Goal: Task Accomplishment & Management: Complete application form

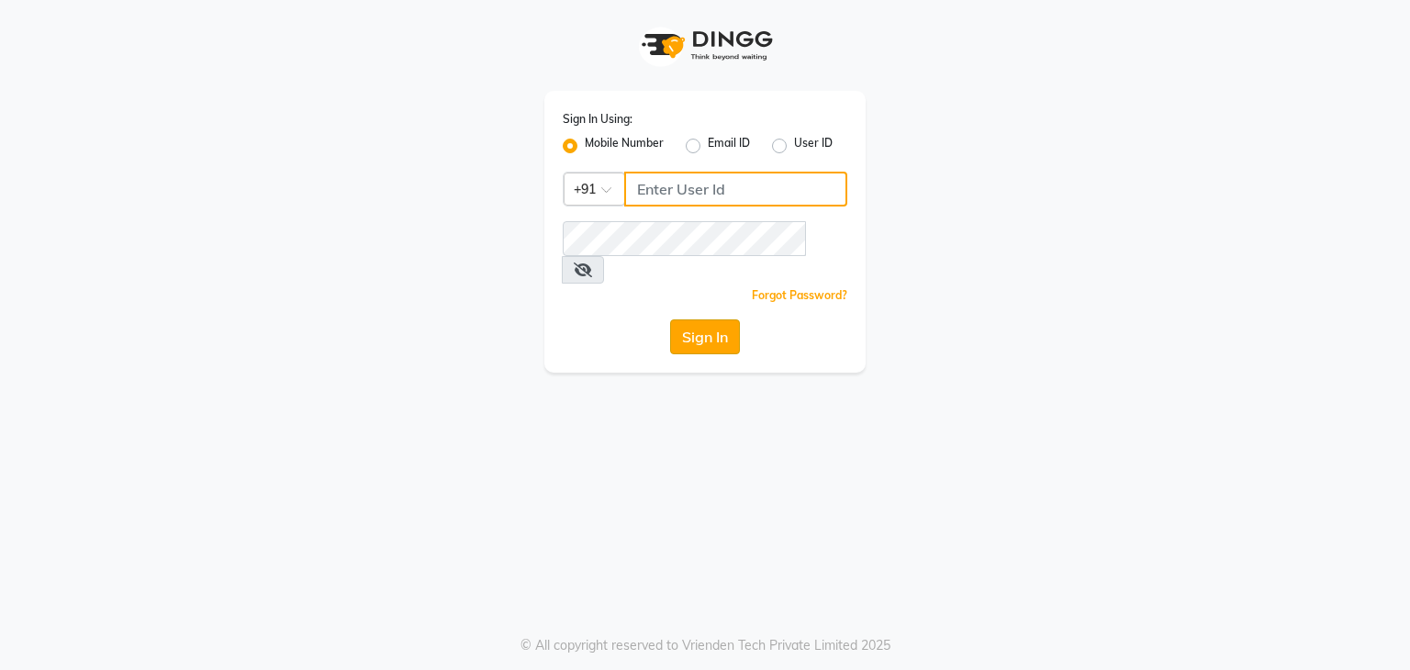
type input "9930388551"
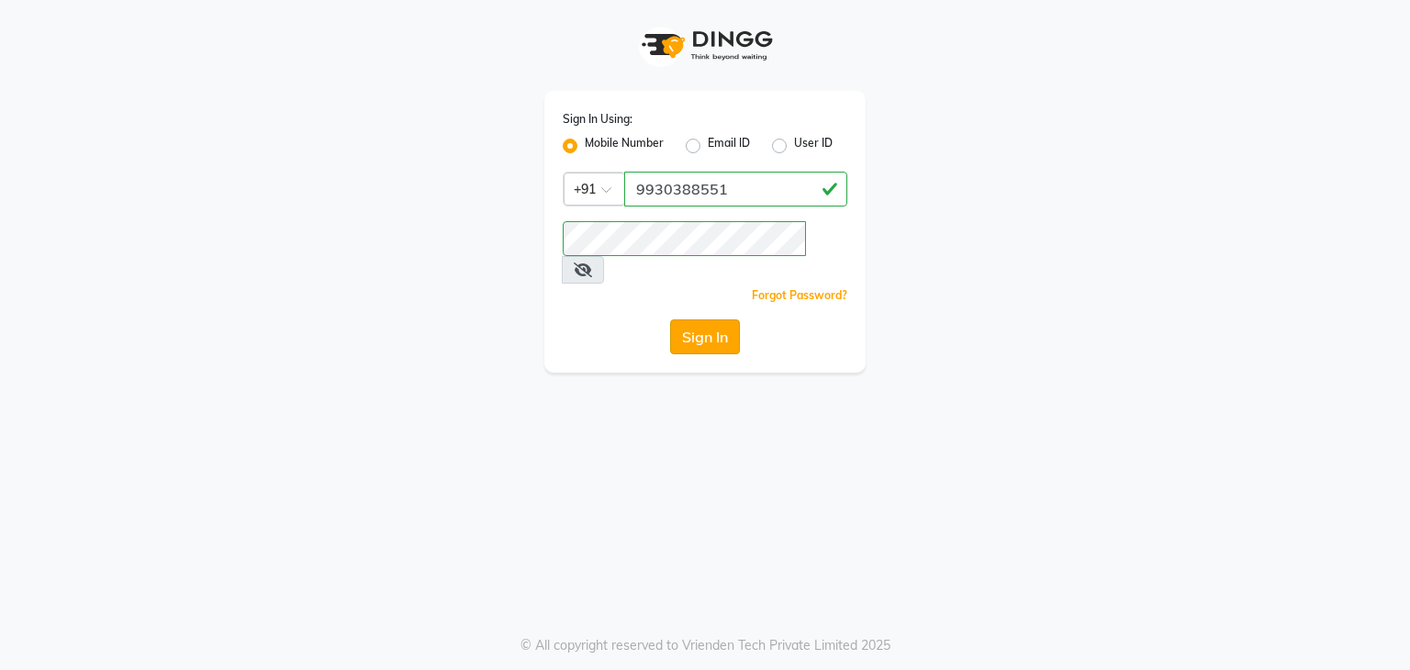
click at [722, 319] on button "Sign In" at bounding box center [705, 336] width 70 height 35
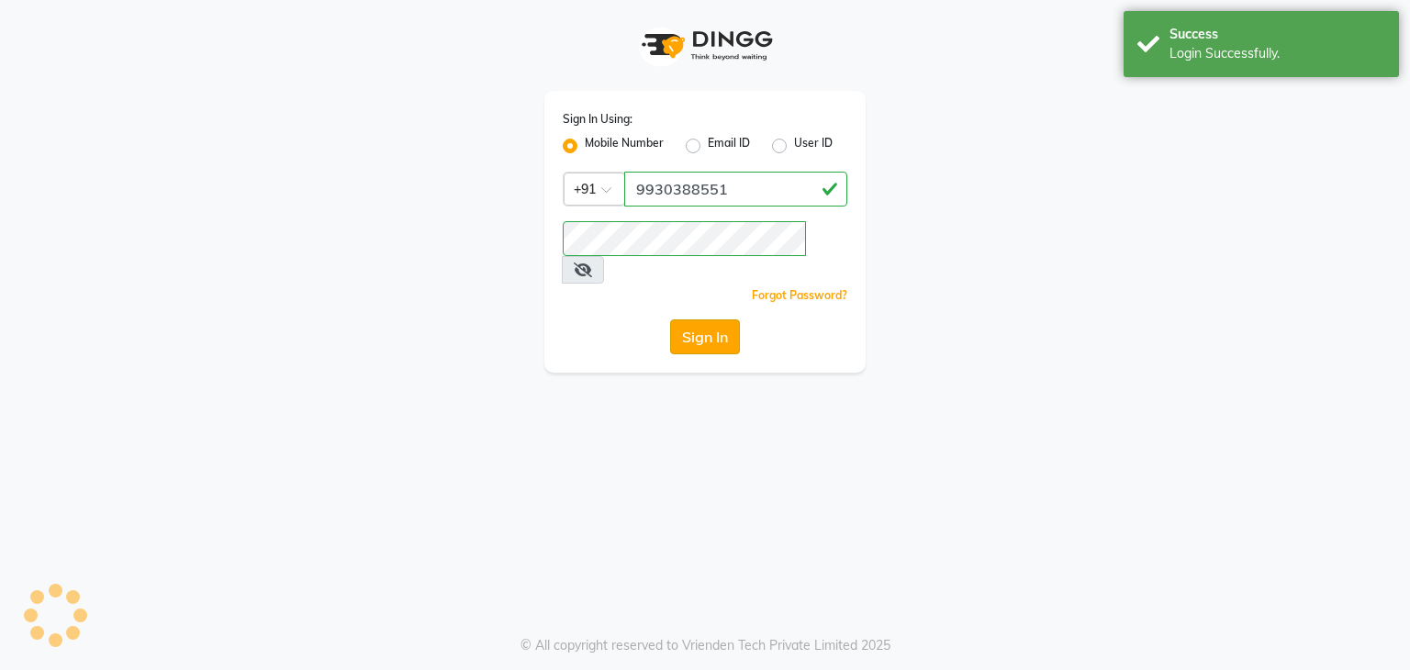
select select "service"
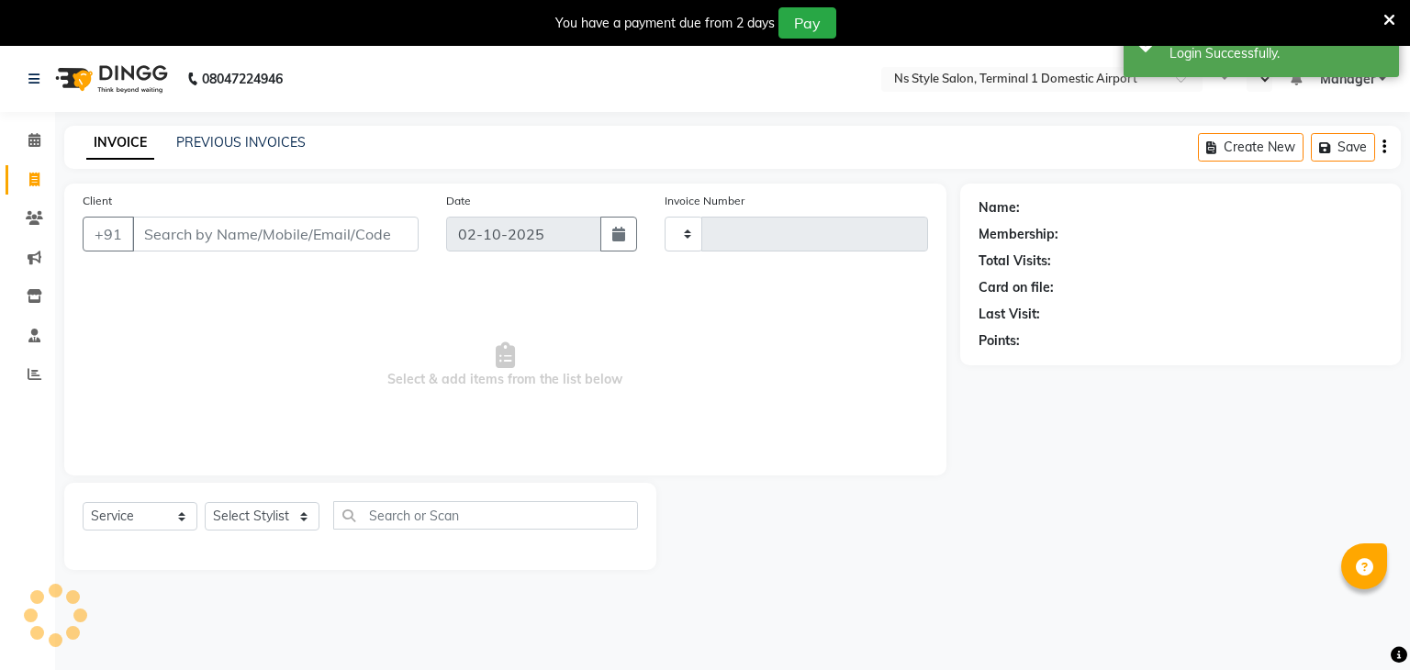
type input "1640"
select select "en"
select select "5659"
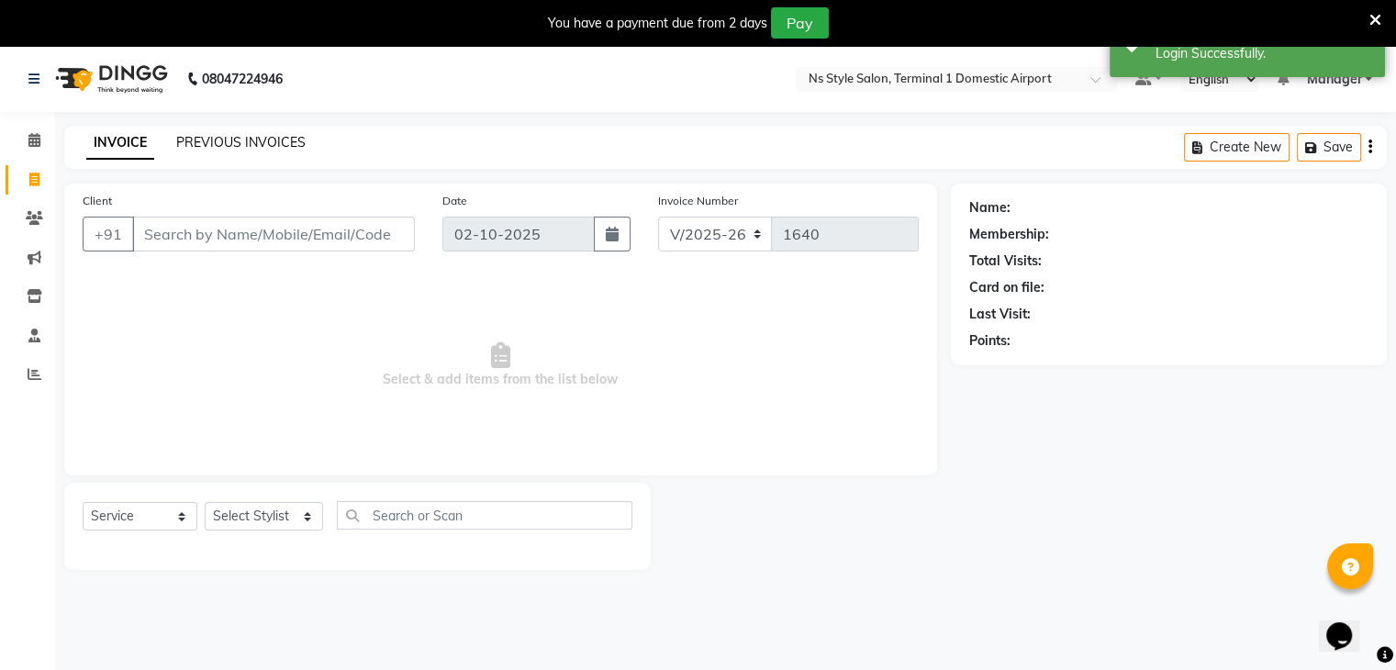
click at [228, 143] on link "PREVIOUS INVOICES" at bounding box center [240, 142] width 129 height 17
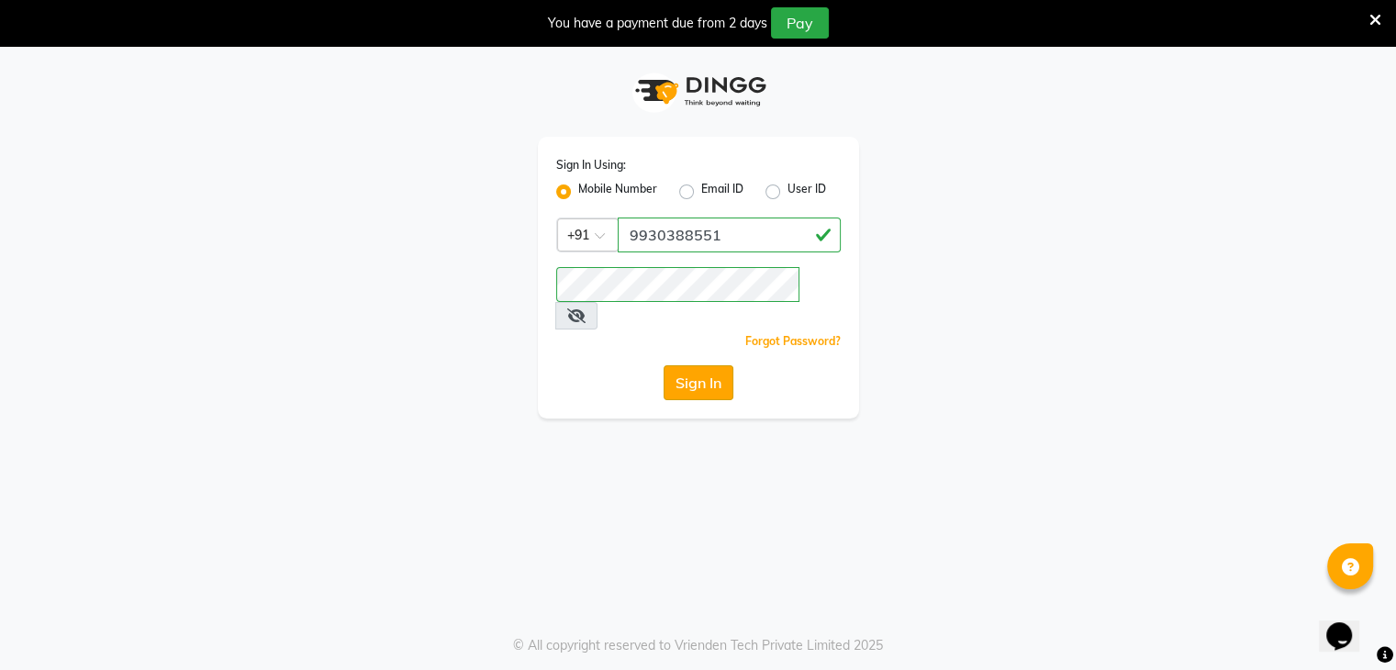
click at [690, 365] on button "Sign In" at bounding box center [699, 382] width 70 height 35
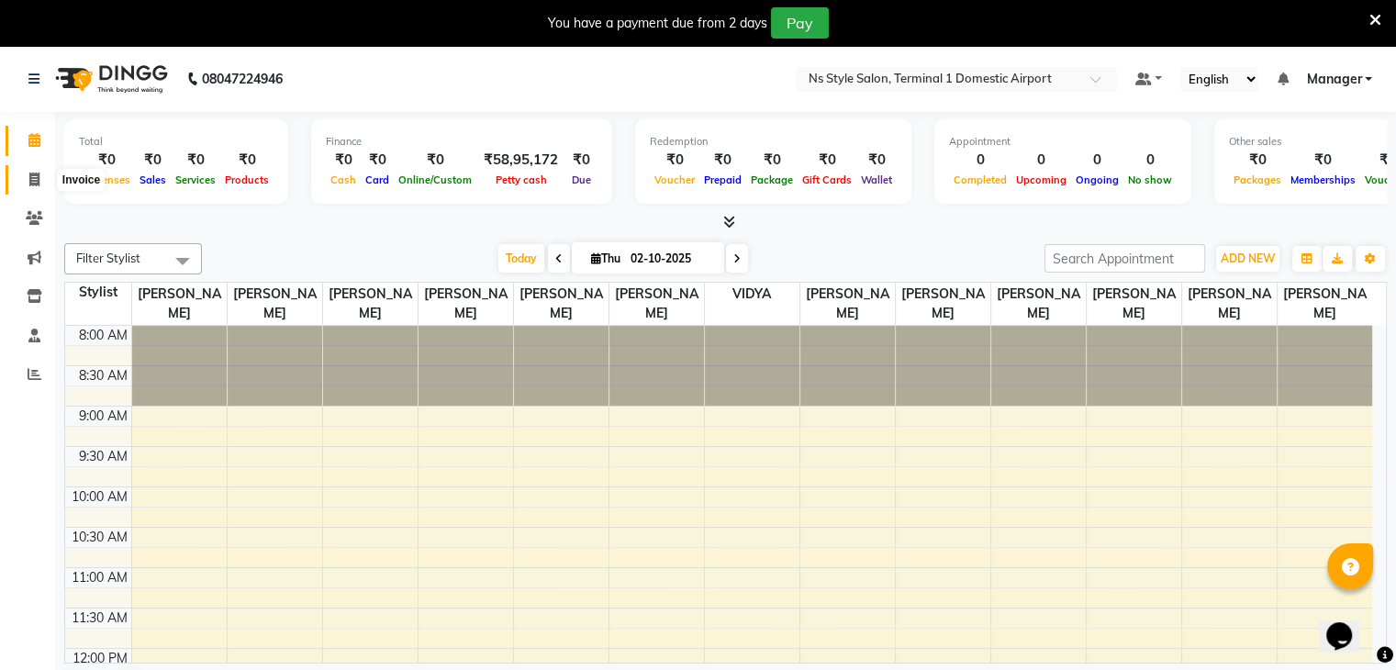
click at [43, 188] on span at bounding box center [34, 180] width 32 height 21
select select "service"
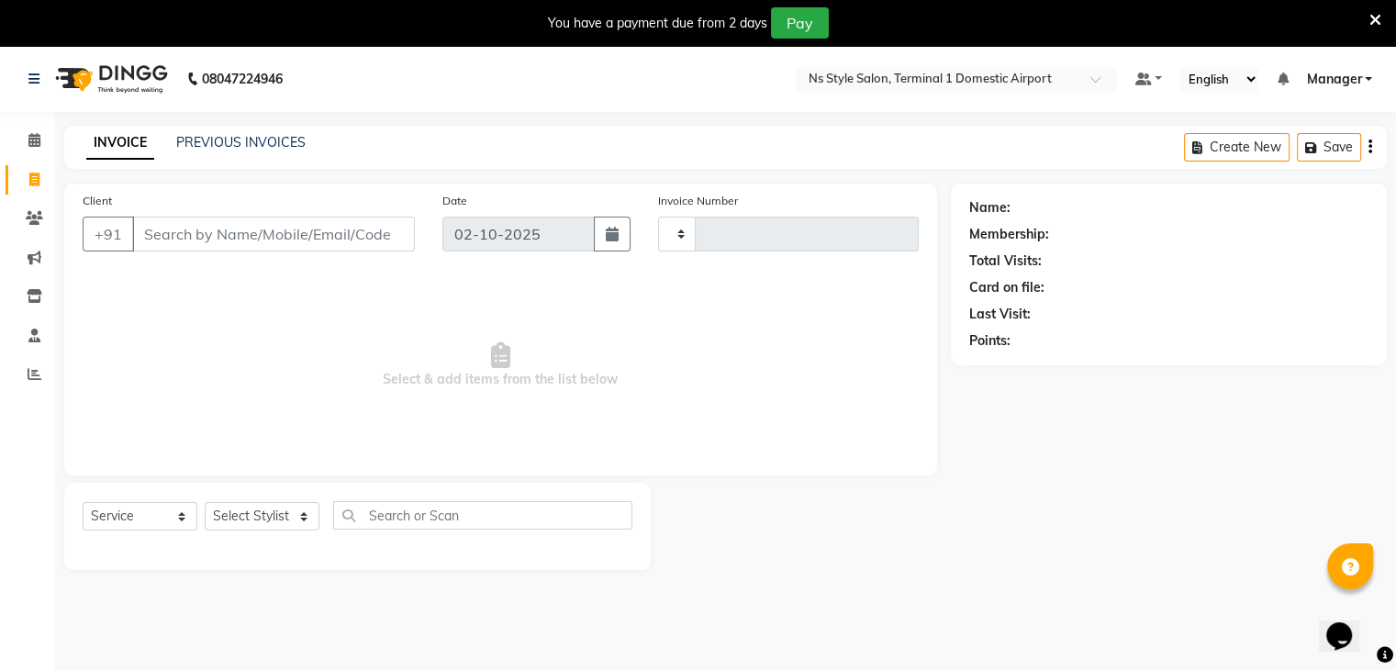
type input "1640"
select select "5659"
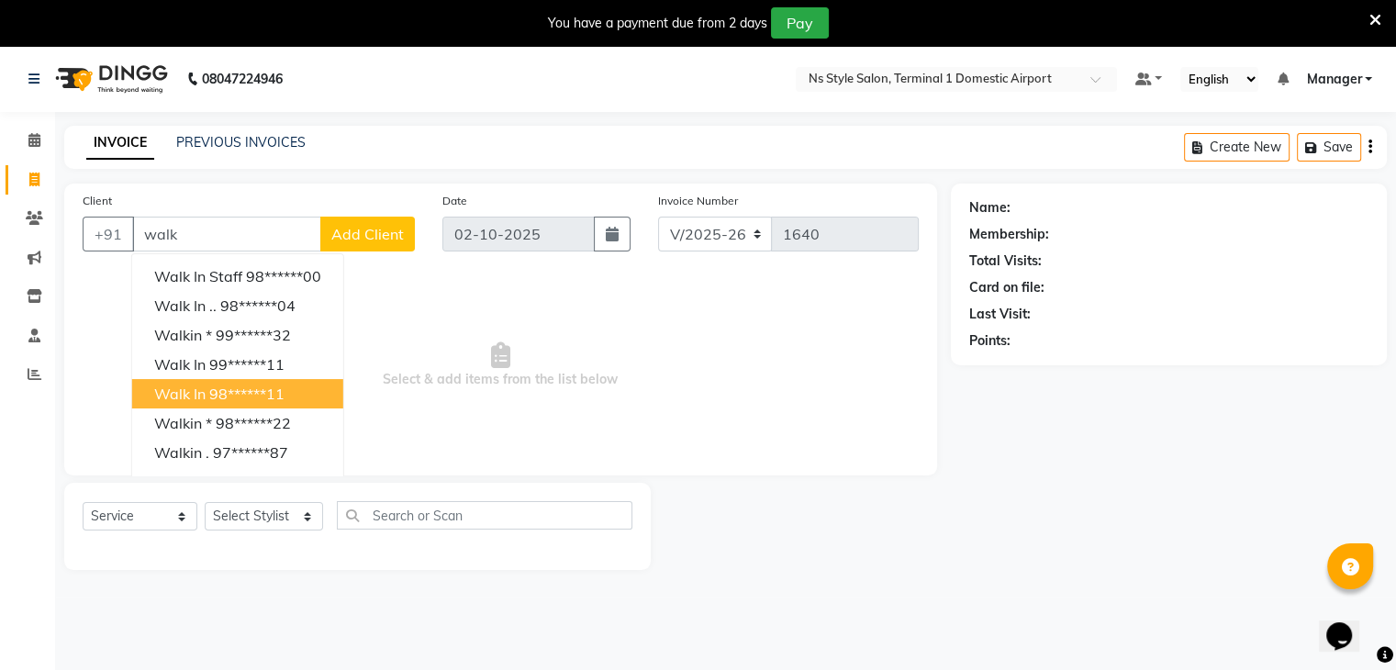
click at [219, 389] on ngb-highlight "98******11" at bounding box center [246, 394] width 75 height 18
type input "98******11"
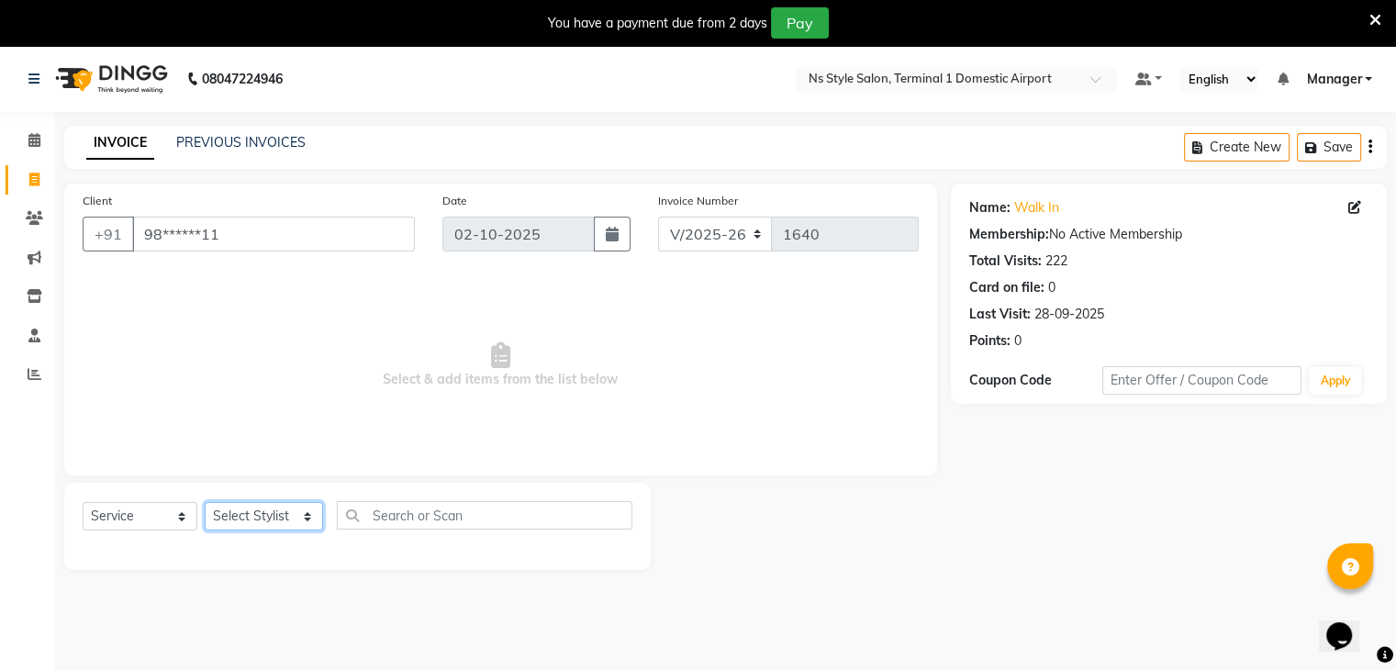
click at [247, 531] on select "Select Stylist [PERSON_NAME] [PERSON_NAME] [PERSON_NAME] GRROWWIDE [PERSON_NAME…" at bounding box center [264, 516] width 118 height 28
select select "47334"
click at [205, 503] on select "Select Stylist [PERSON_NAME] [PERSON_NAME] [PERSON_NAME] GRROWWIDE [PERSON_NAME…" at bounding box center [264, 516] width 118 height 28
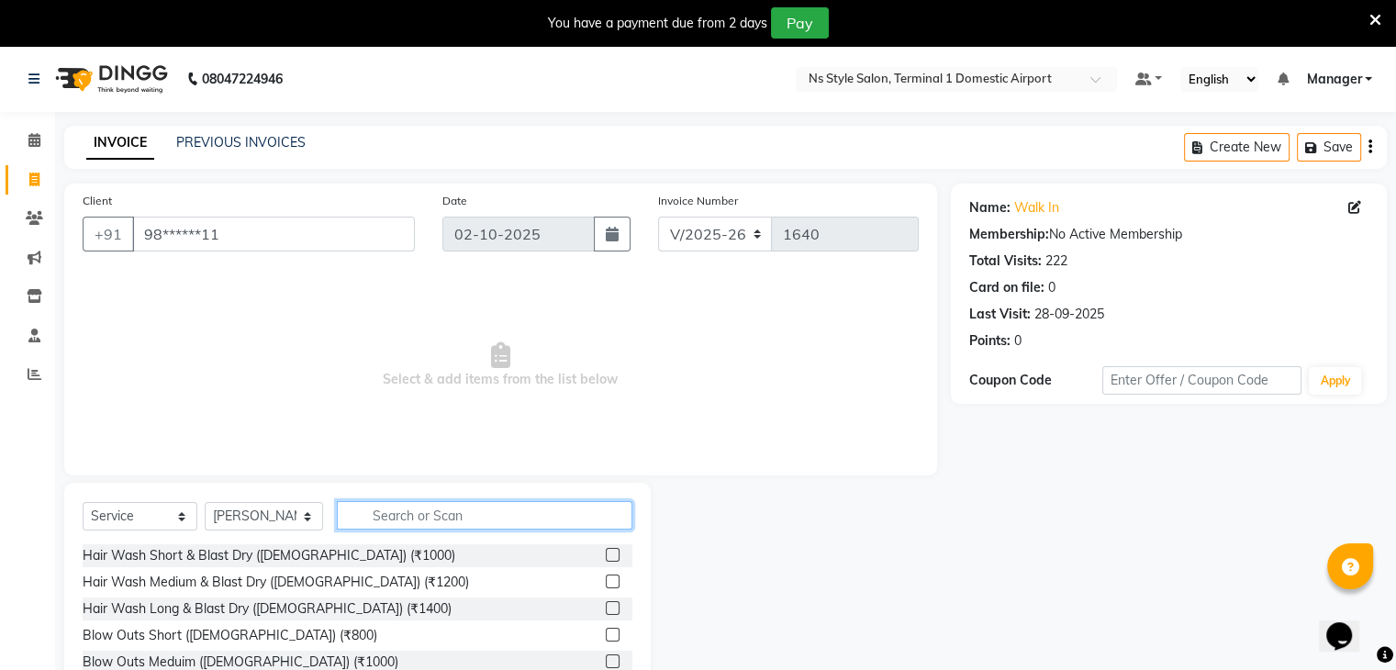
click at [338, 520] on input "text" at bounding box center [485, 515] width 296 height 28
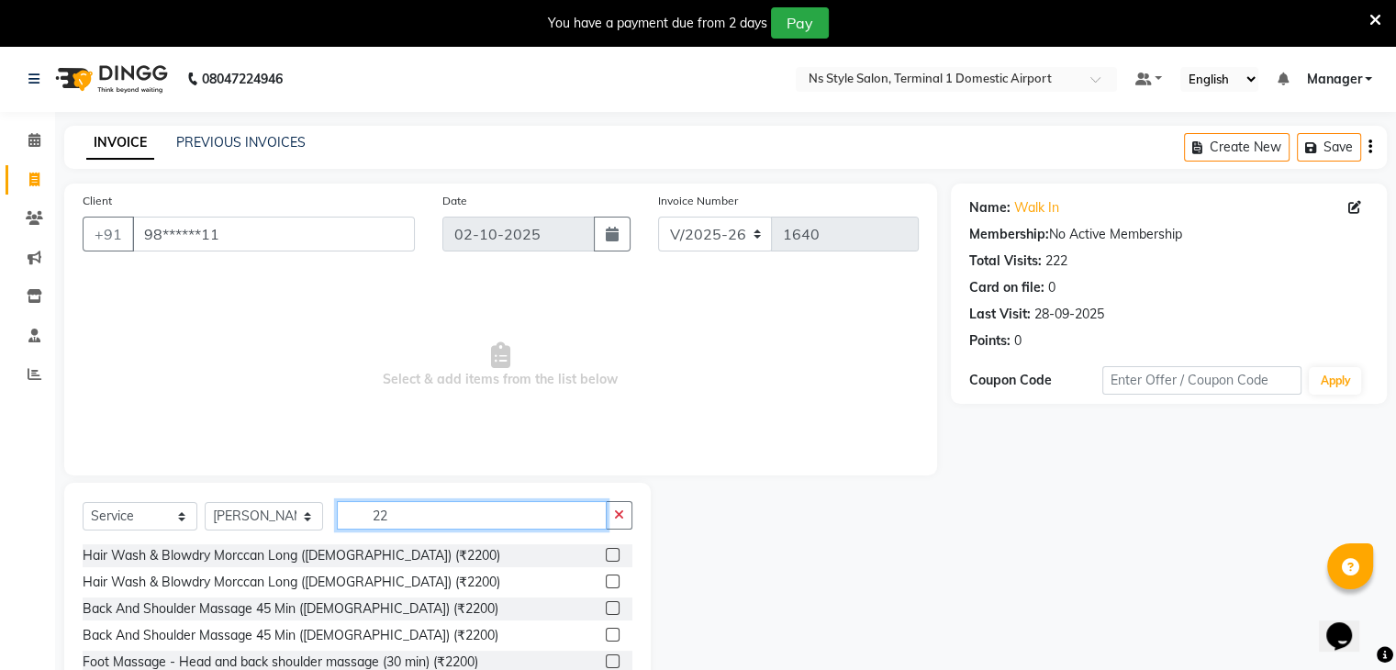
type input "22"
click at [606, 555] on label at bounding box center [613, 555] width 14 height 14
click at [606, 555] on input "checkbox" at bounding box center [612, 556] width 12 height 12
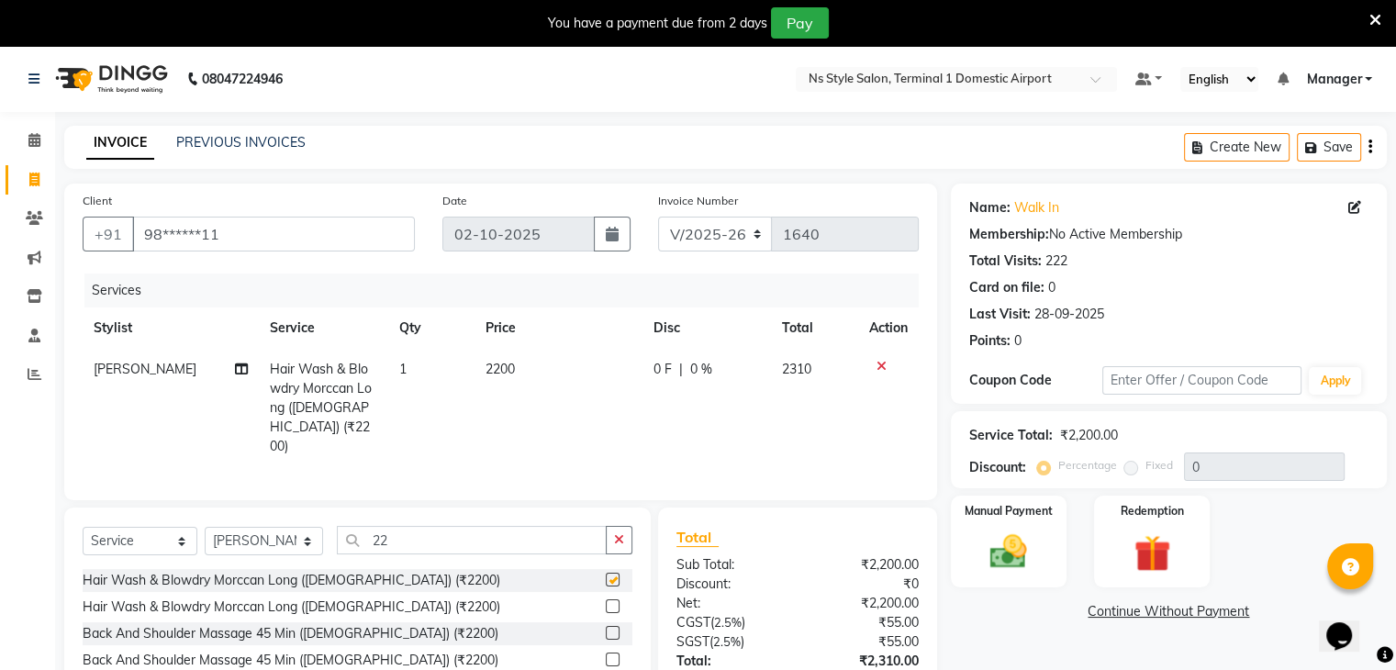
checkbox input "false"
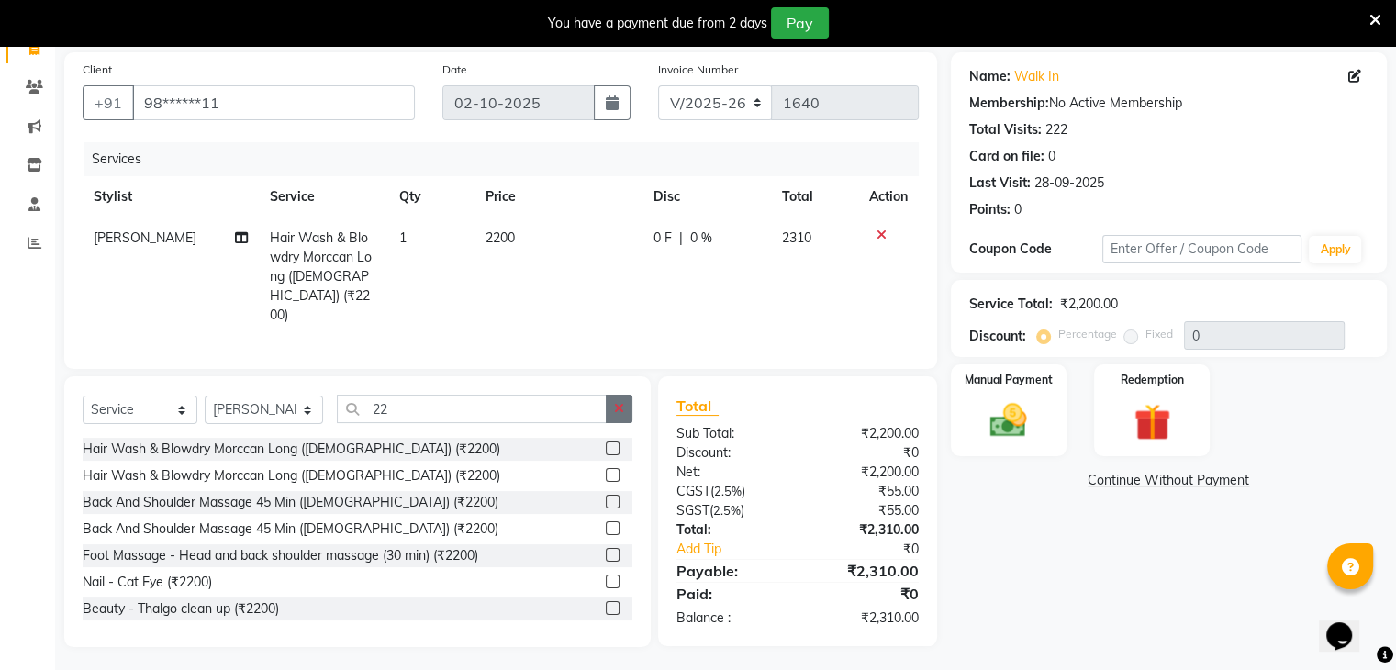
click at [622, 402] on icon "button" at bounding box center [619, 408] width 10 height 13
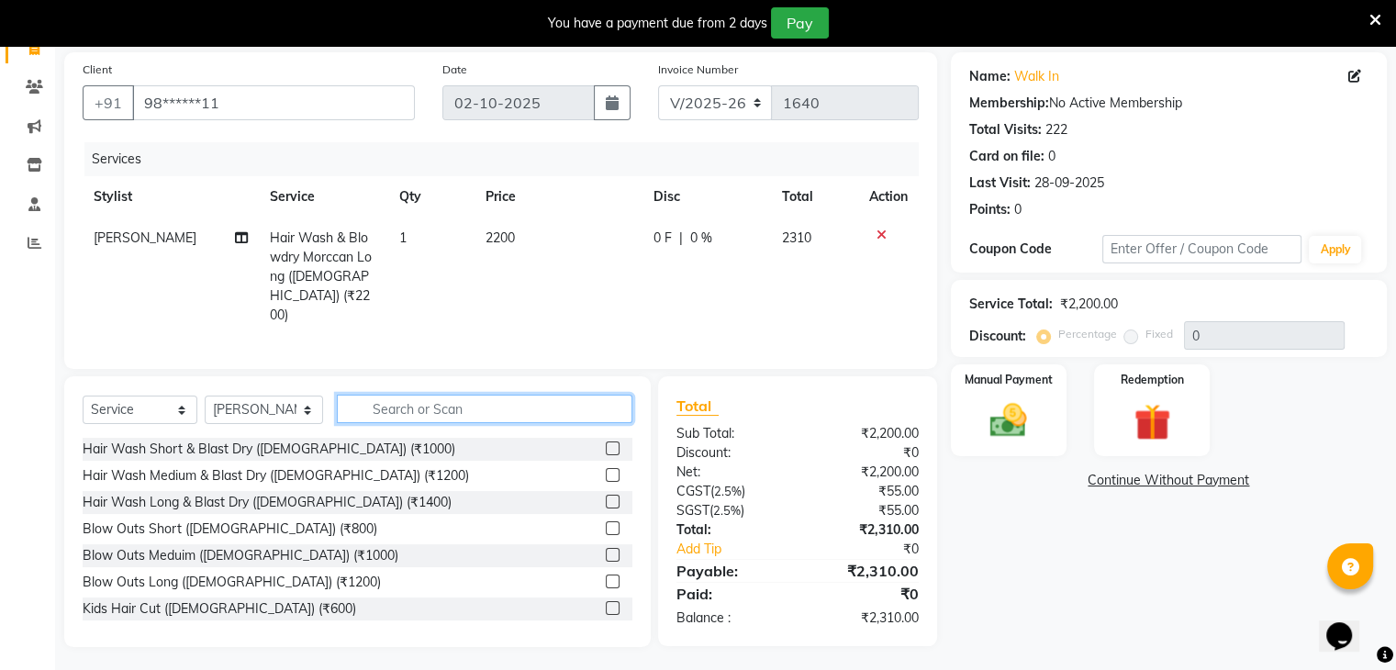
type input "b"
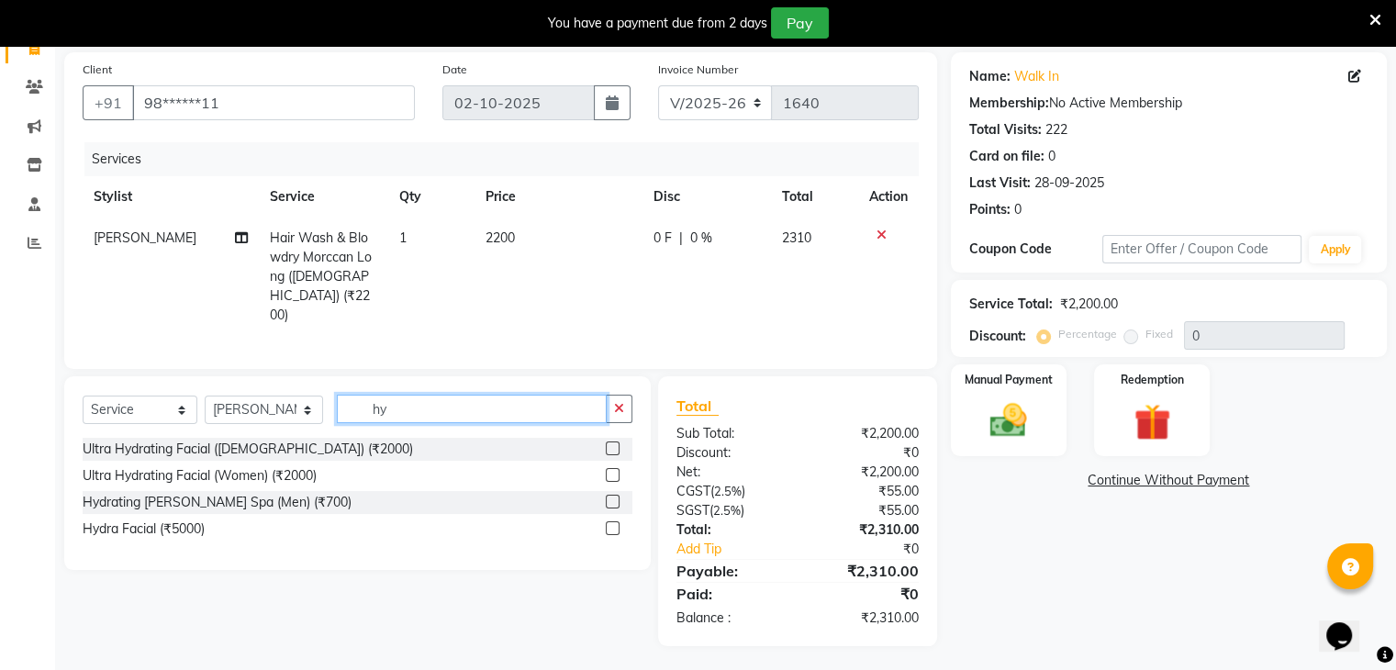
scroll to position [130, 0]
type input "hydr"
click at [612, 522] on label at bounding box center [613, 529] width 14 height 14
click at [612, 524] on input "checkbox" at bounding box center [612, 530] width 12 height 12
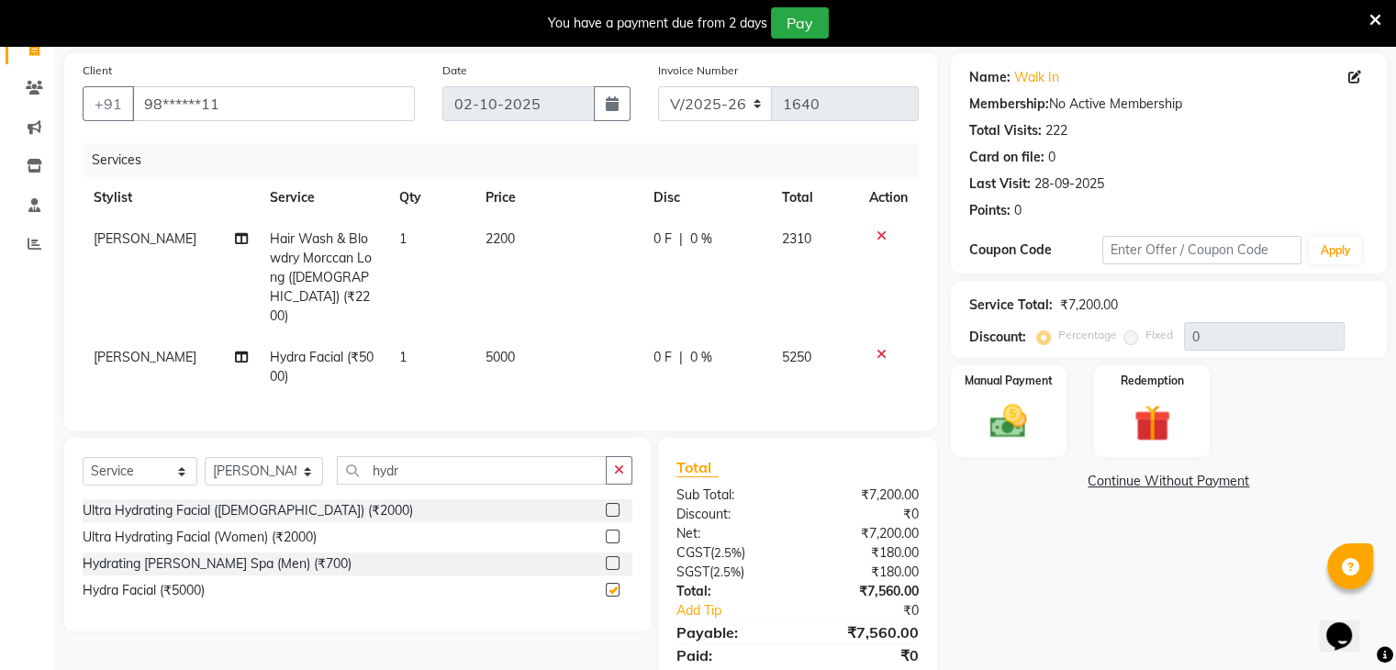
checkbox input "false"
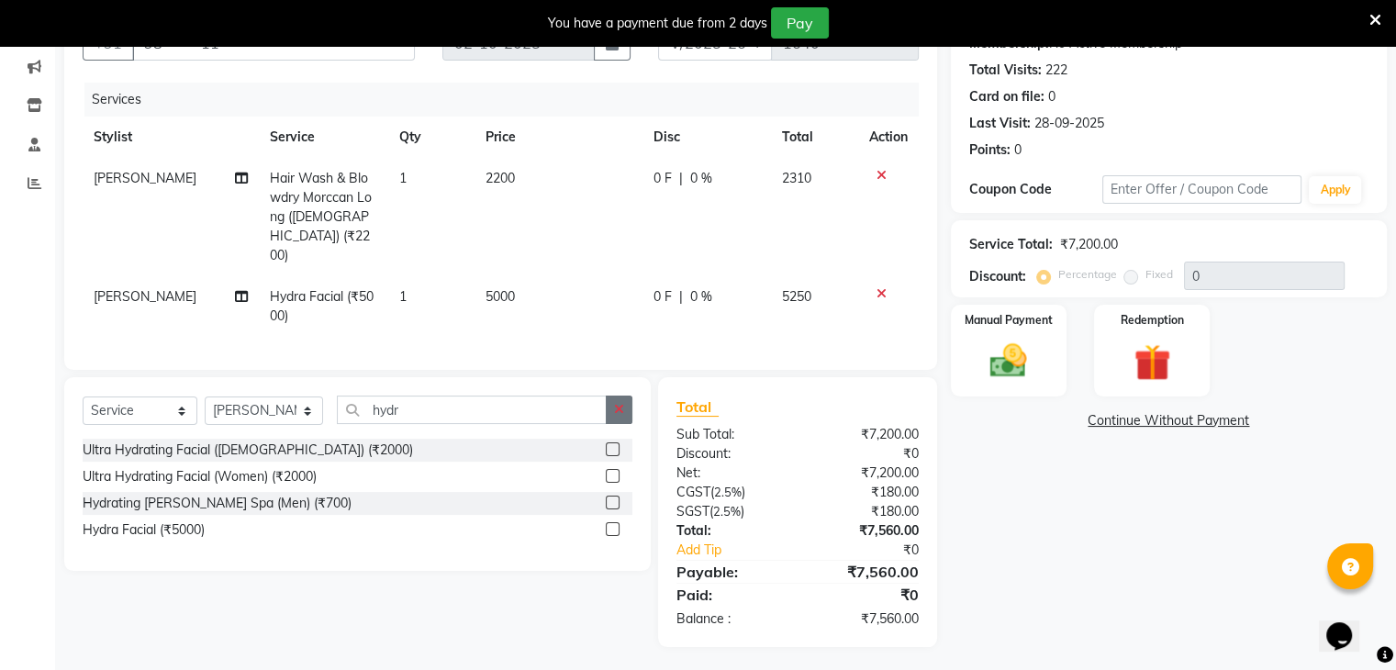
click at [621, 415] on button "button" at bounding box center [619, 410] width 27 height 28
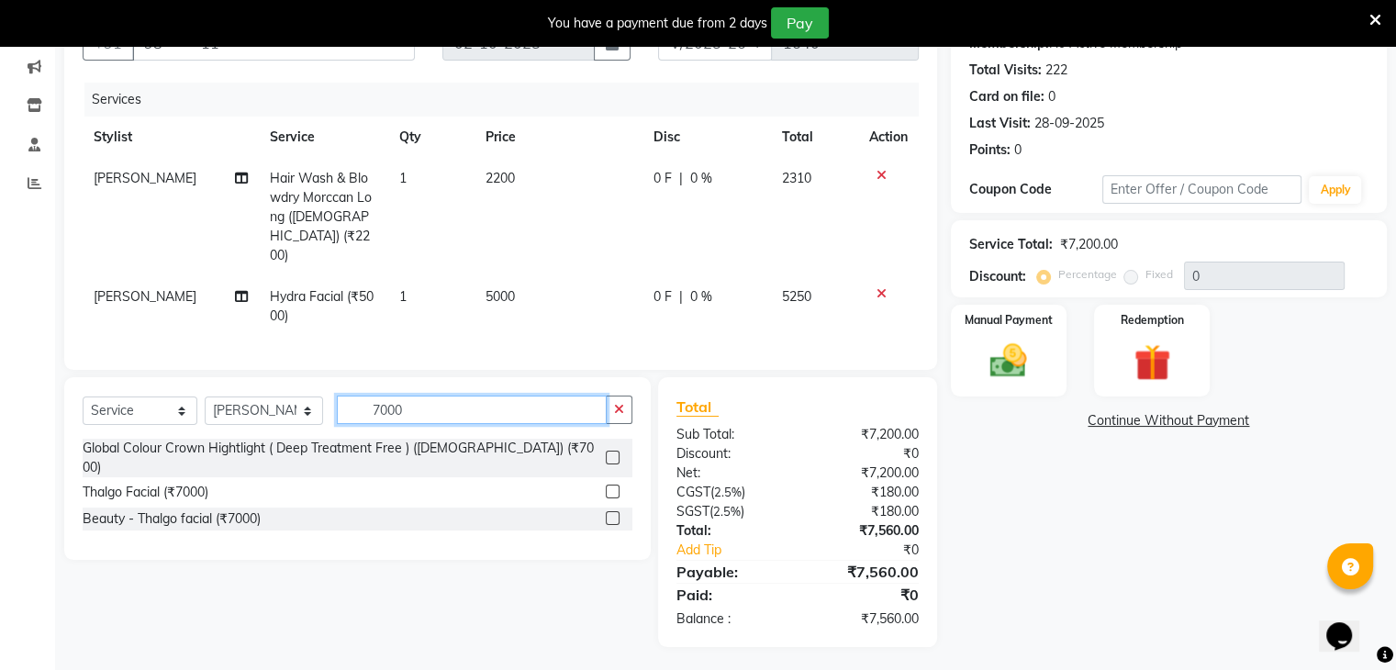
type input "7000"
click at [610, 485] on label at bounding box center [613, 492] width 14 height 14
click at [610, 487] on input "checkbox" at bounding box center [612, 493] width 12 height 12
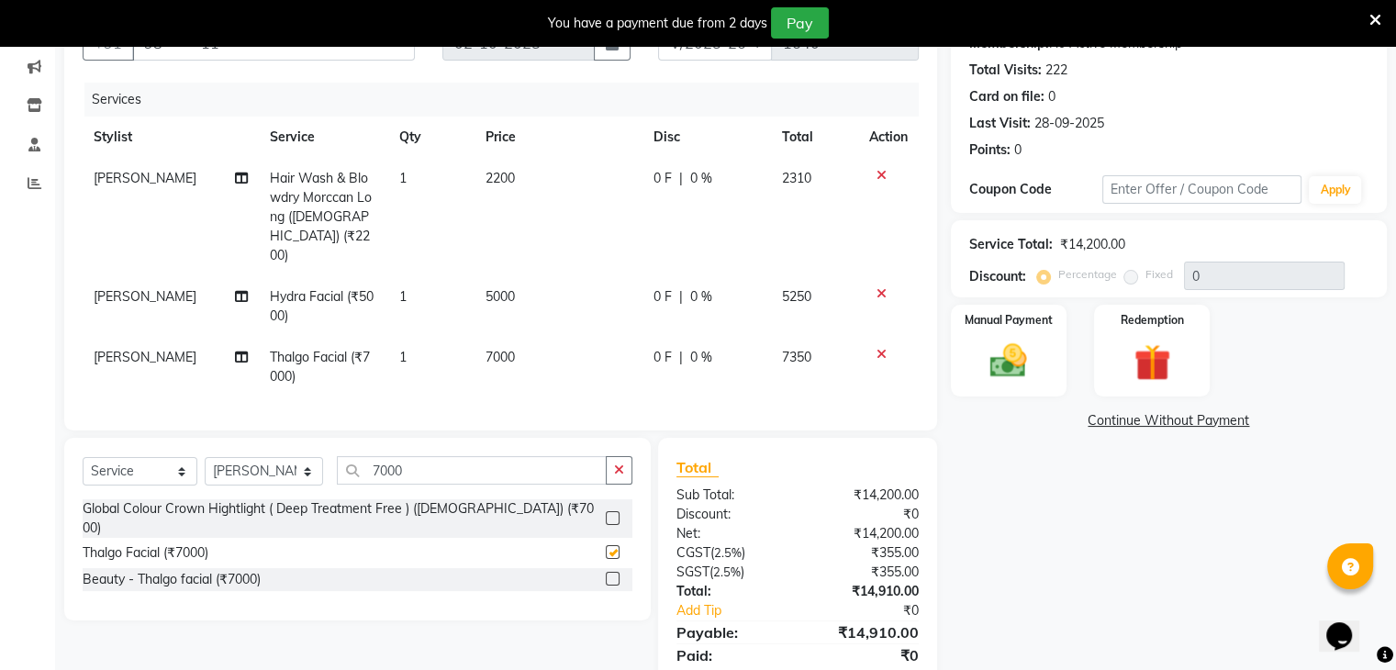
checkbox input "false"
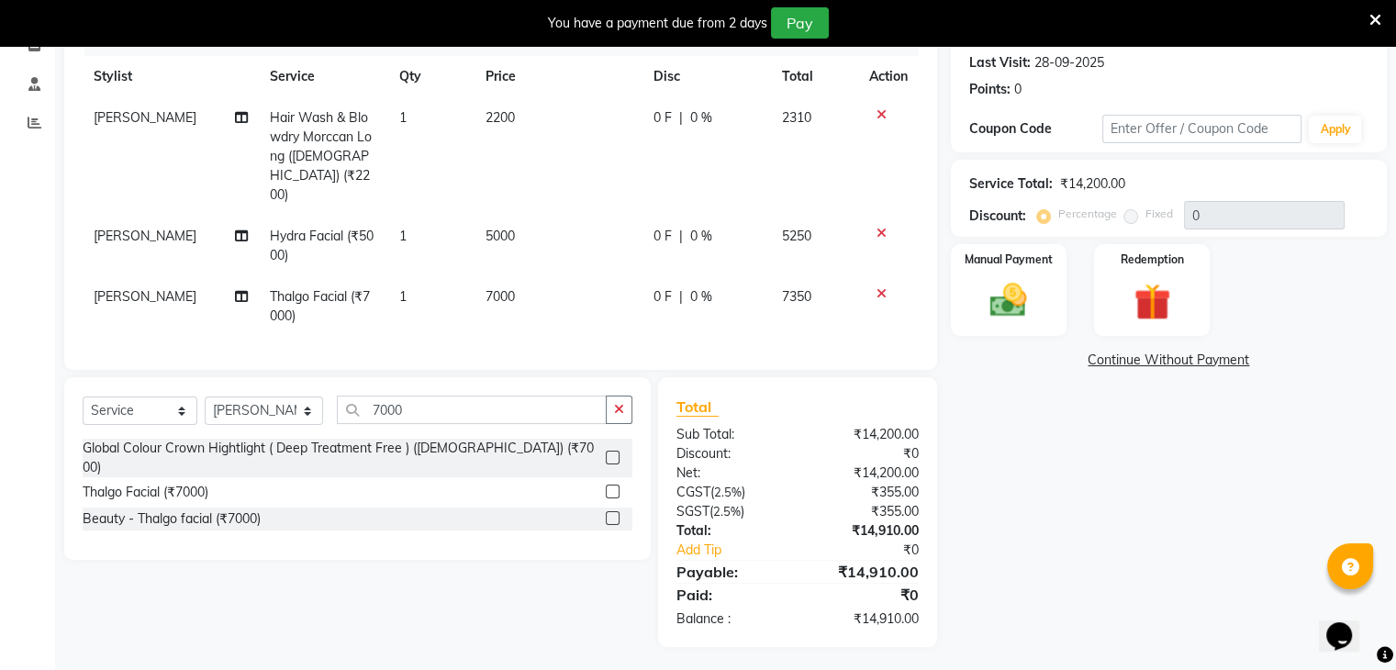
click at [877, 287] on icon at bounding box center [882, 293] width 10 height 13
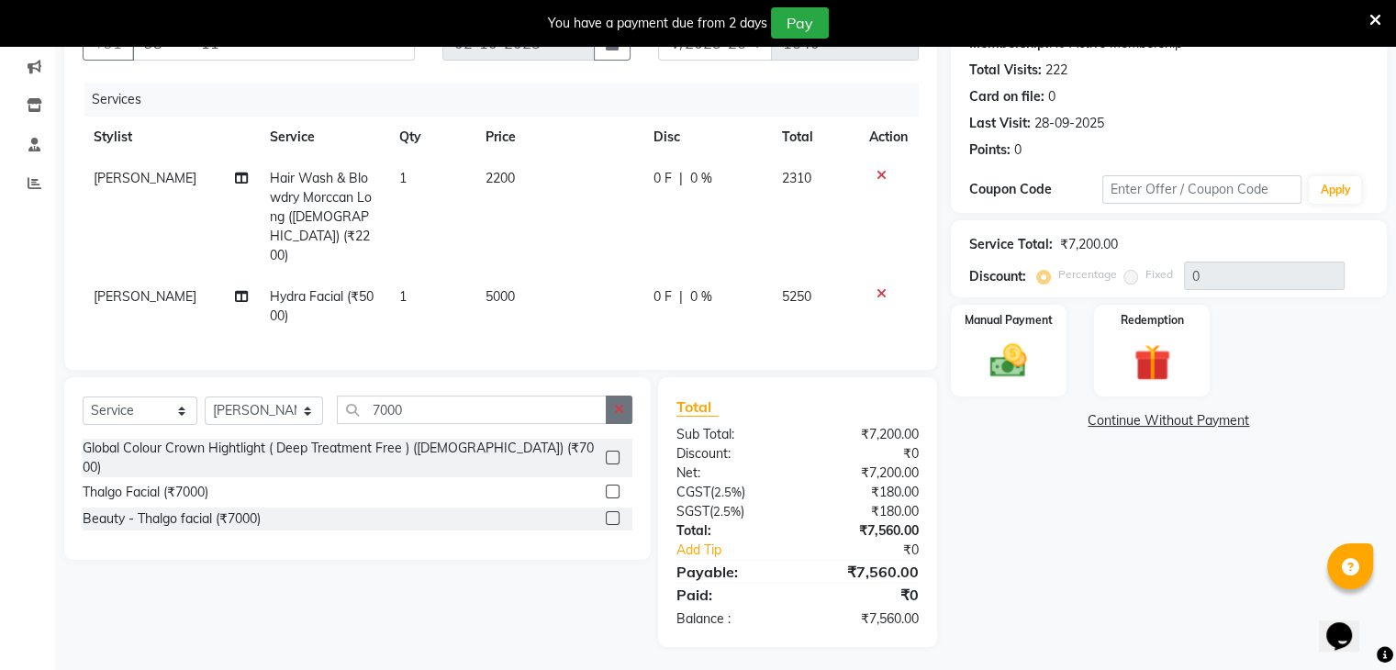
click at [621, 412] on button "button" at bounding box center [619, 410] width 27 height 28
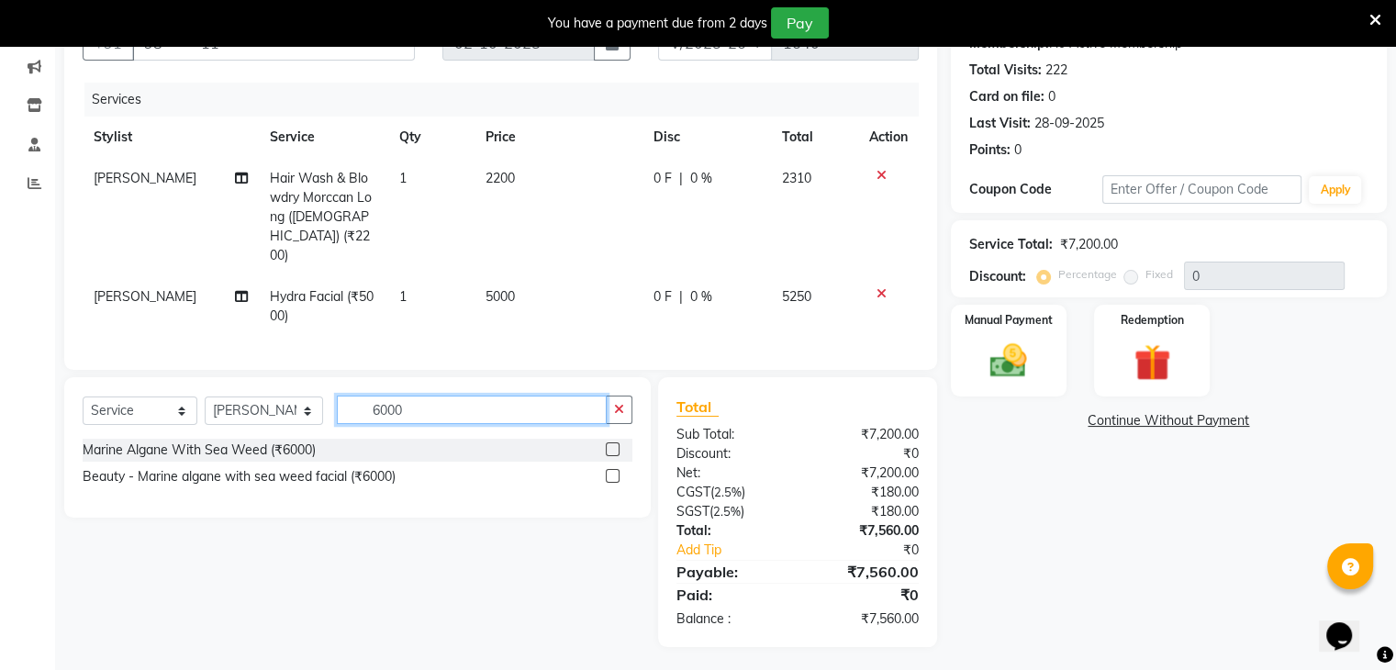
type input "6000"
click at [616, 475] on label at bounding box center [613, 476] width 14 height 14
click at [616, 475] on input "checkbox" at bounding box center [612, 477] width 12 height 12
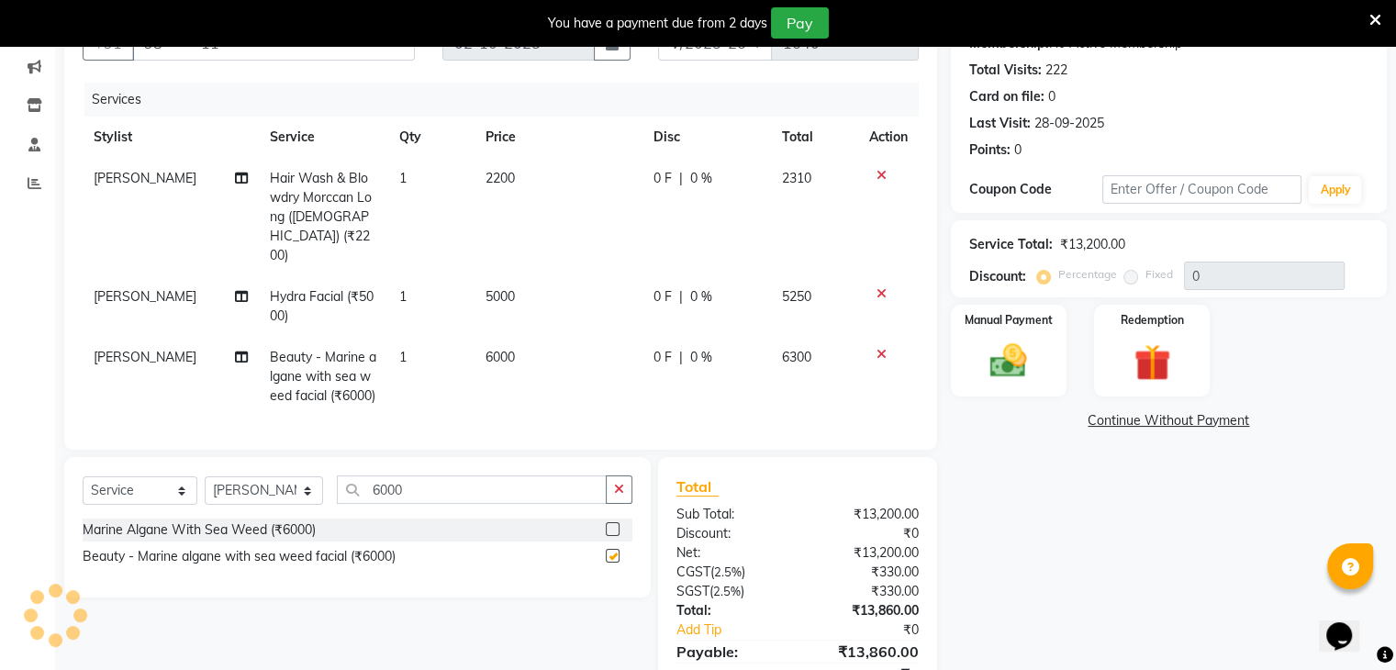
checkbox input "false"
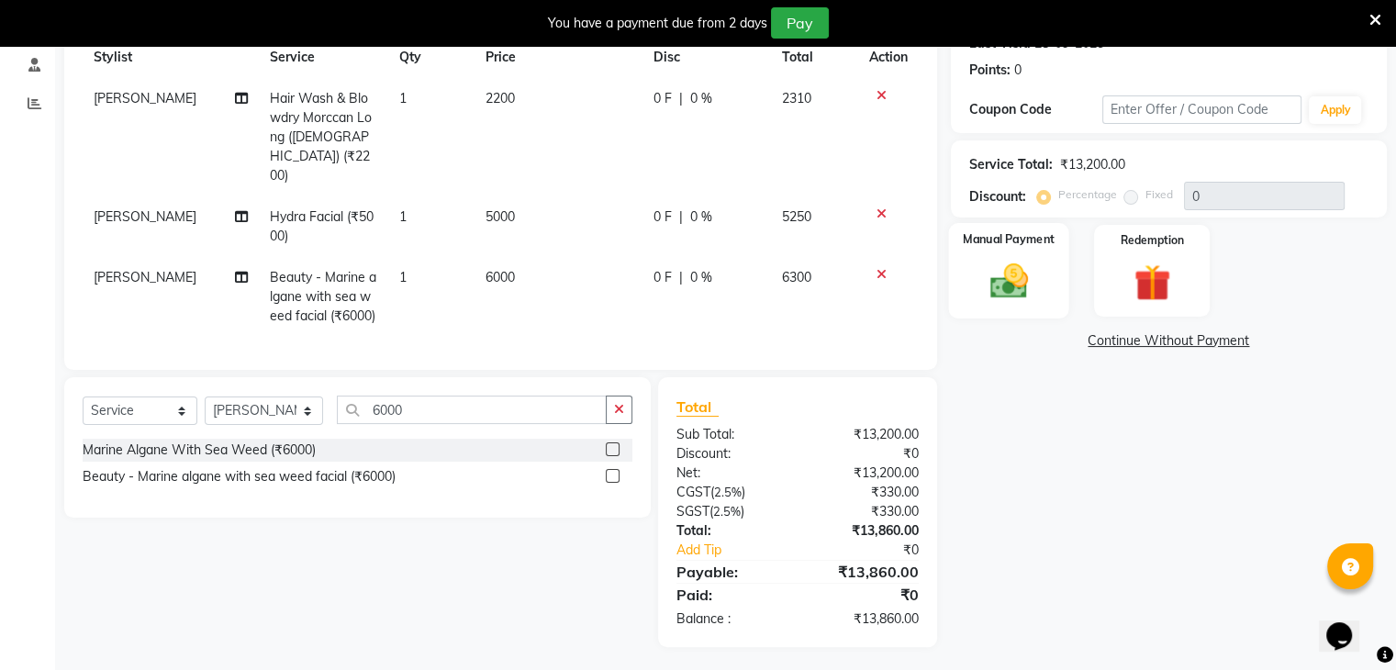
click at [1026, 272] on img at bounding box center [1009, 282] width 62 height 44
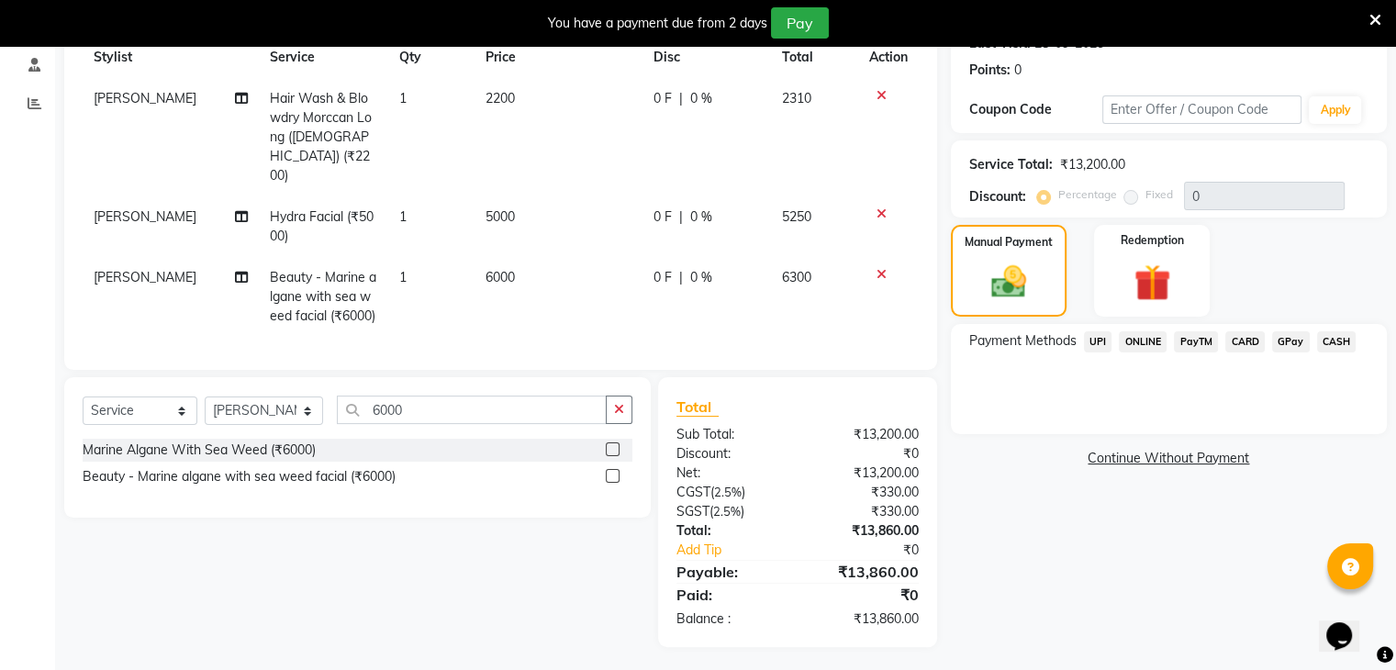
click at [1247, 333] on span "CARD" at bounding box center [1245, 341] width 39 height 21
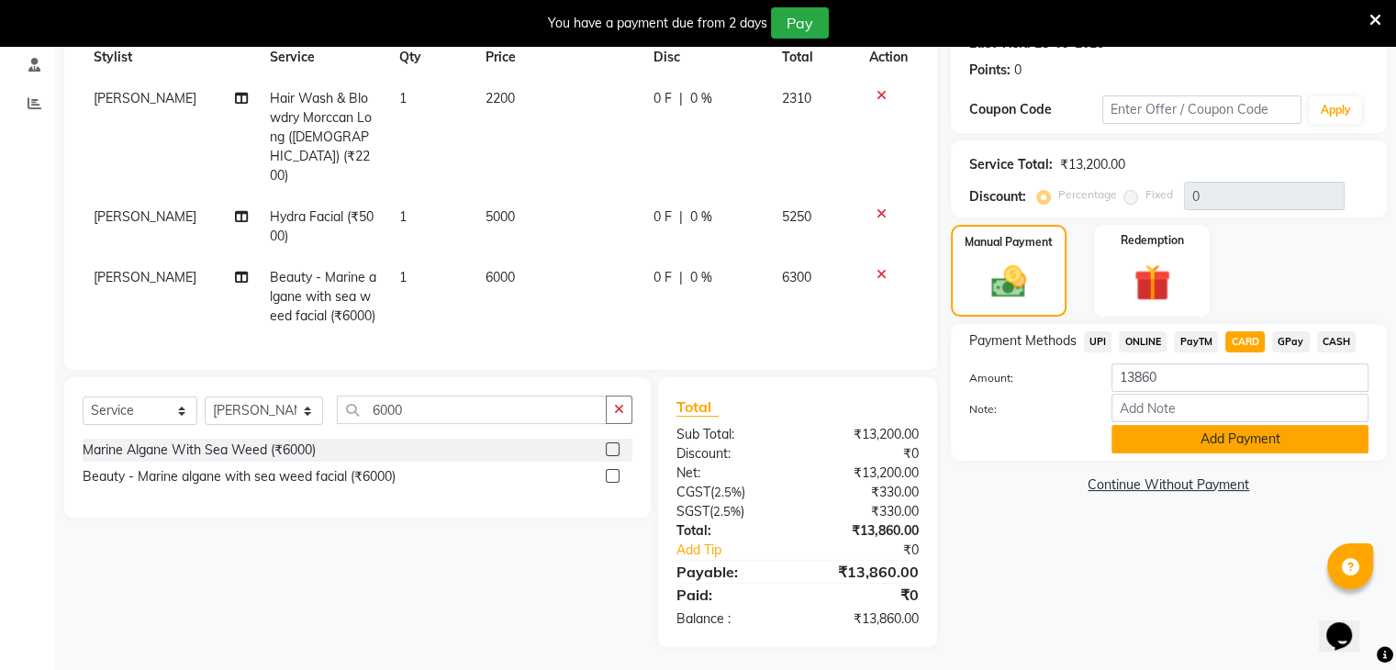
click at [1195, 448] on button "Add Payment" at bounding box center [1240, 439] width 257 height 28
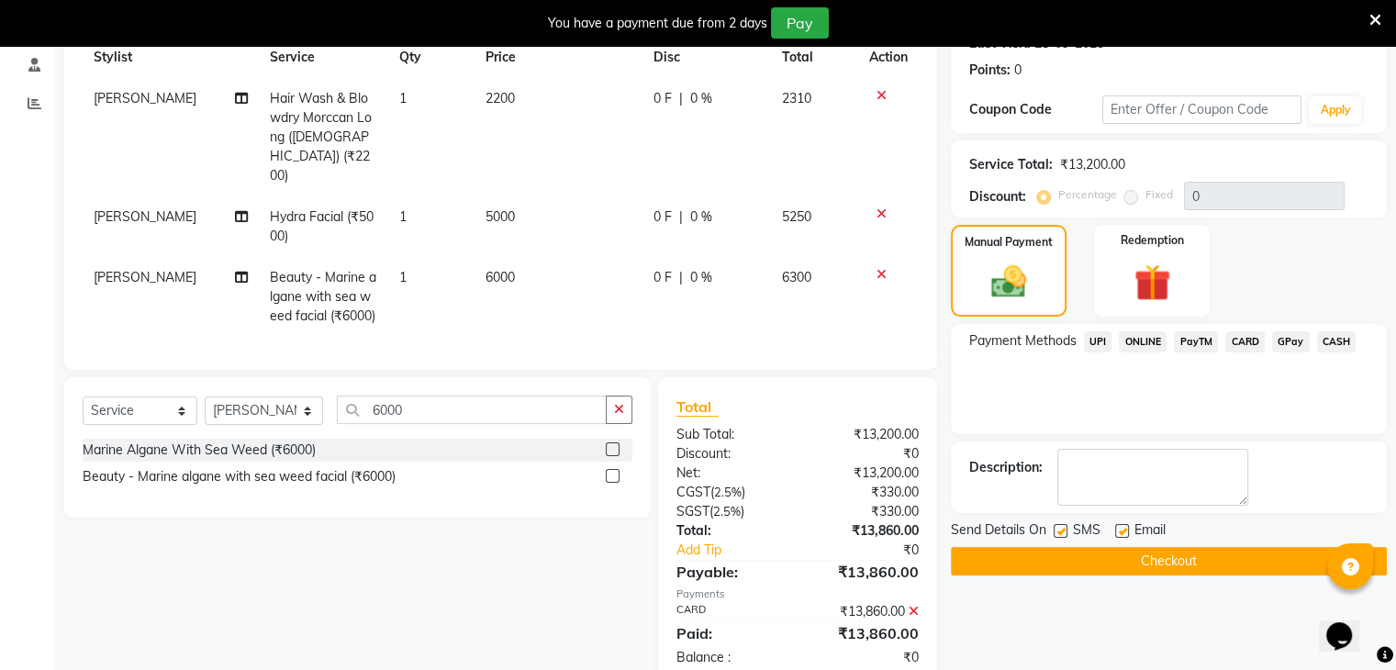
scroll to position [308, 0]
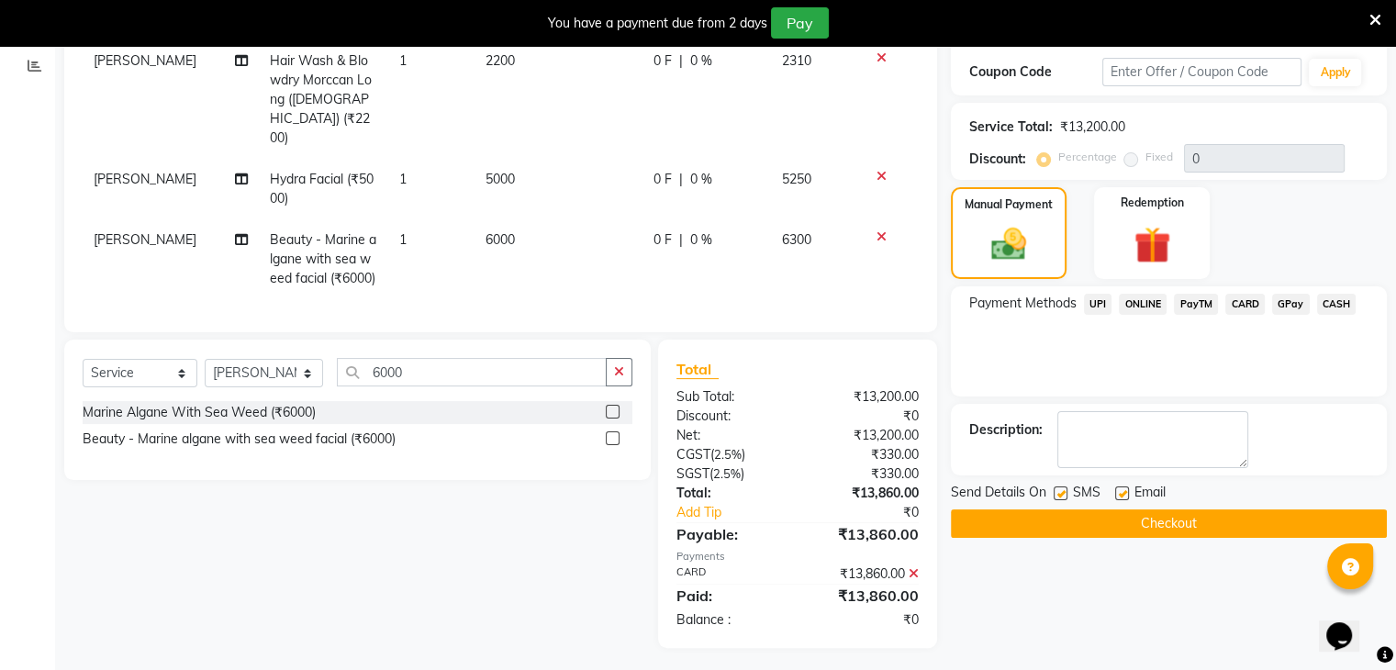
click at [1174, 517] on button "Checkout" at bounding box center [1169, 524] width 436 height 28
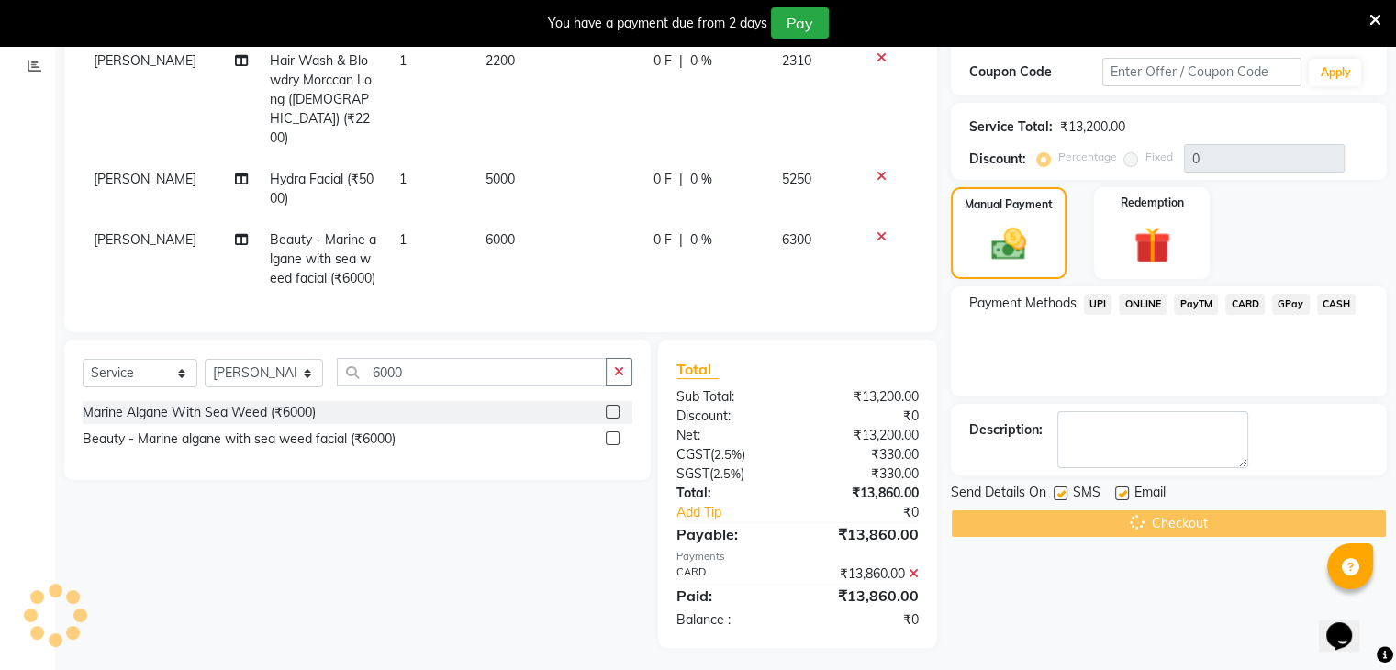
scroll to position [0, 0]
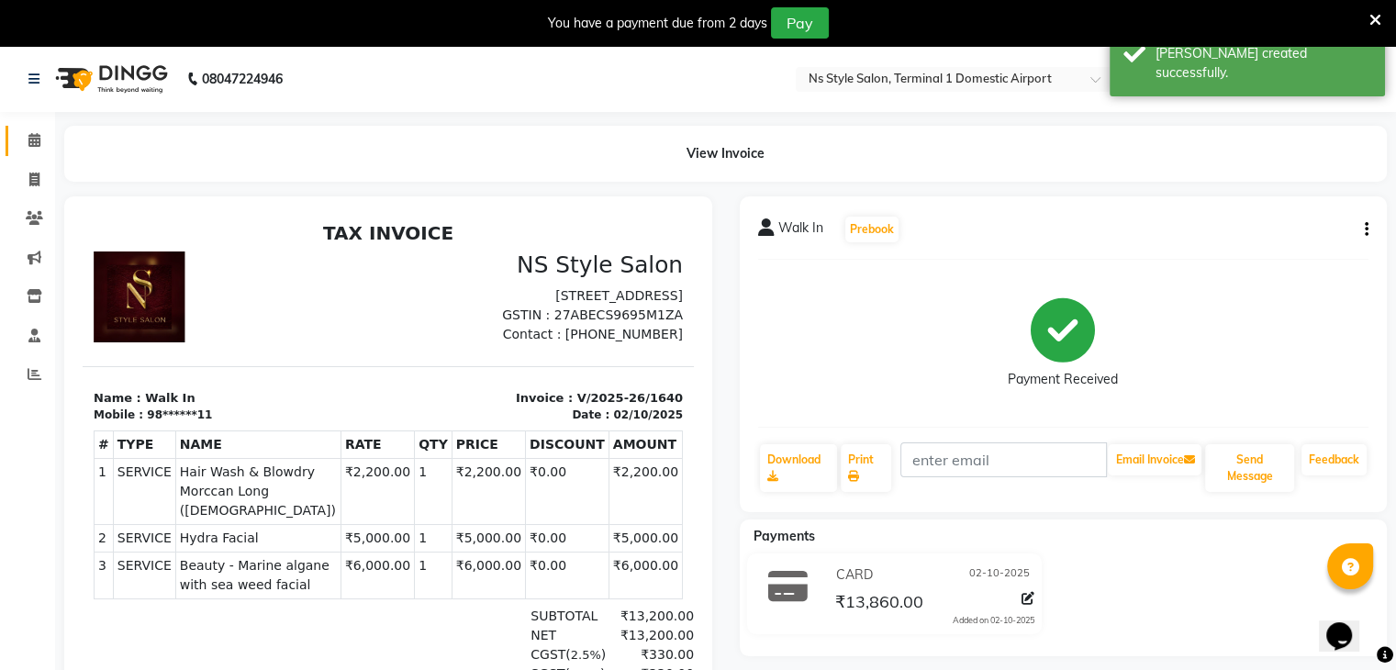
click at [16, 133] on link "Calendar" at bounding box center [28, 141] width 44 height 30
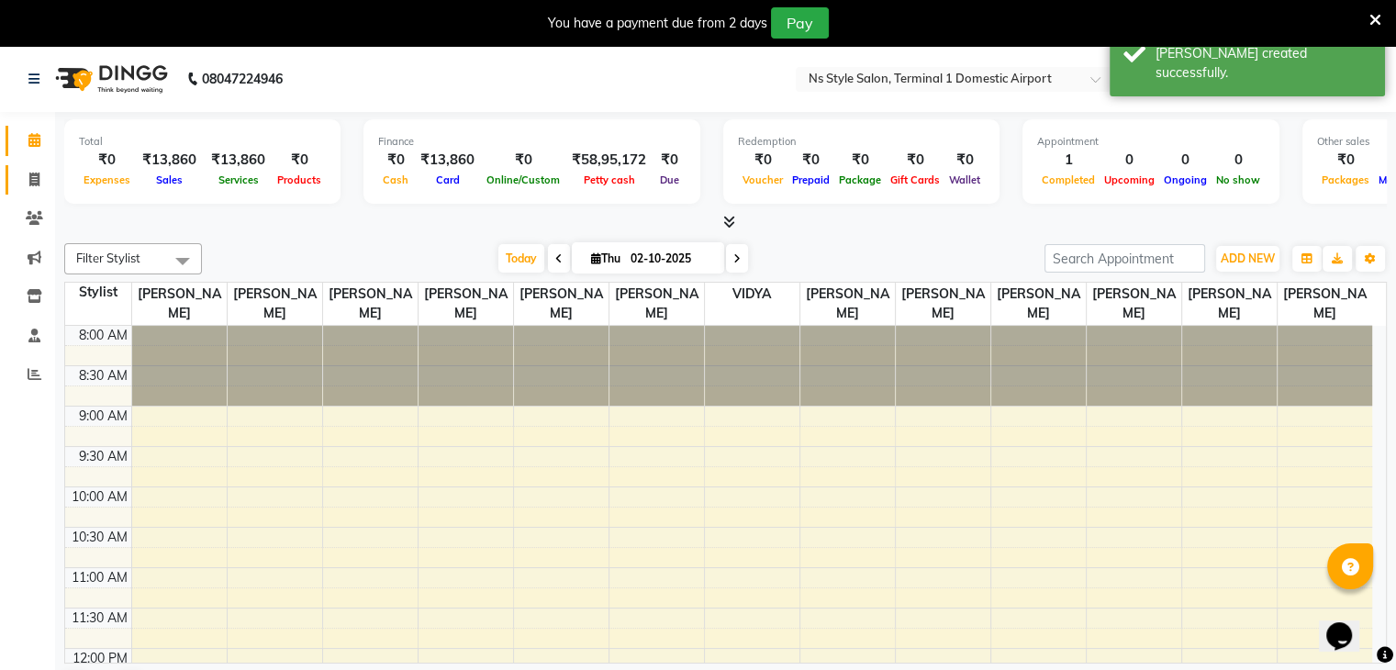
click at [21, 165] on link "Invoice" at bounding box center [28, 180] width 44 height 30
select select "service"
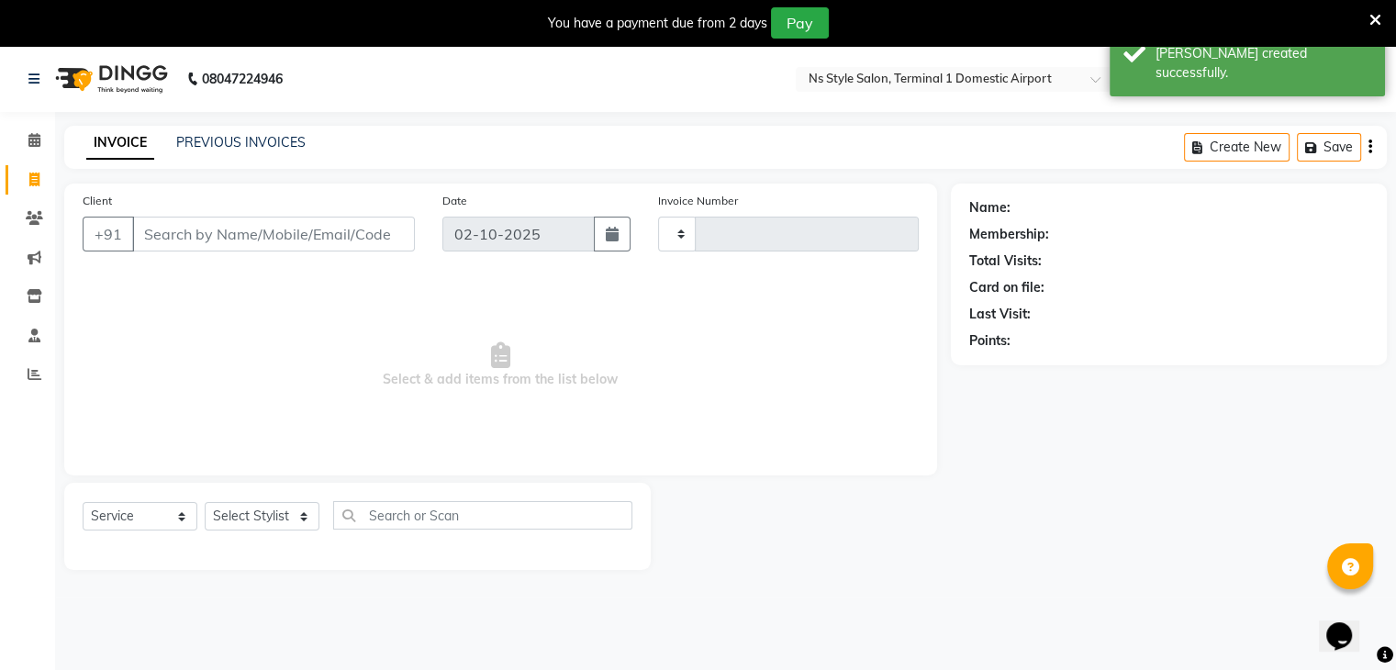
type input "1641"
select select "5659"
click at [246, 140] on link "PREVIOUS INVOICES" at bounding box center [240, 142] width 129 height 17
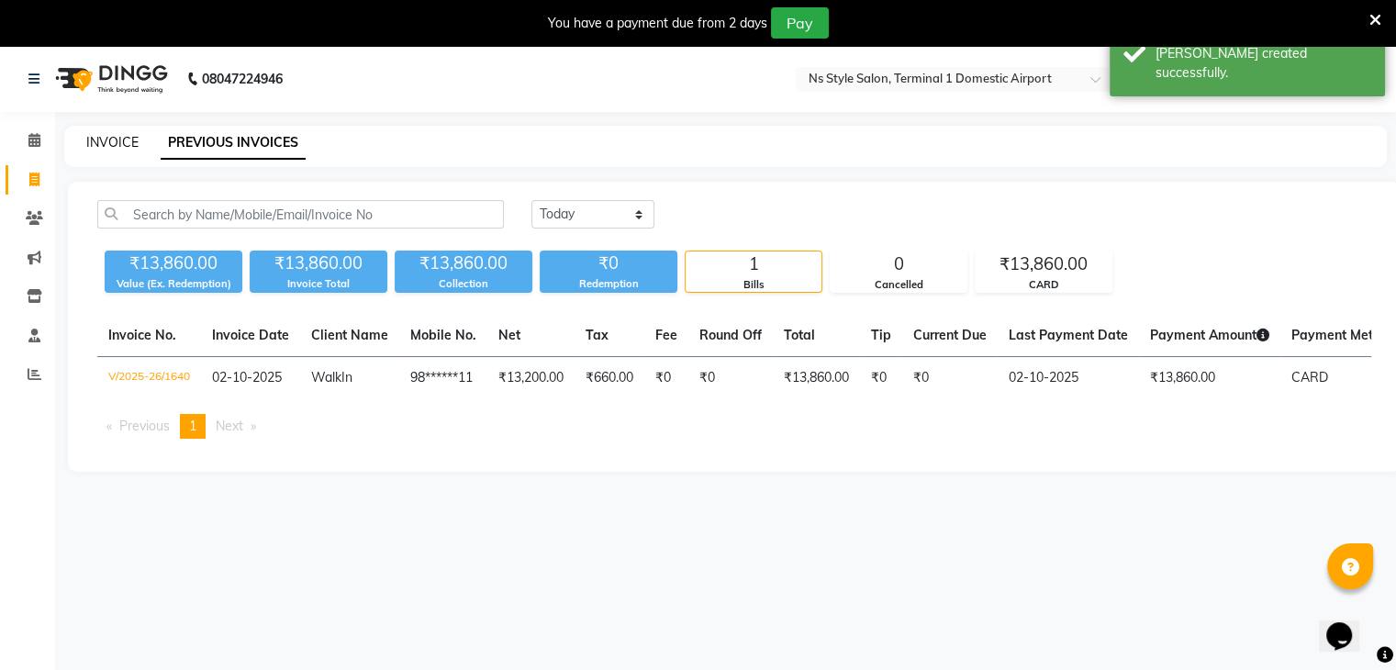
click at [103, 144] on link "INVOICE" at bounding box center [112, 142] width 52 height 17
select select "service"
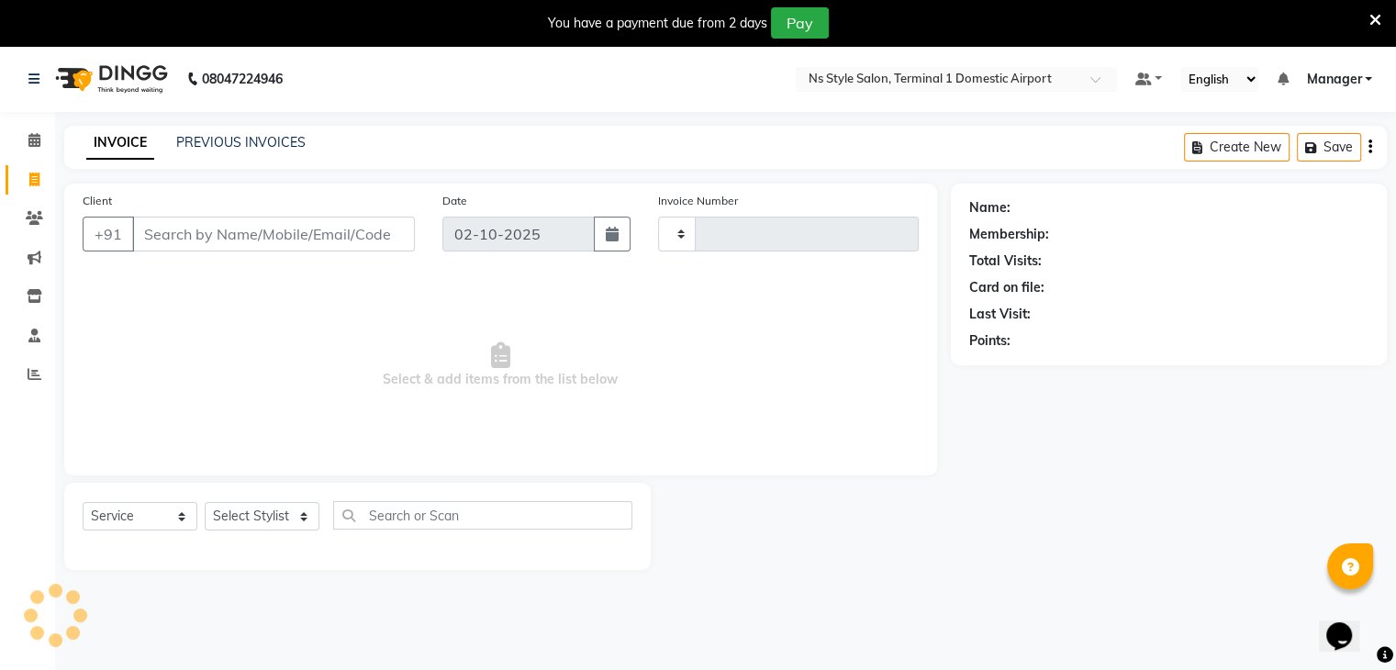
type input "1641"
select select "5659"
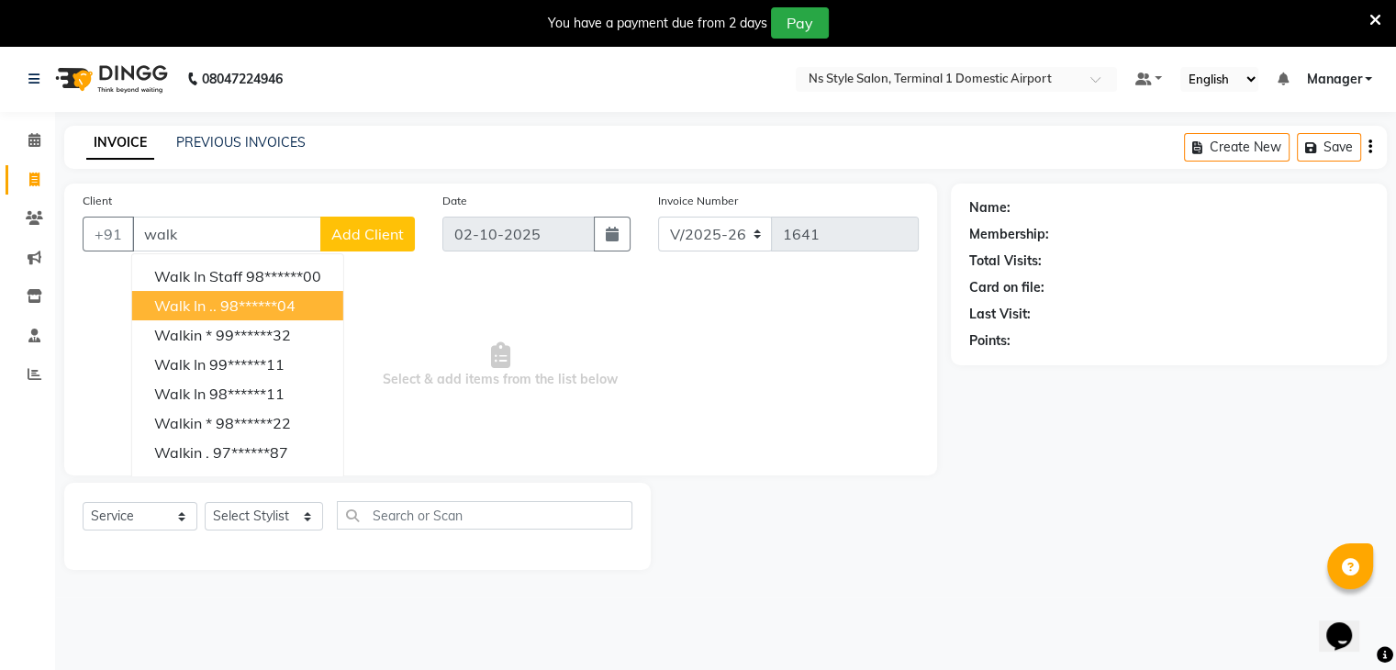
click at [202, 319] on button "Walk in .. 98******04" at bounding box center [237, 305] width 211 height 29
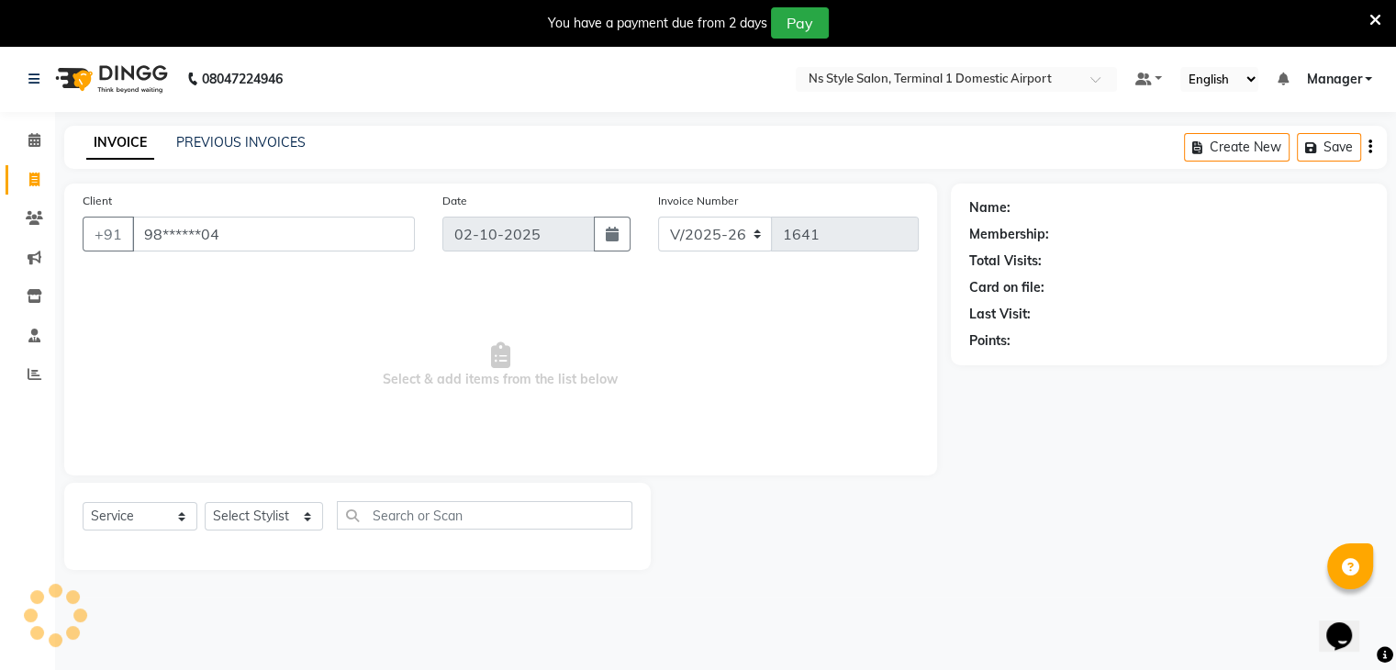
type input "98******04"
click at [274, 528] on select "Select Stylist [PERSON_NAME] [PERSON_NAME] [PERSON_NAME] GRROWWIDE [PERSON_NAME…" at bounding box center [264, 516] width 118 height 28
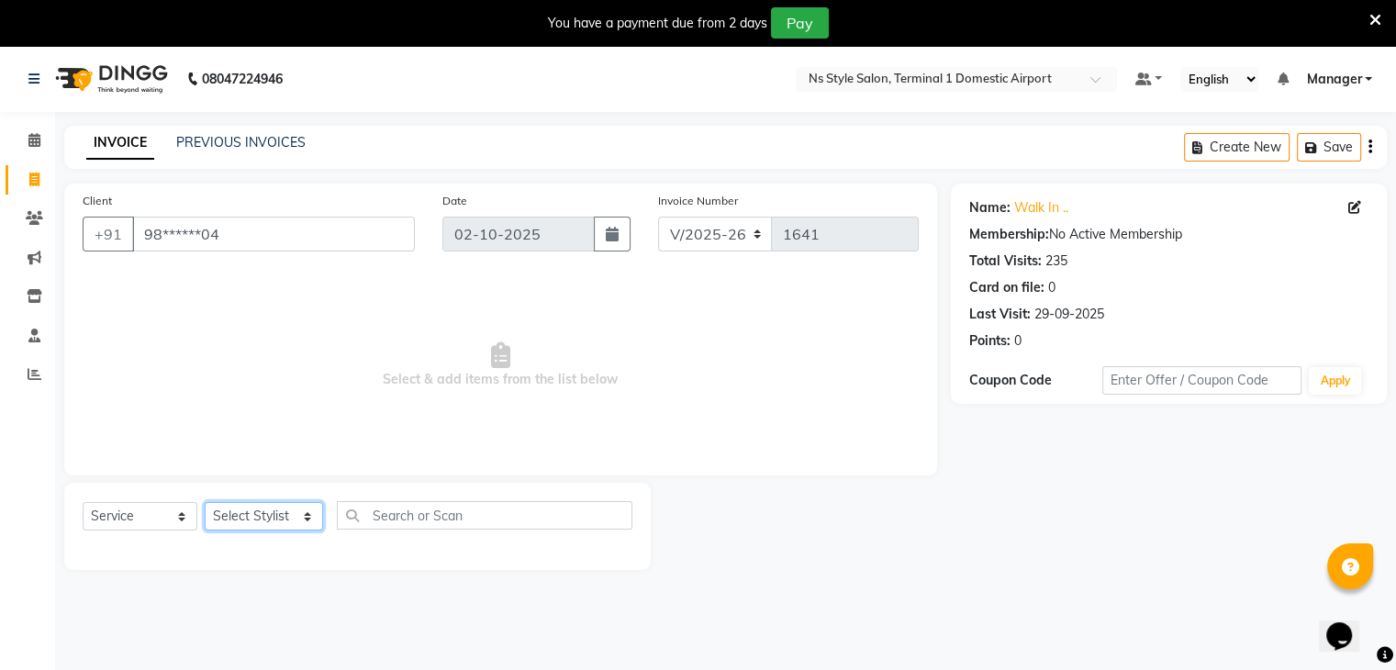
select select "88862"
click at [205, 503] on select "Select Stylist [PERSON_NAME] [PERSON_NAME] [PERSON_NAME] GRROWWIDE [PERSON_NAME…" at bounding box center [264, 516] width 118 height 28
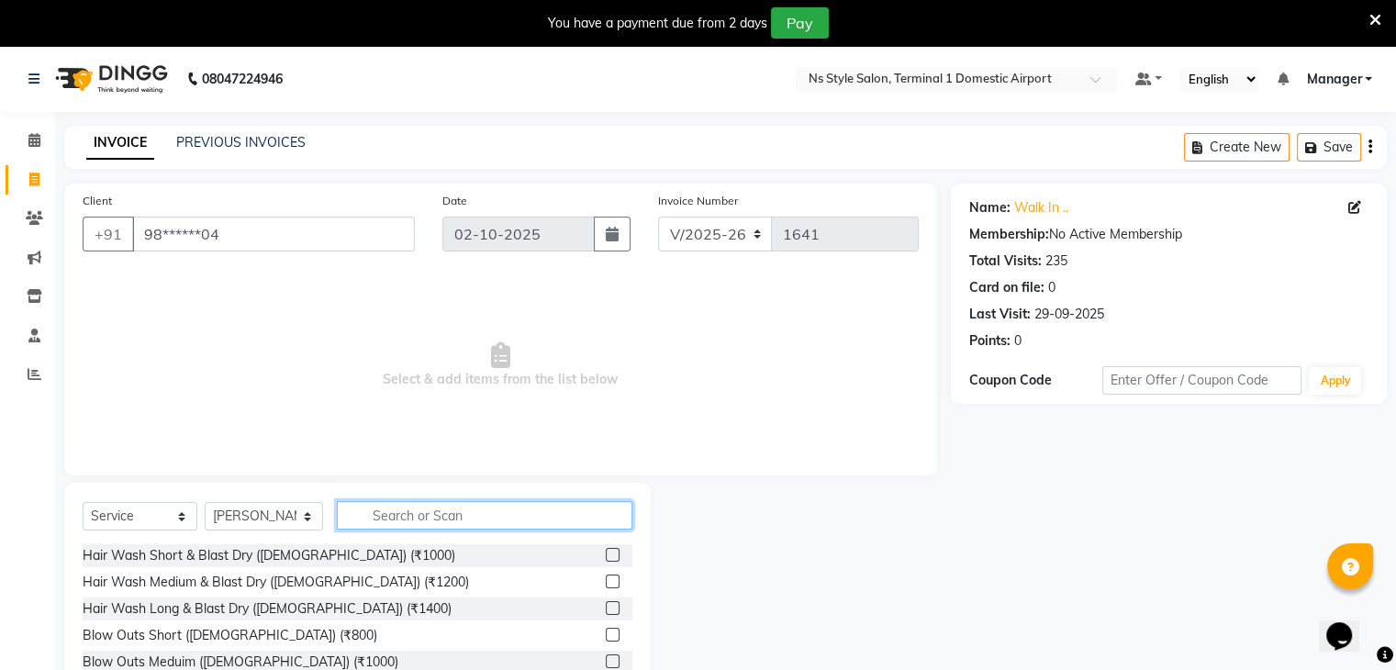
click at [383, 518] on input "text" at bounding box center [485, 515] width 296 height 28
type input "1800"
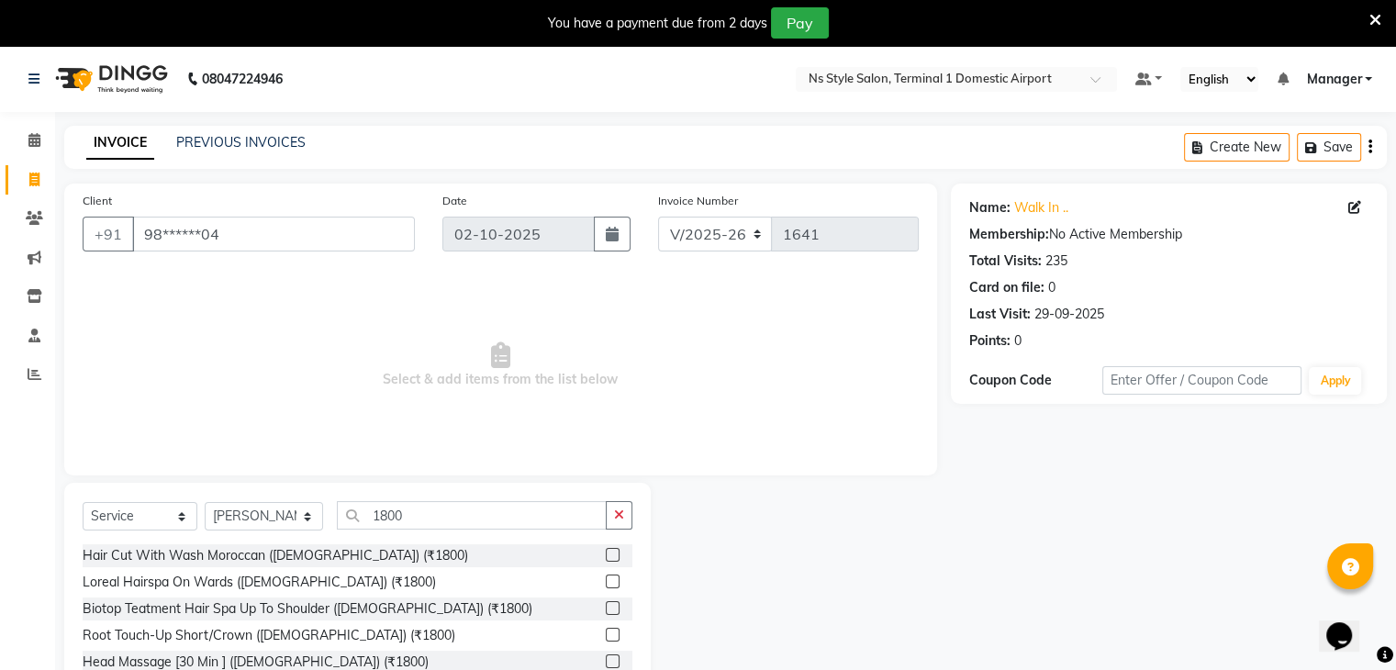
click at [606, 584] on label at bounding box center [613, 582] width 14 height 14
click at [606, 584] on input "checkbox" at bounding box center [612, 583] width 12 height 12
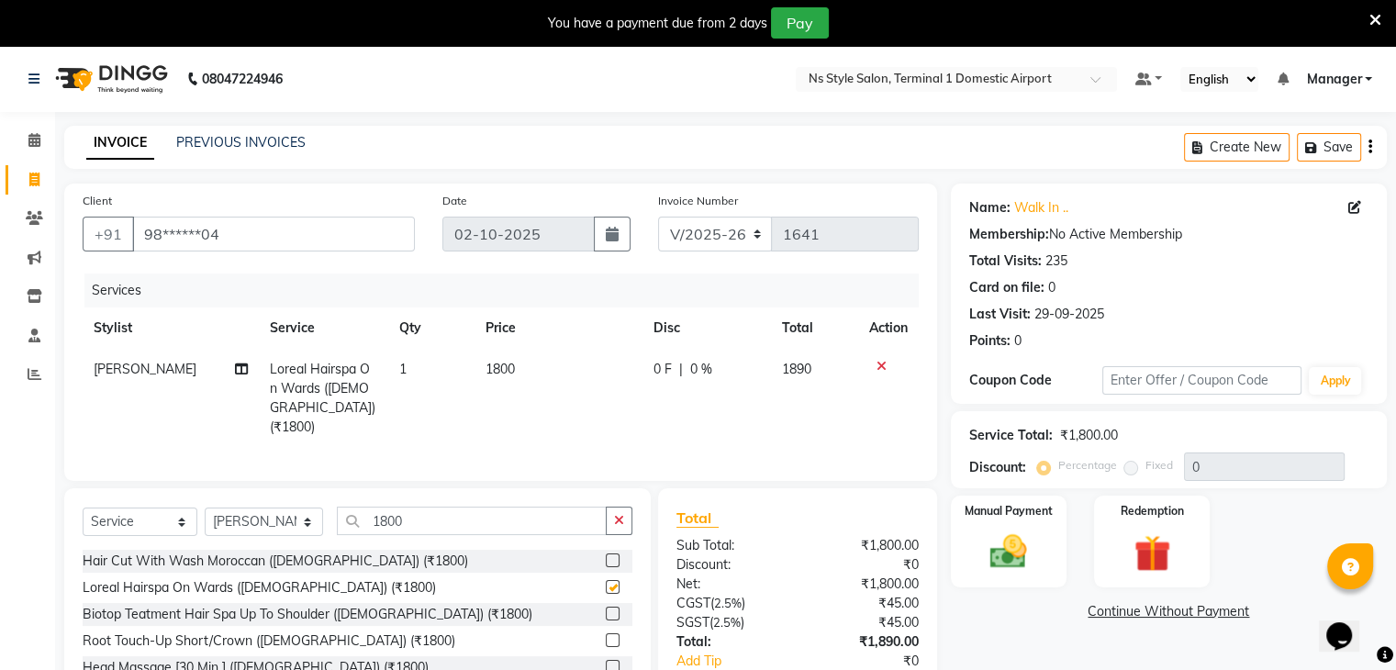
checkbox input "false"
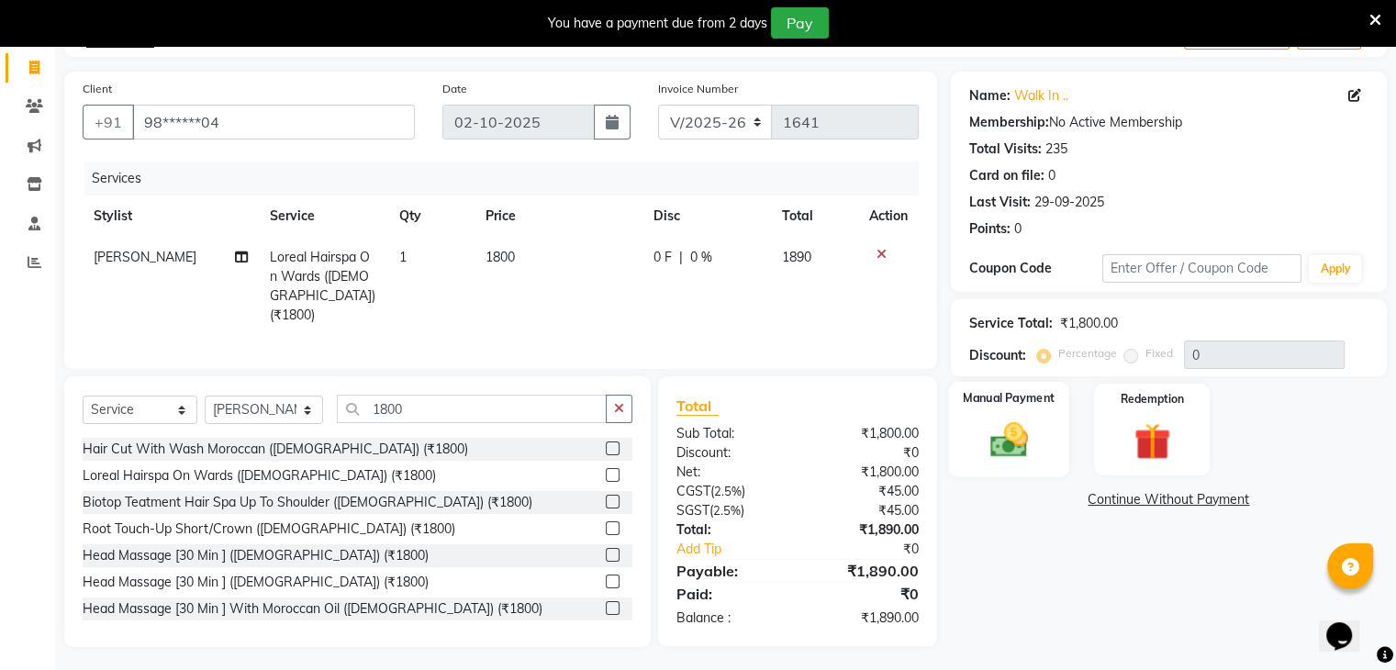
click at [1036, 454] on img at bounding box center [1009, 441] width 62 height 44
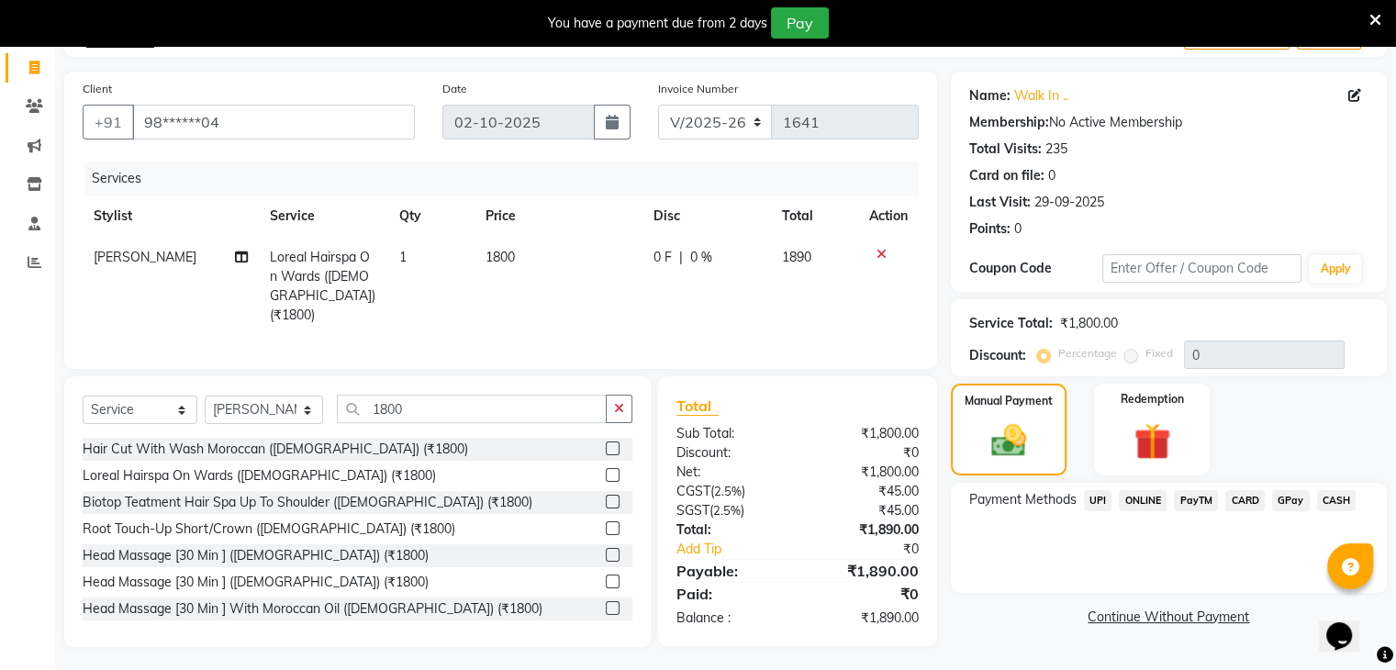
click at [1263, 498] on span "CARD" at bounding box center [1245, 500] width 39 height 21
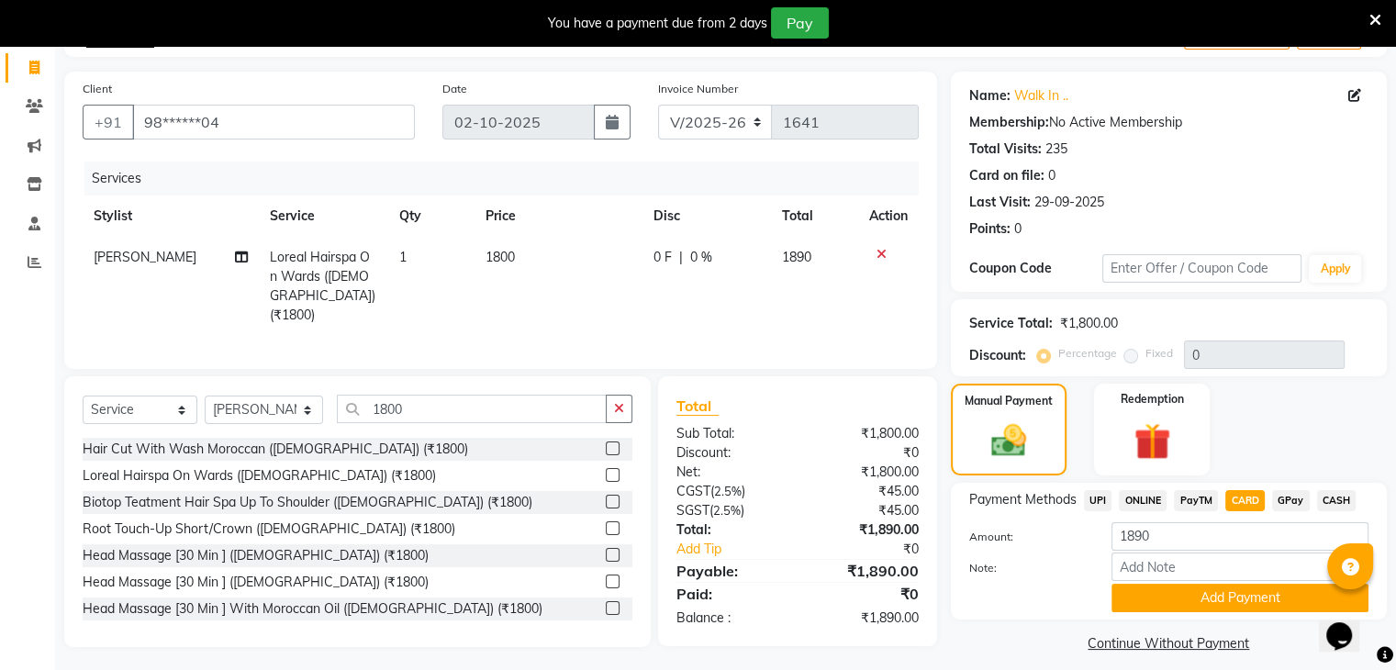
scroll to position [129, 0]
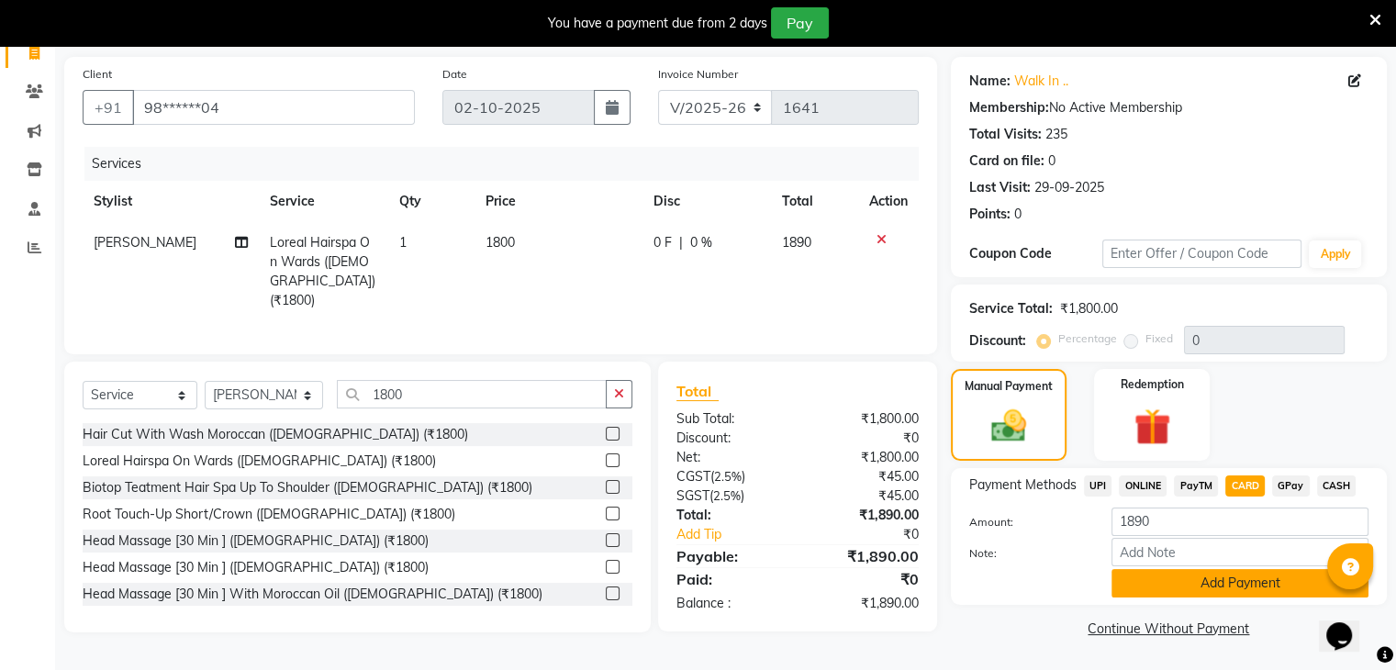
click at [1237, 570] on button "Add Payment" at bounding box center [1240, 583] width 257 height 28
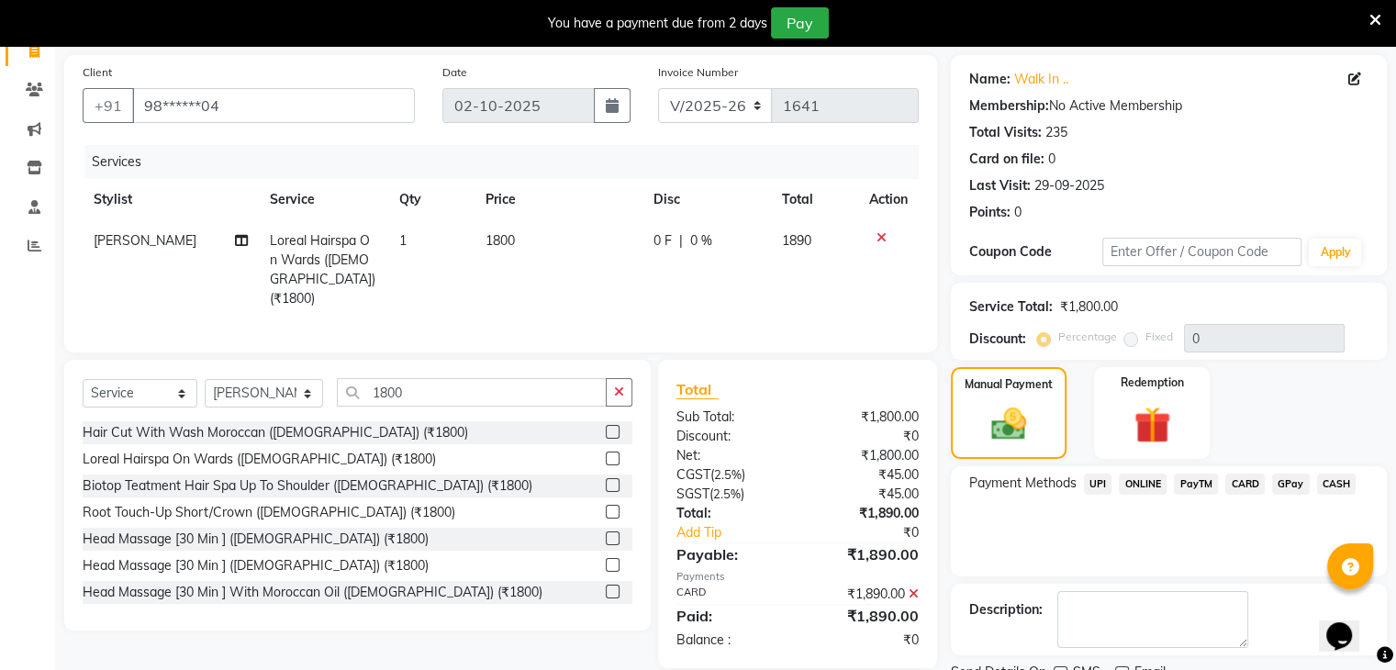
scroll to position [202, 0]
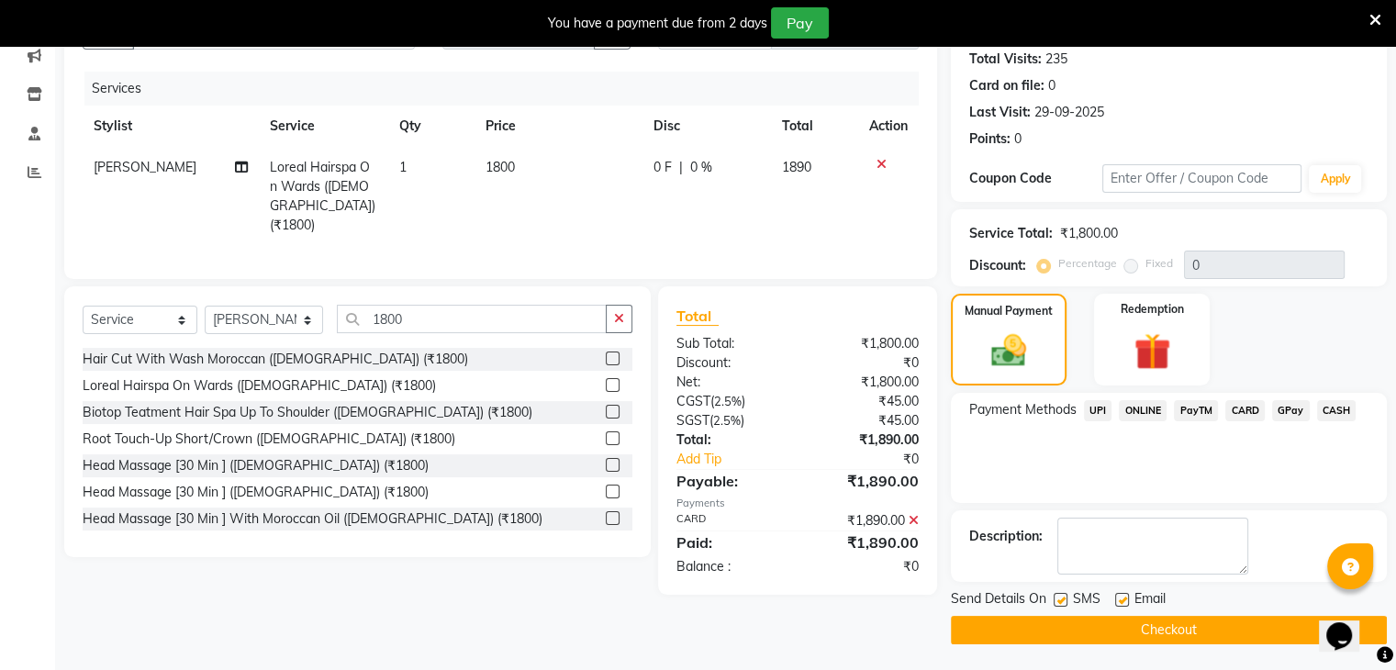
click at [1215, 618] on button "Checkout" at bounding box center [1169, 630] width 436 height 28
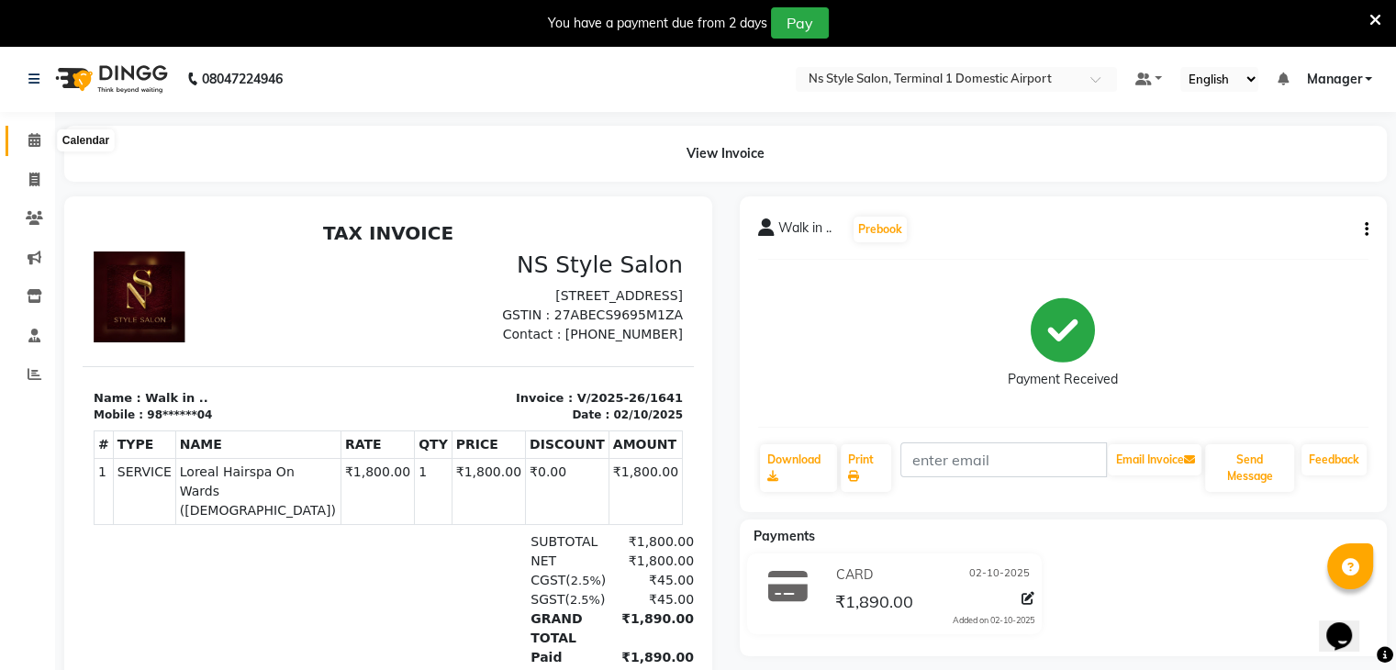
click at [28, 147] on icon at bounding box center [34, 140] width 12 height 14
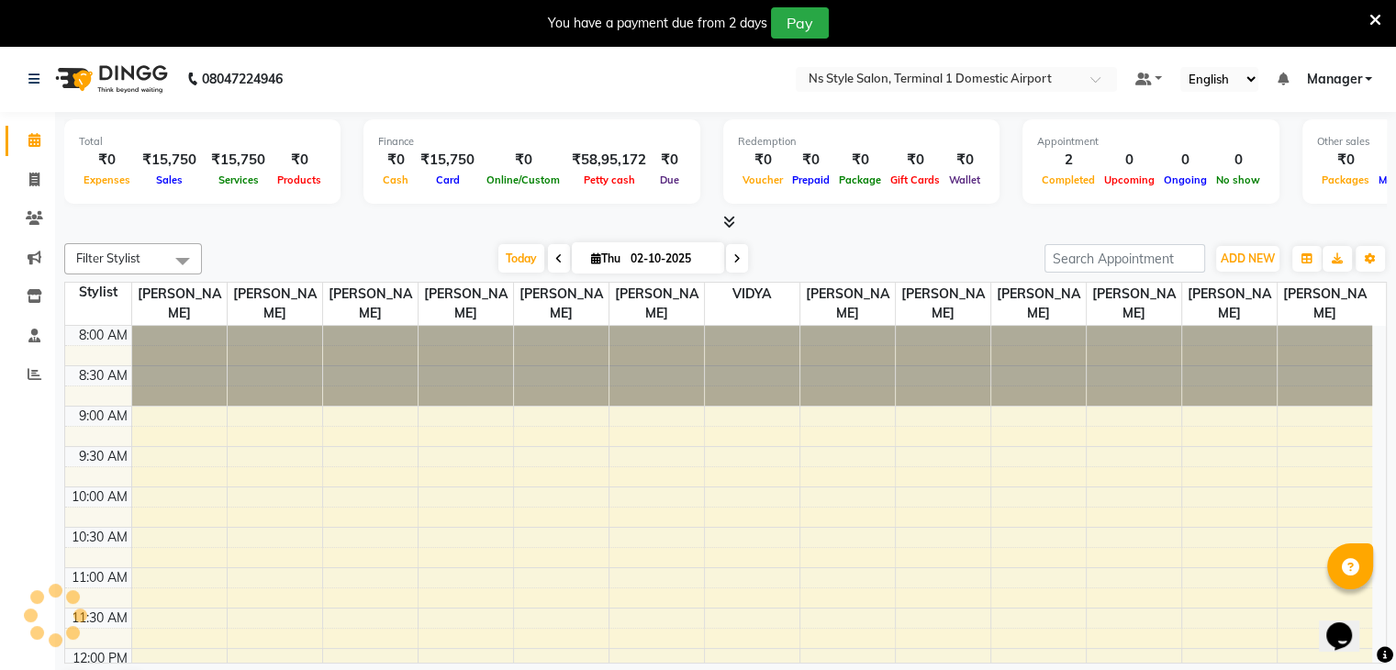
click at [29, 162] on li "Invoice" at bounding box center [27, 180] width 55 height 39
click at [18, 182] on span at bounding box center [34, 180] width 32 height 21
select select "5659"
select select "service"
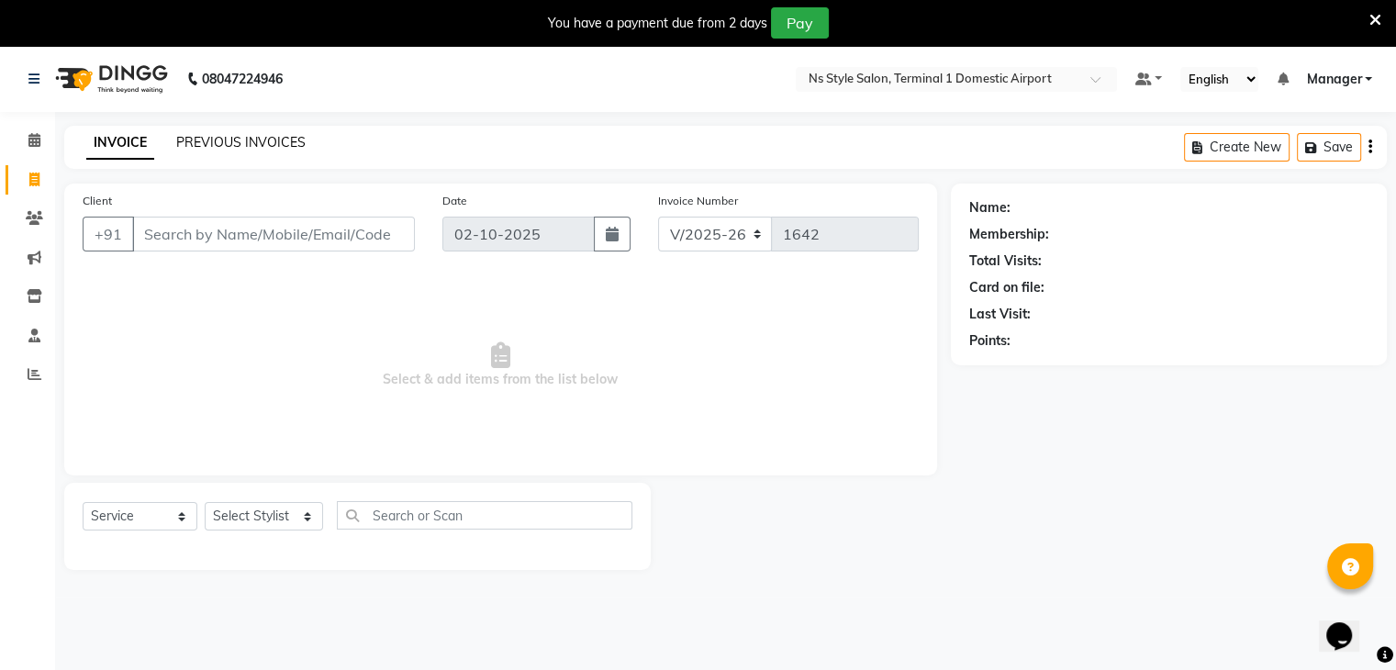
click at [256, 143] on div "PREVIOUS INVOICES" at bounding box center [240, 142] width 129 height 19
click at [256, 143] on link "PREVIOUS INVOICES" at bounding box center [240, 142] width 129 height 17
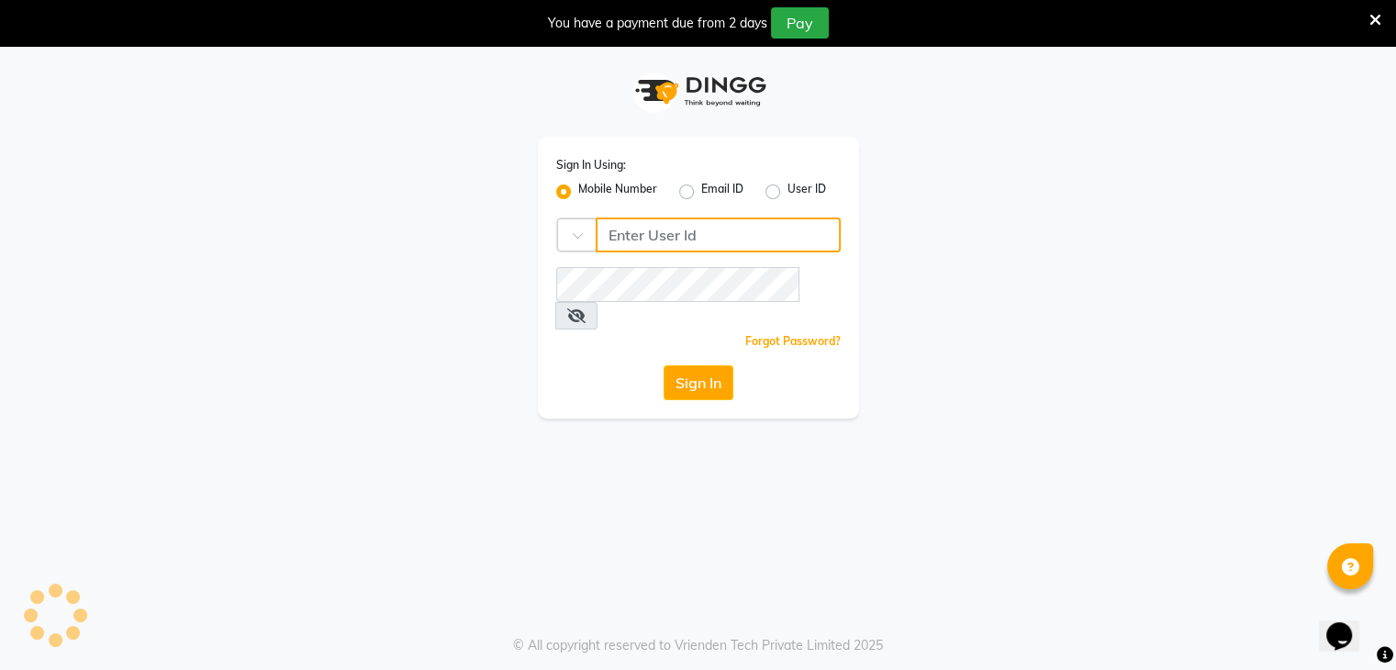
type input "9930388551"
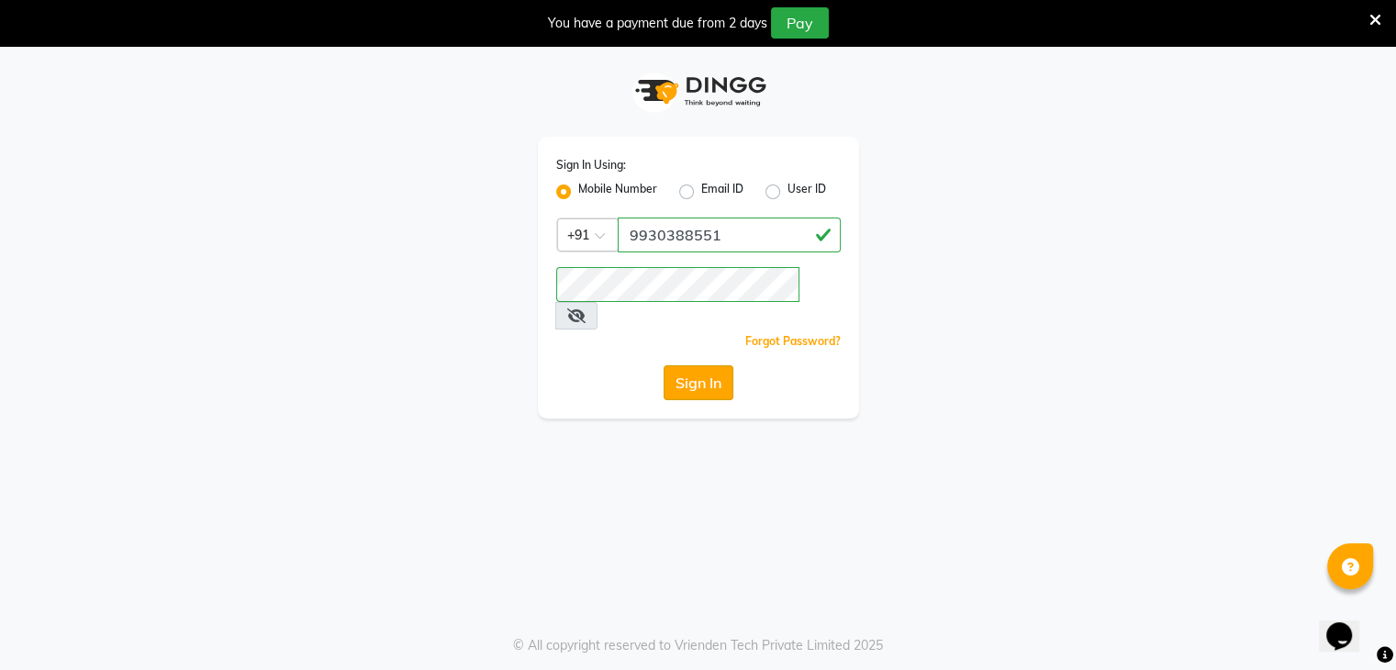
click at [694, 365] on button "Sign In" at bounding box center [699, 382] width 70 height 35
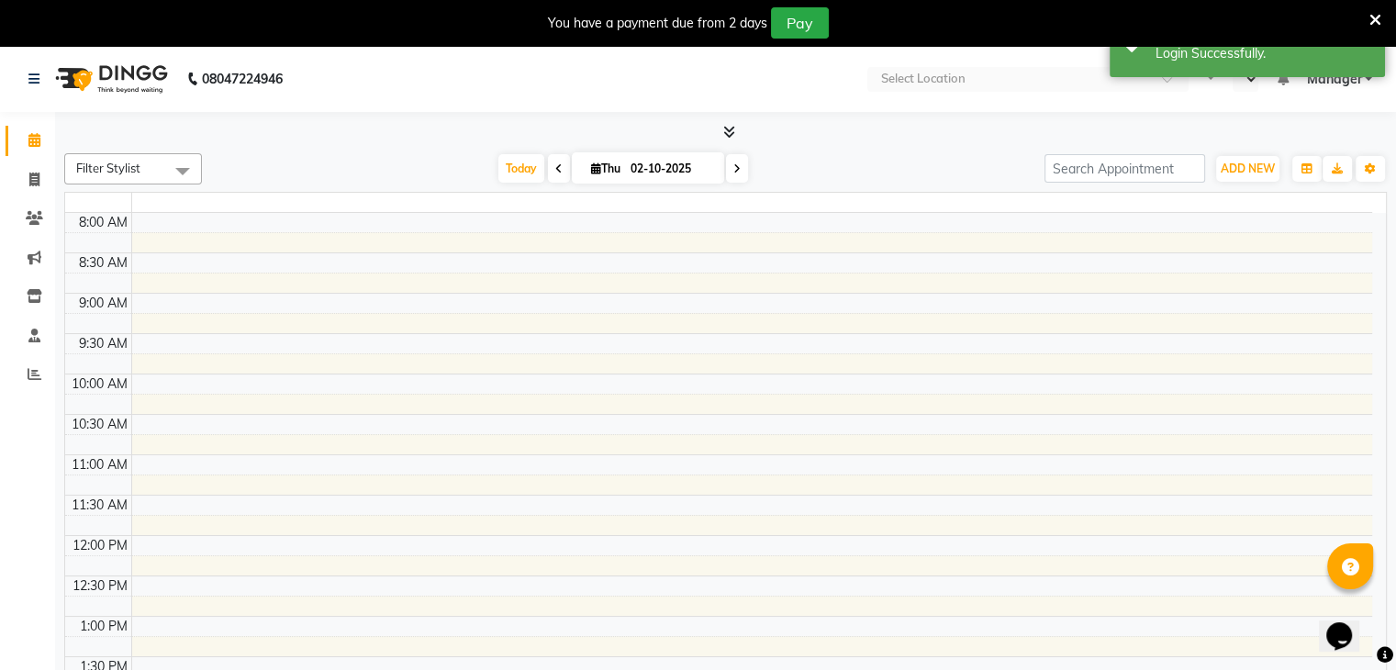
select select "en"
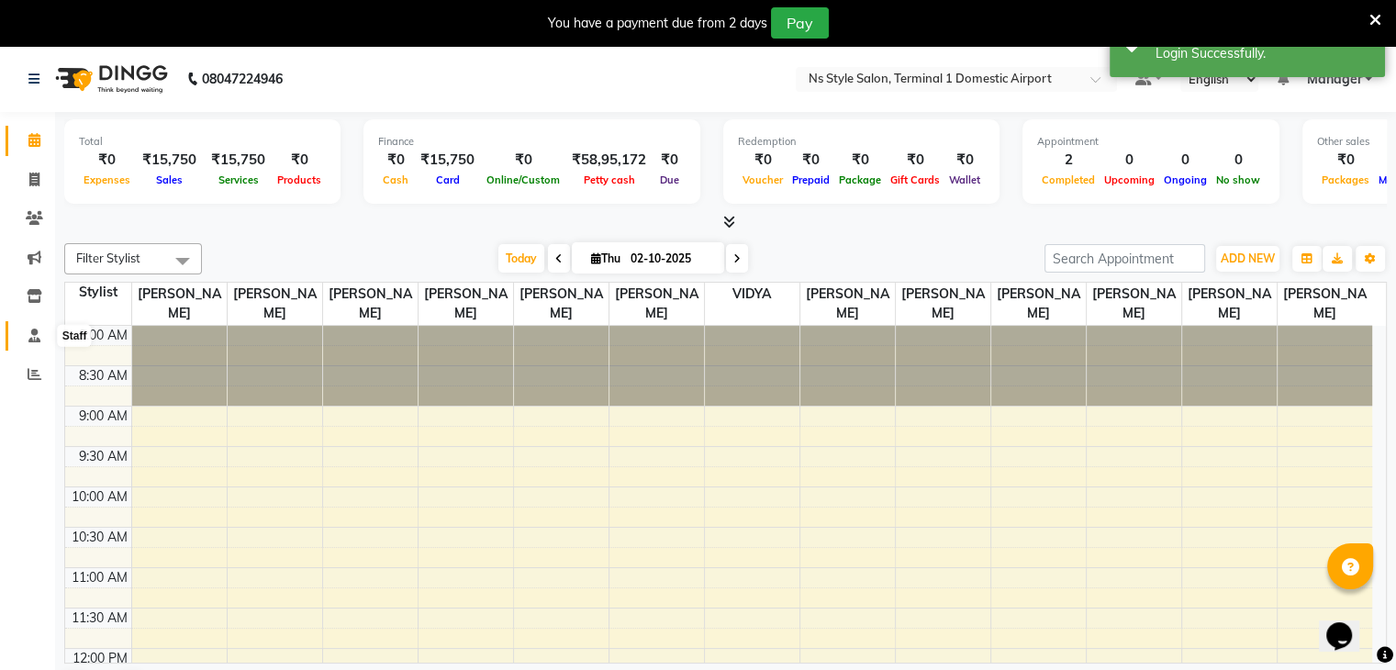
click at [33, 340] on icon at bounding box center [34, 336] width 12 height 14
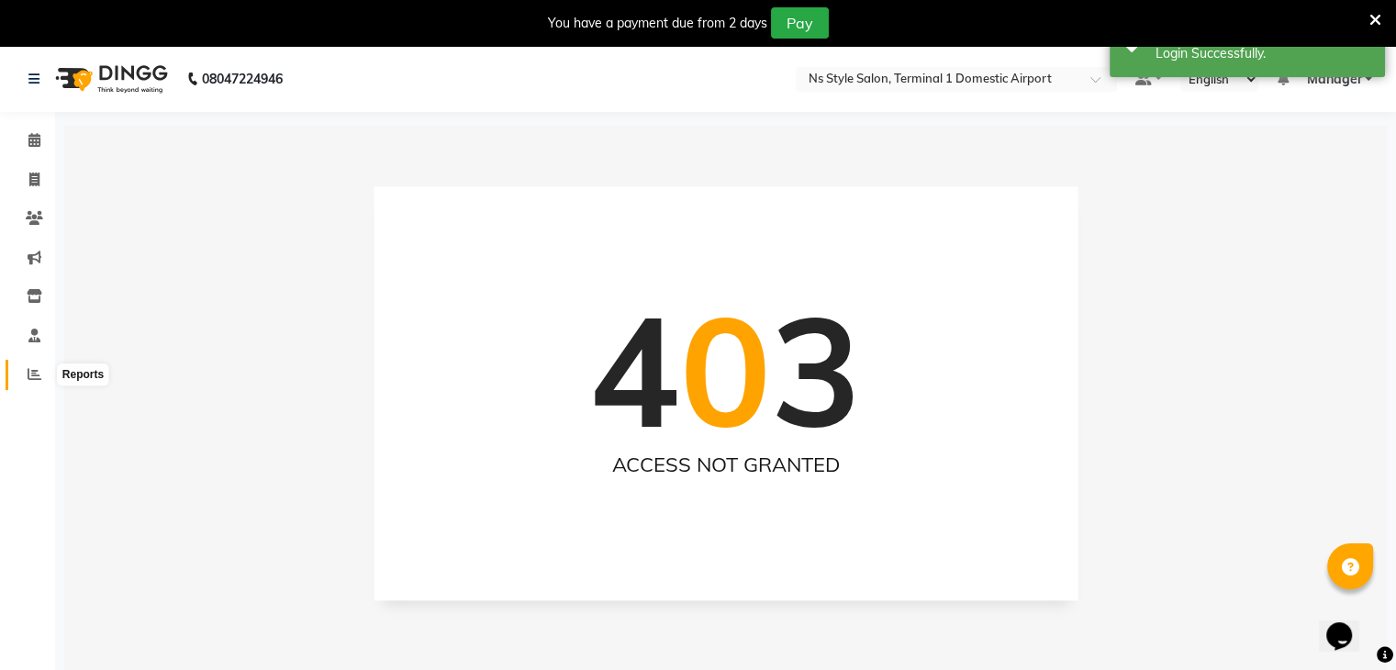
click at [24, 372] on span at bounding box center [34, 374] width 32 height 21
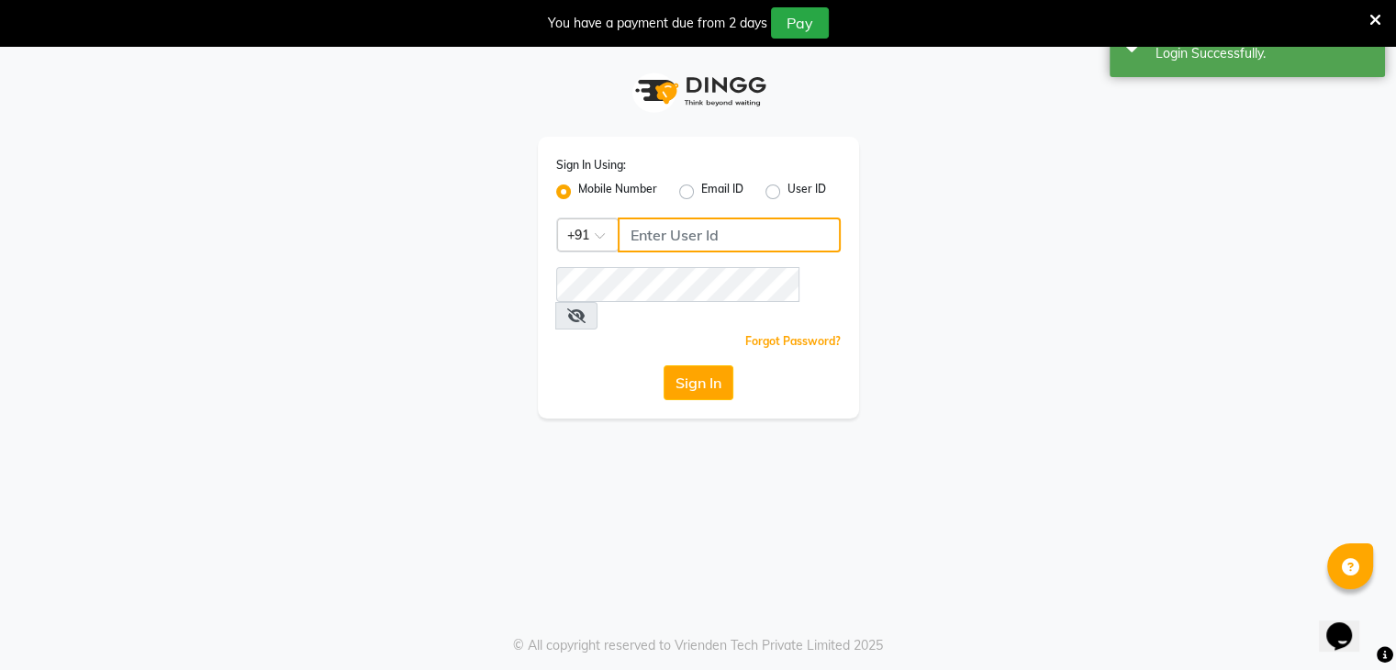
type input "9930388551"
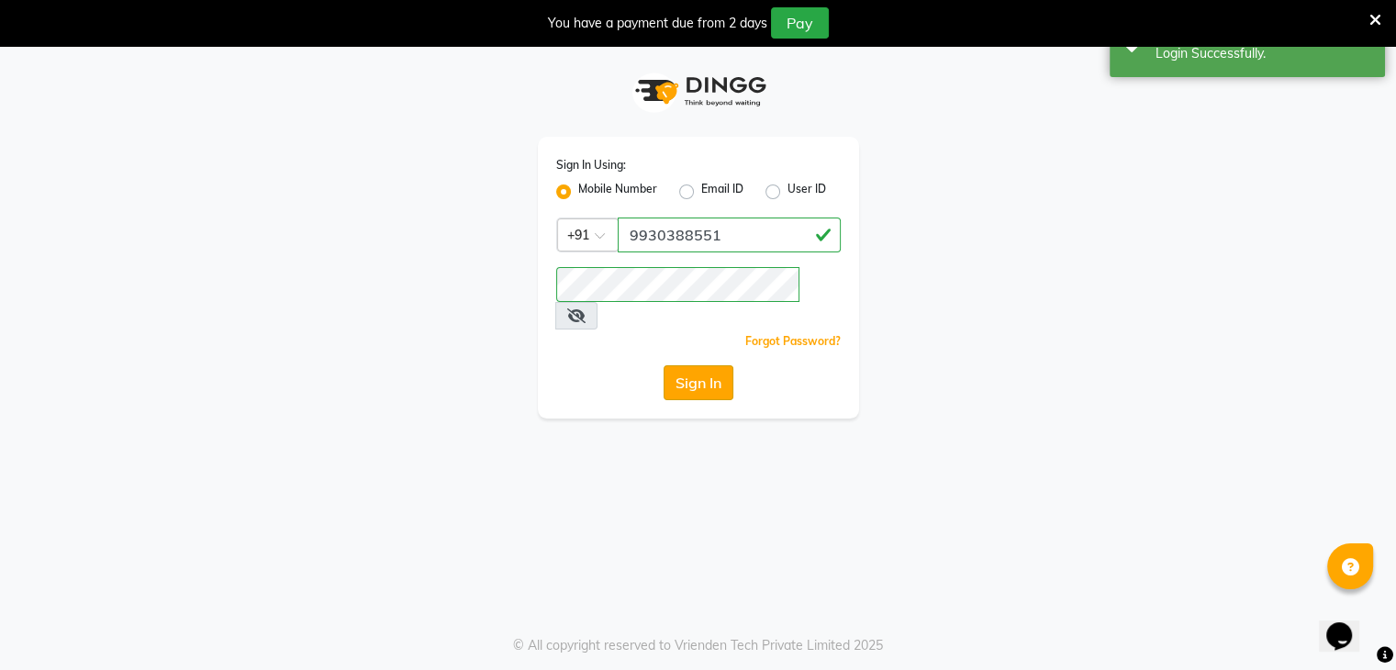
click at [695, 365] on button "Sign In" at bounding box center [699, 382] width 70 height 35
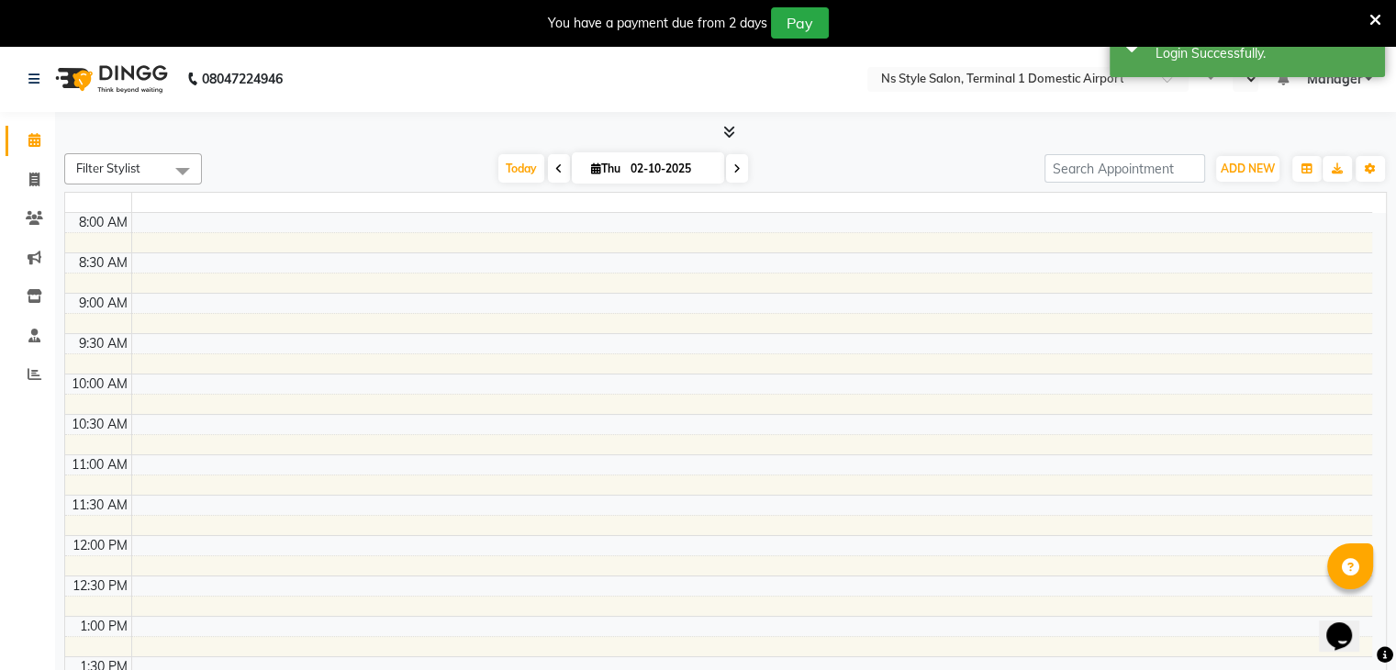
select select "en"
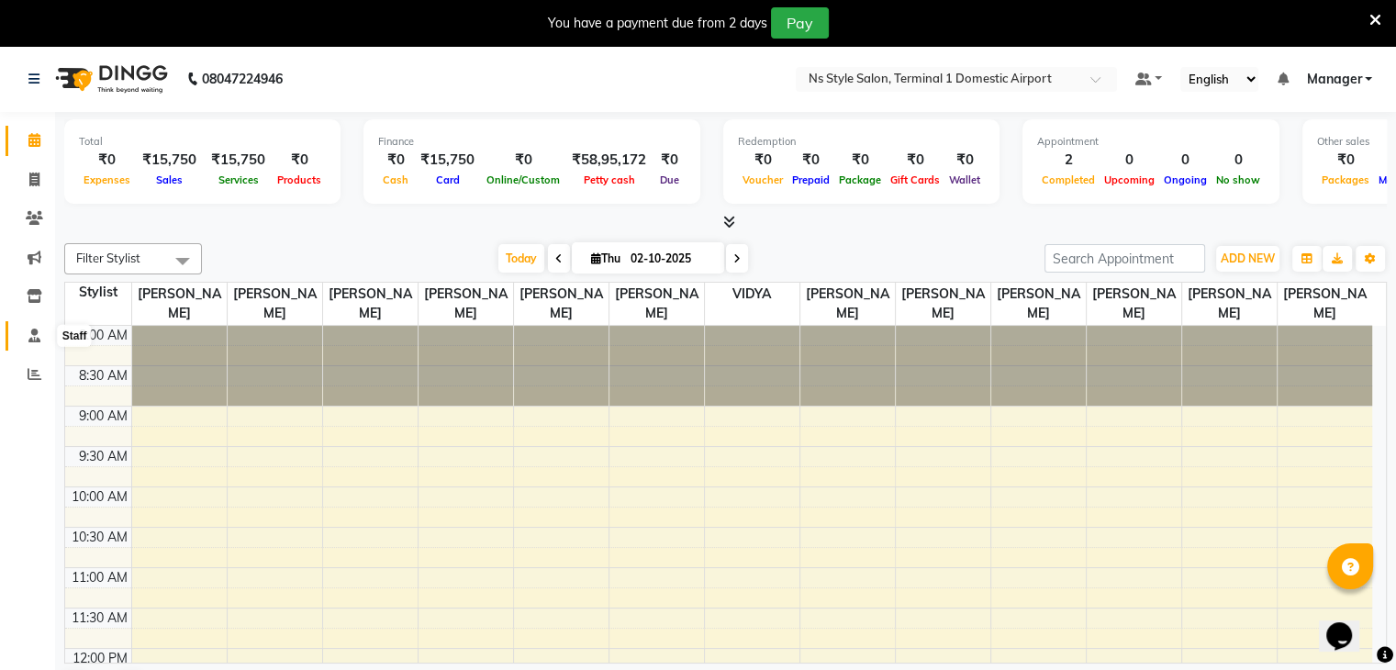
click at [22, 335] on span at bounding box center [34, 336] width 32 height 21
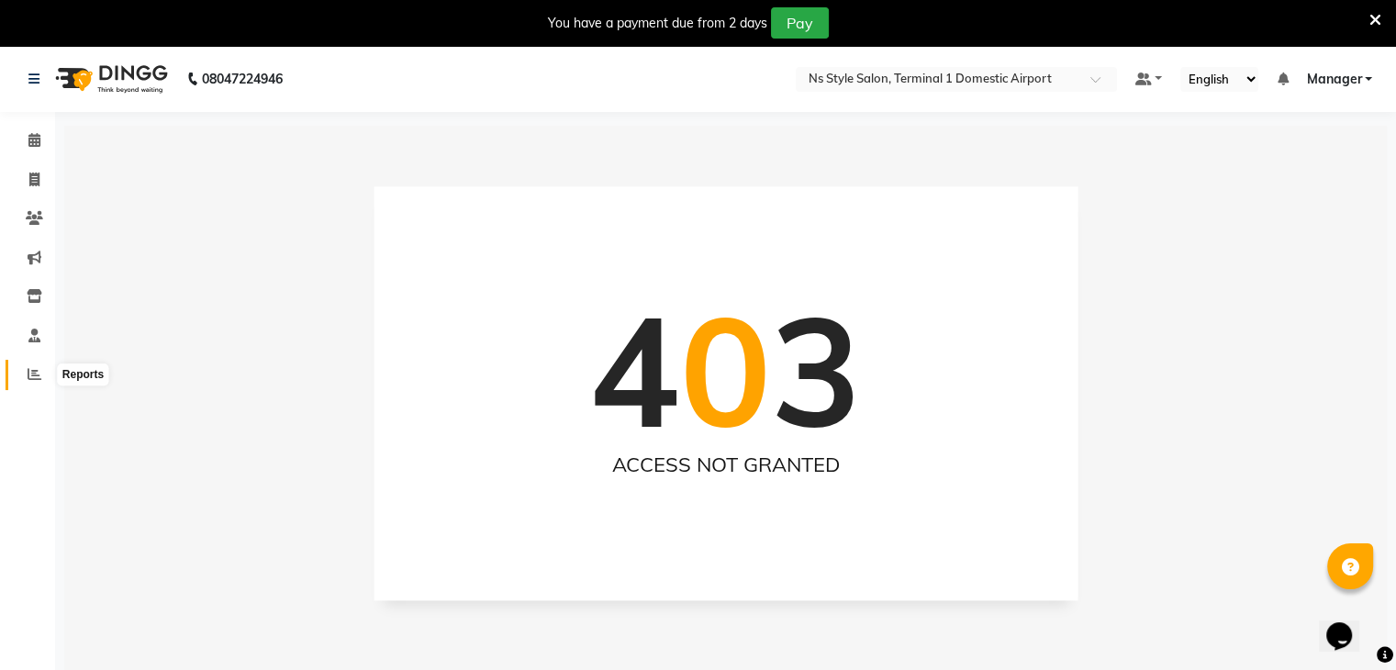
click at [28, 377] on icon at bounding box center [35, 374] width 14 height 14
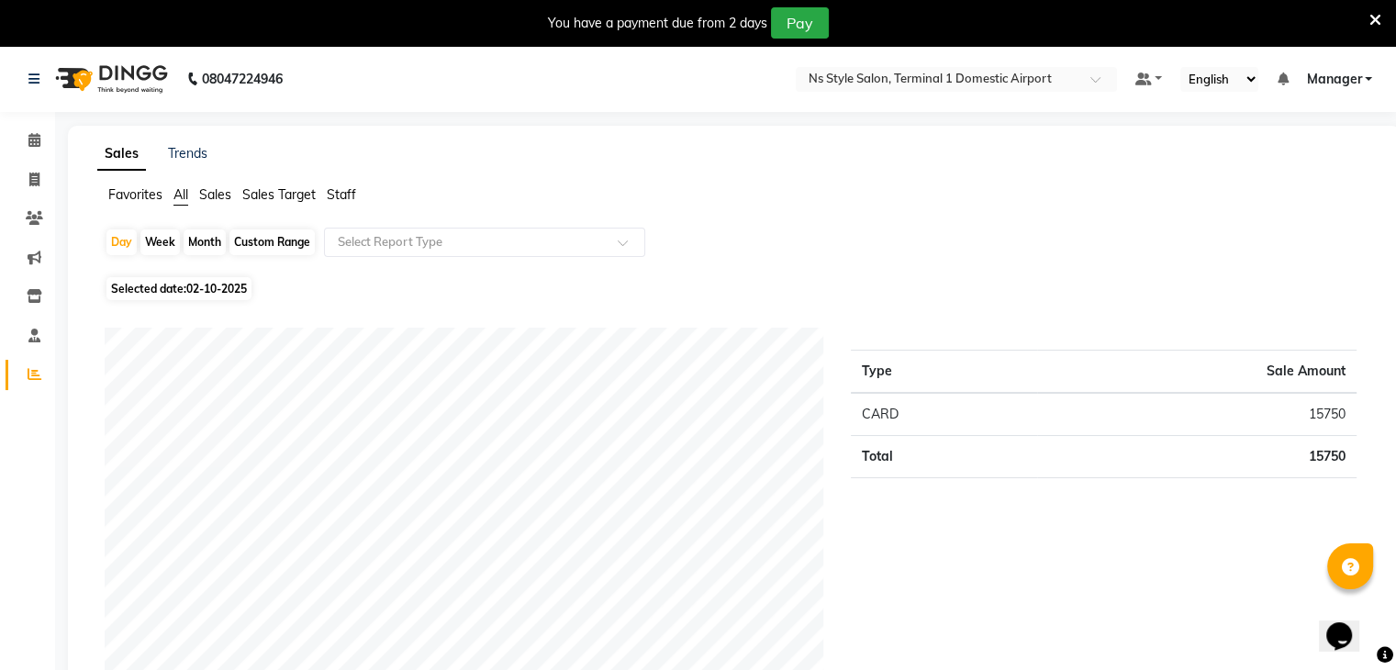
click at [333, 188] on span "Staff" at bounding box center [341, 194] width 29 height 17
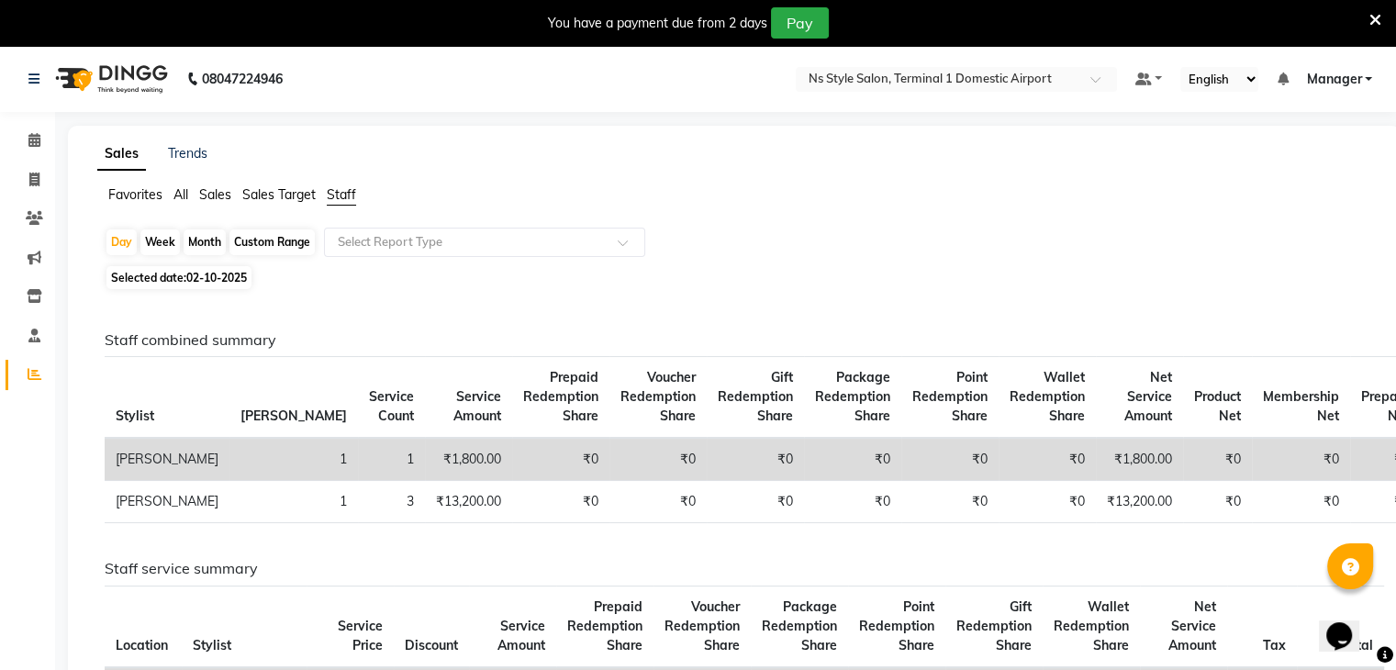
click at [290, 197] on span "Sales Target" at bounding box center [278, 194] width 73 height 17
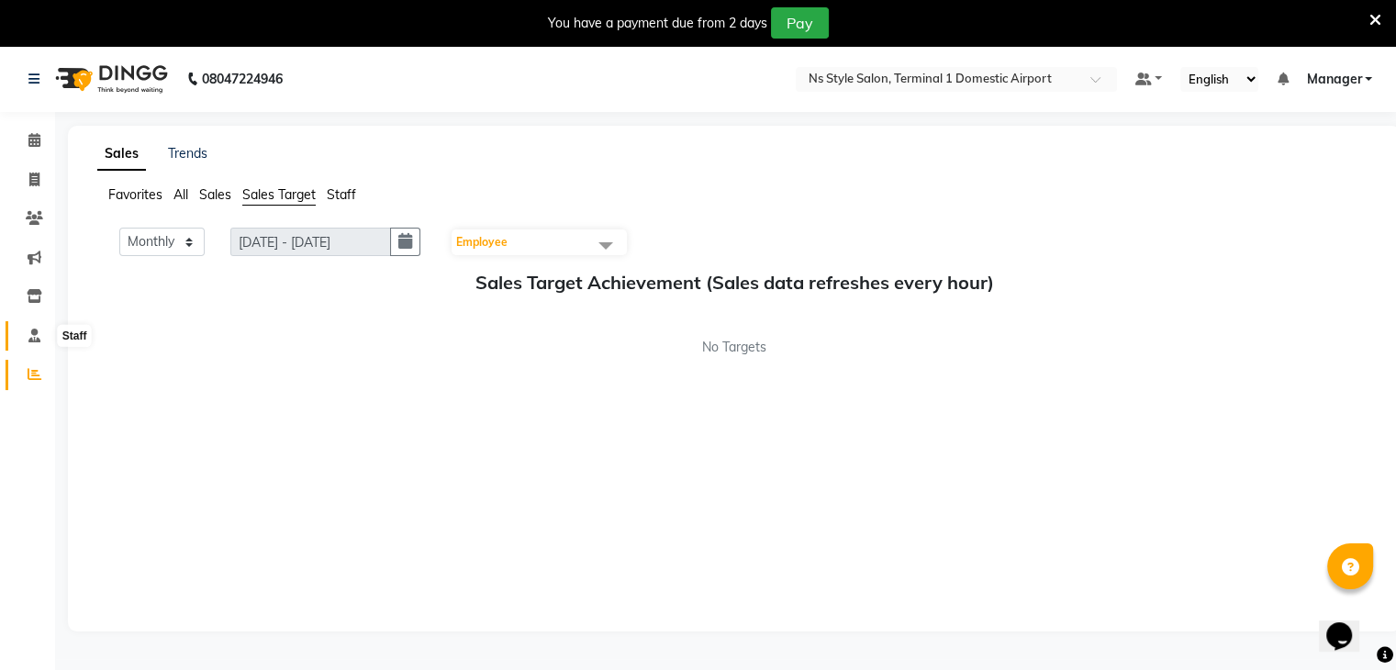
click at [40, 339] on span at bounding box center [34, 336] width 32 height 21
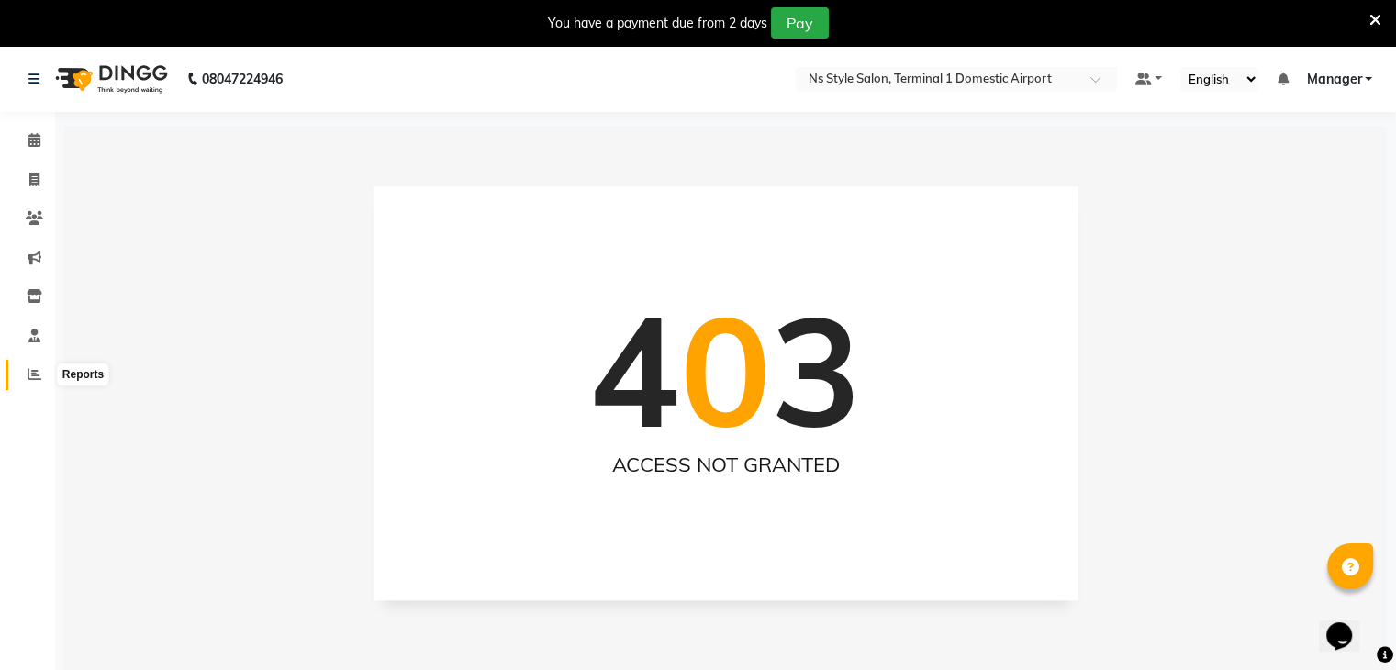
click at [31, 369] on icon at bounding box center [35, 374] width 14 height 14
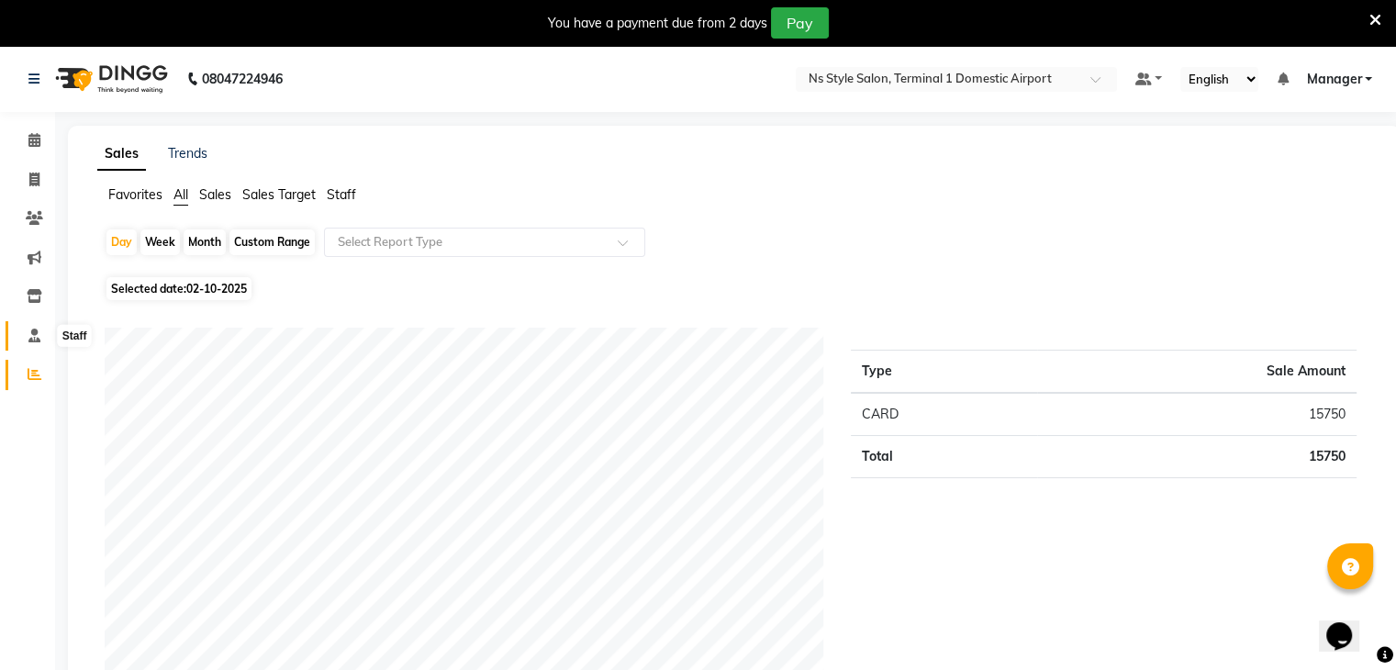
click at [26, 333] on span at bounding box center [34, 336] width 32 height 21
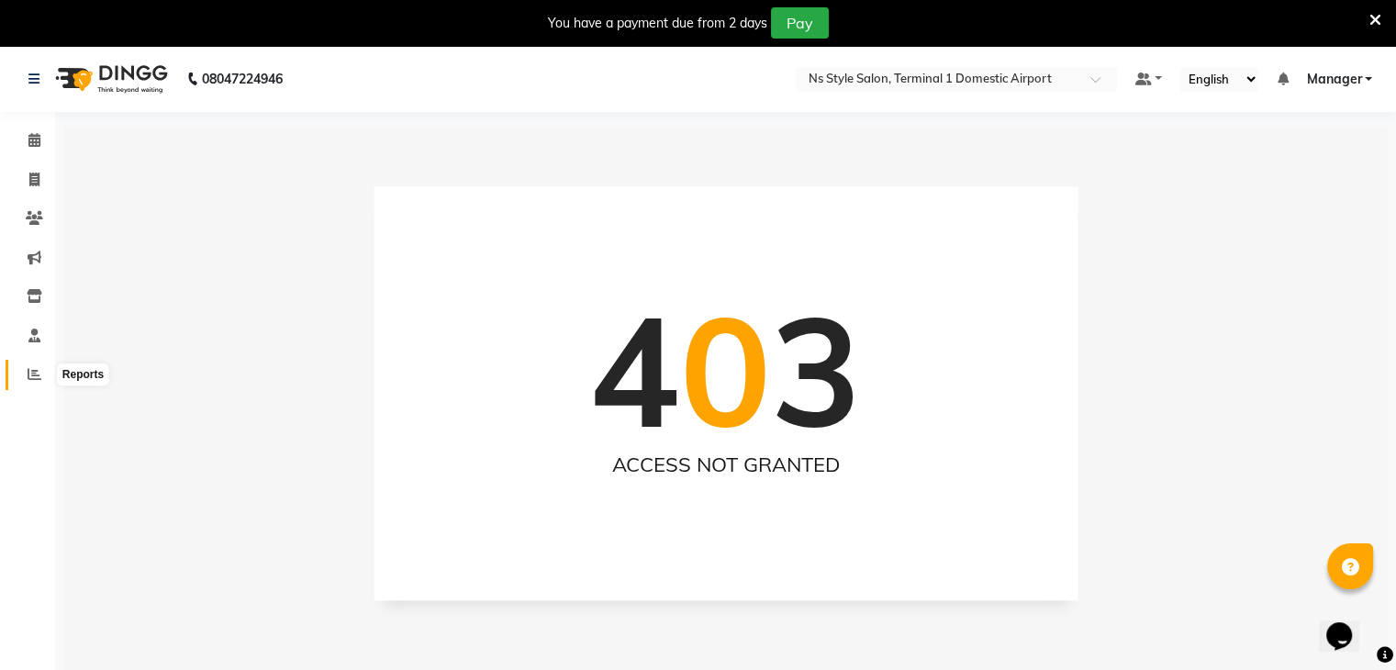
click at [30, 372] on icon at bounding box center [35, 374] width 14 height 14
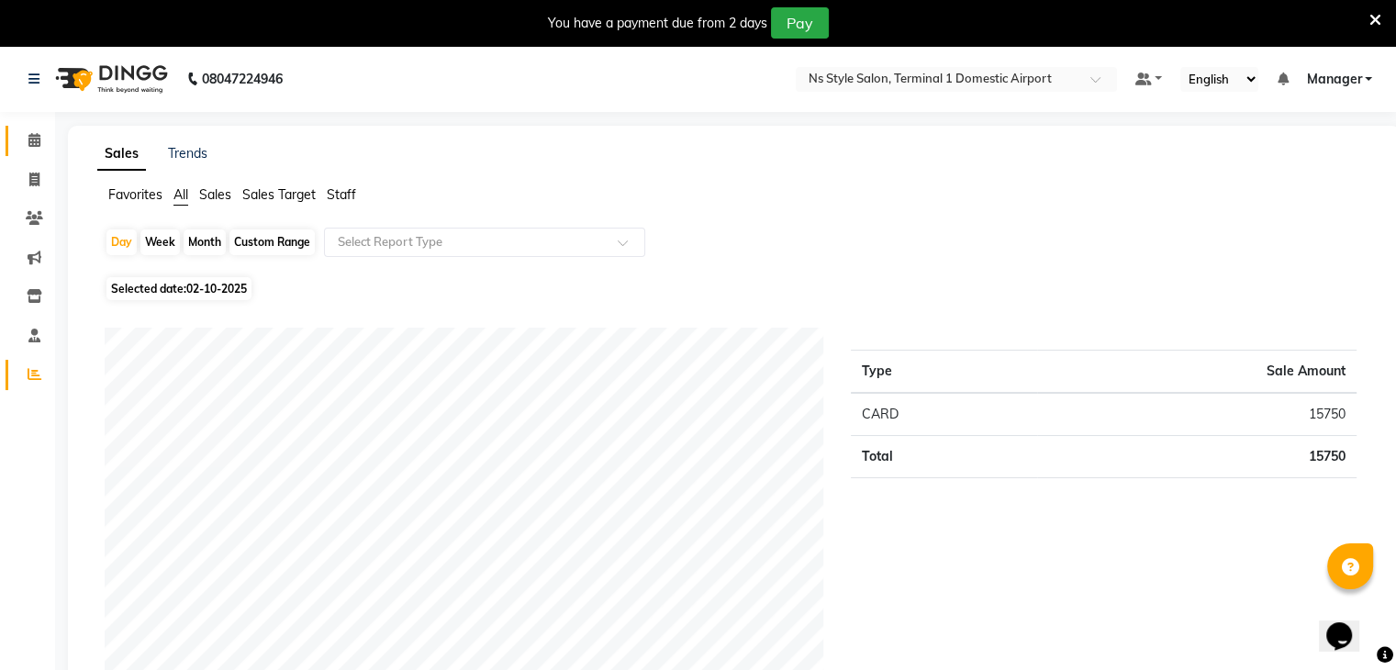
click at [44, 151] on link "Calendar" at bounding box center [28, 141] width 44 height 30
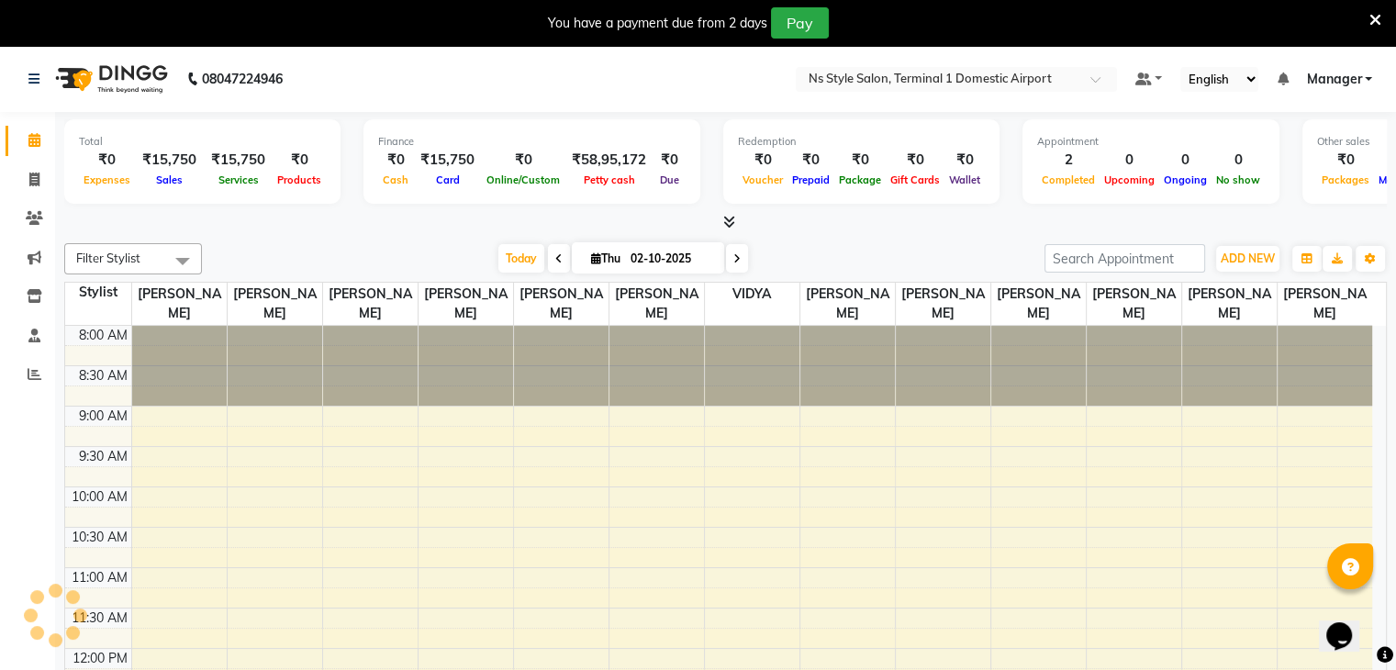
scroll to position [481, 0]
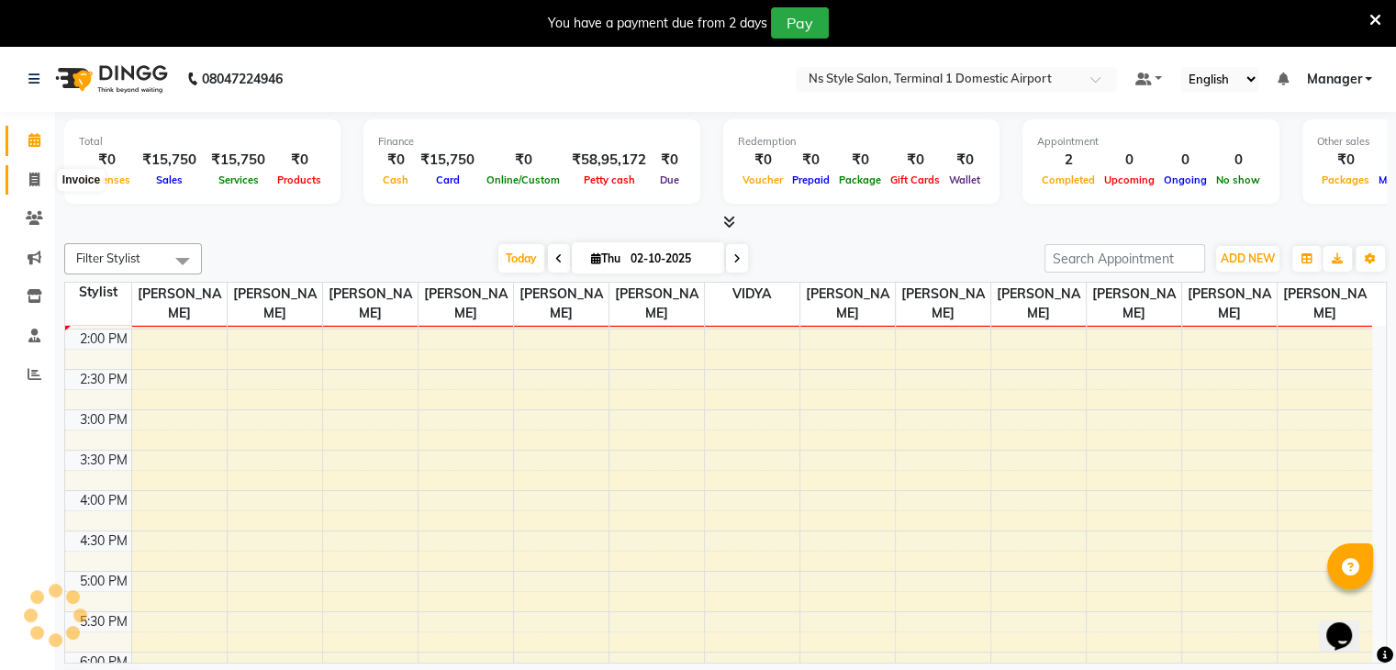
click at [40, 174] on span at bounding box center [34, 180] width 32 height 21
select select "service"
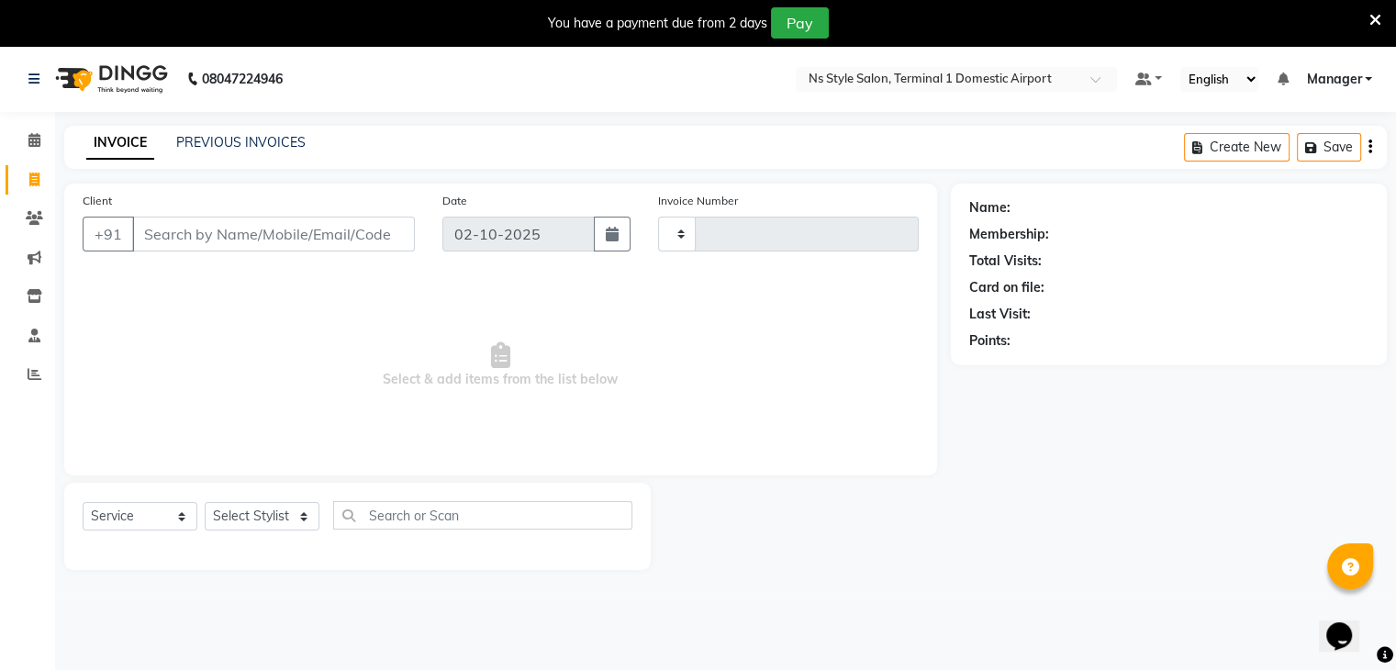
type input "1642"
select select "5659"
click at [264, 140] on link "PREVIOUS INVOICES" at bounding box center [240, 142] width 129 height 17
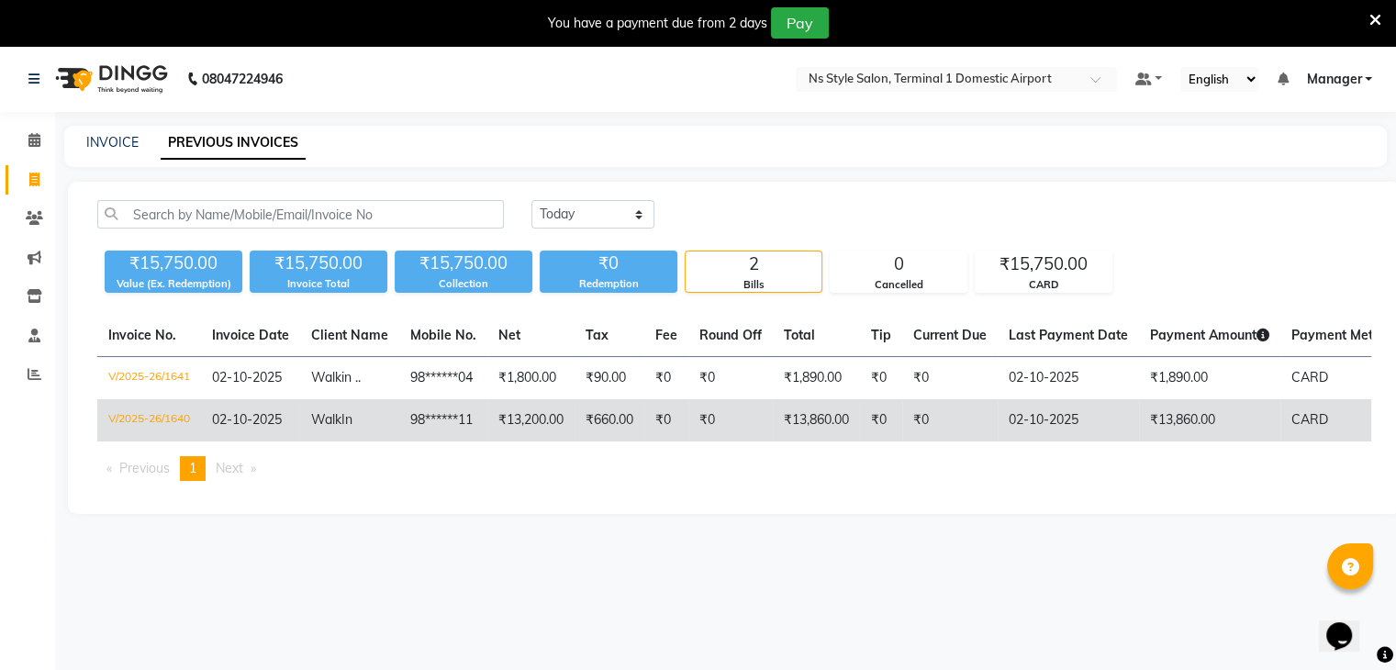
click at [1038, 409] on td "02-10-2025" at bounding box center [1068, 420] width 141 height 42
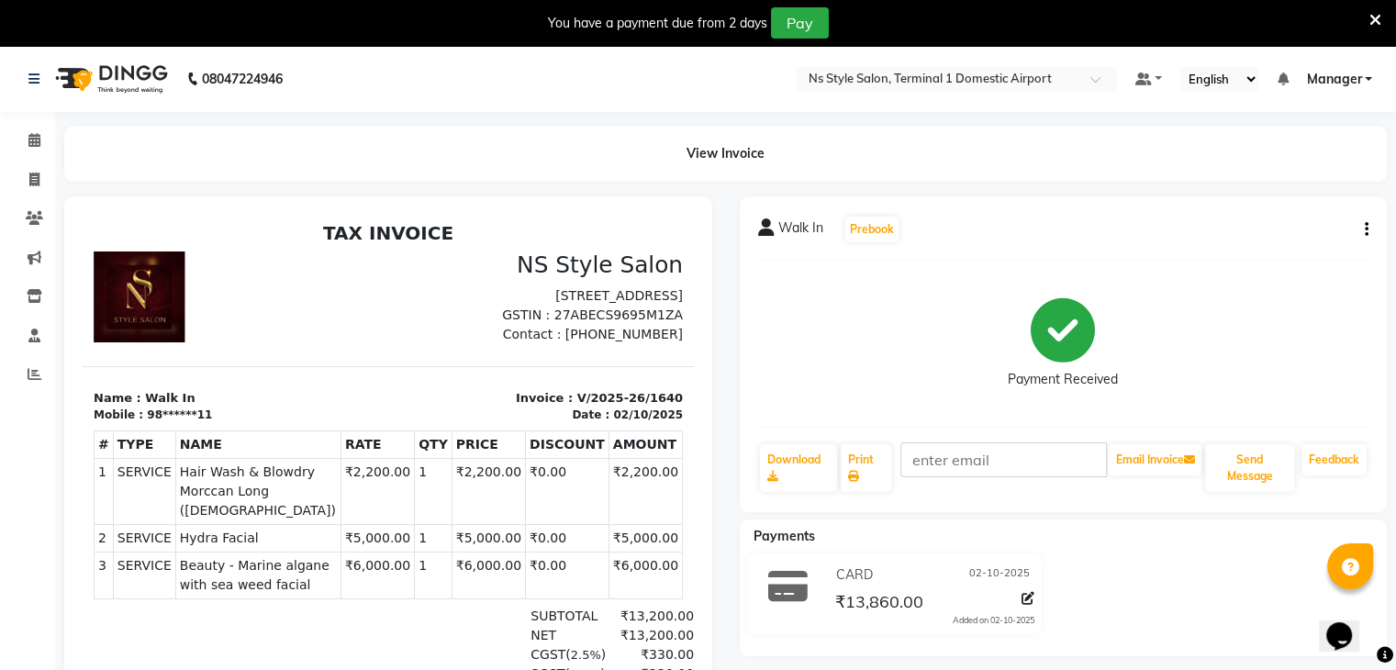
drag, startPoint x: 0, startPoint y: 0, endPoint x: 852, endPoint y: 272, distance: 894.2
click at [852, 272] on div "Walk In Prebook Payment Received Download Print Email Invoice Send Message Feed…" at bounding box center [1064, 354] width 648 height 316
click at [1361, 231] on button "button" at bounding box center [1363, 229] width 11 height 19
click at [1319, 230] on div "Edit Item Staff" at bounding box center [1275, 241] width 126 height 23
select select
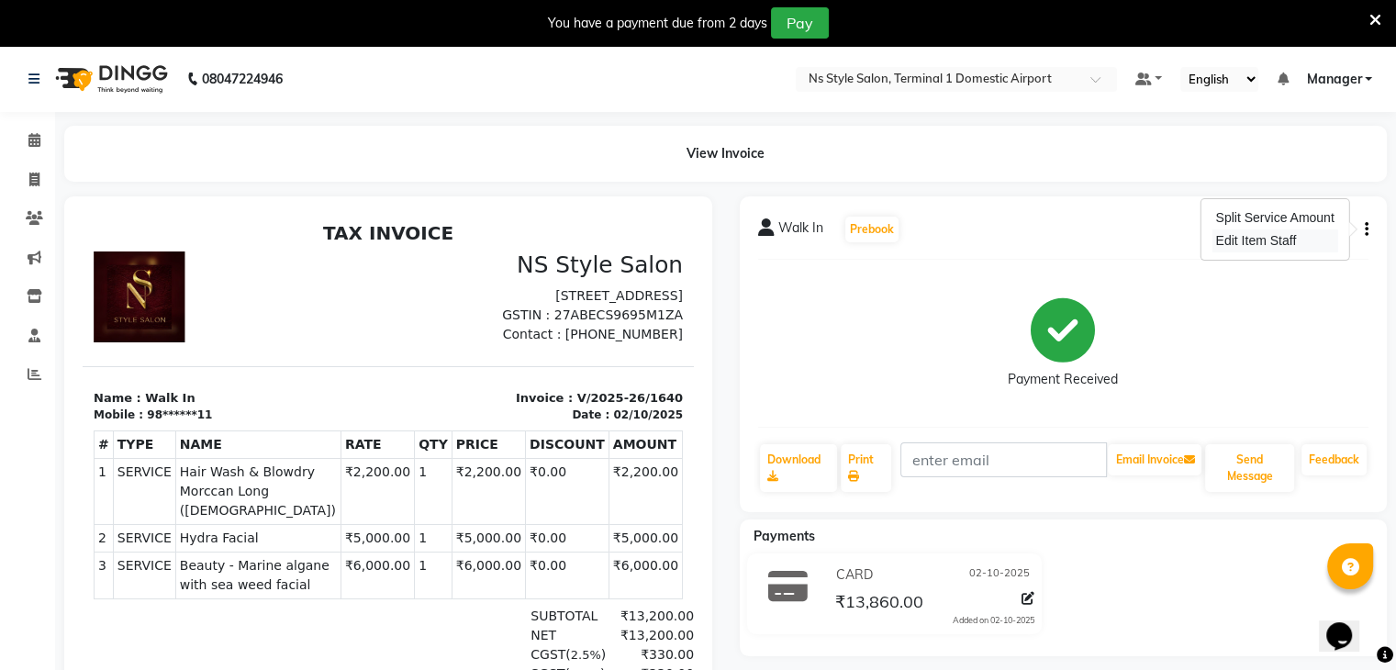
select select
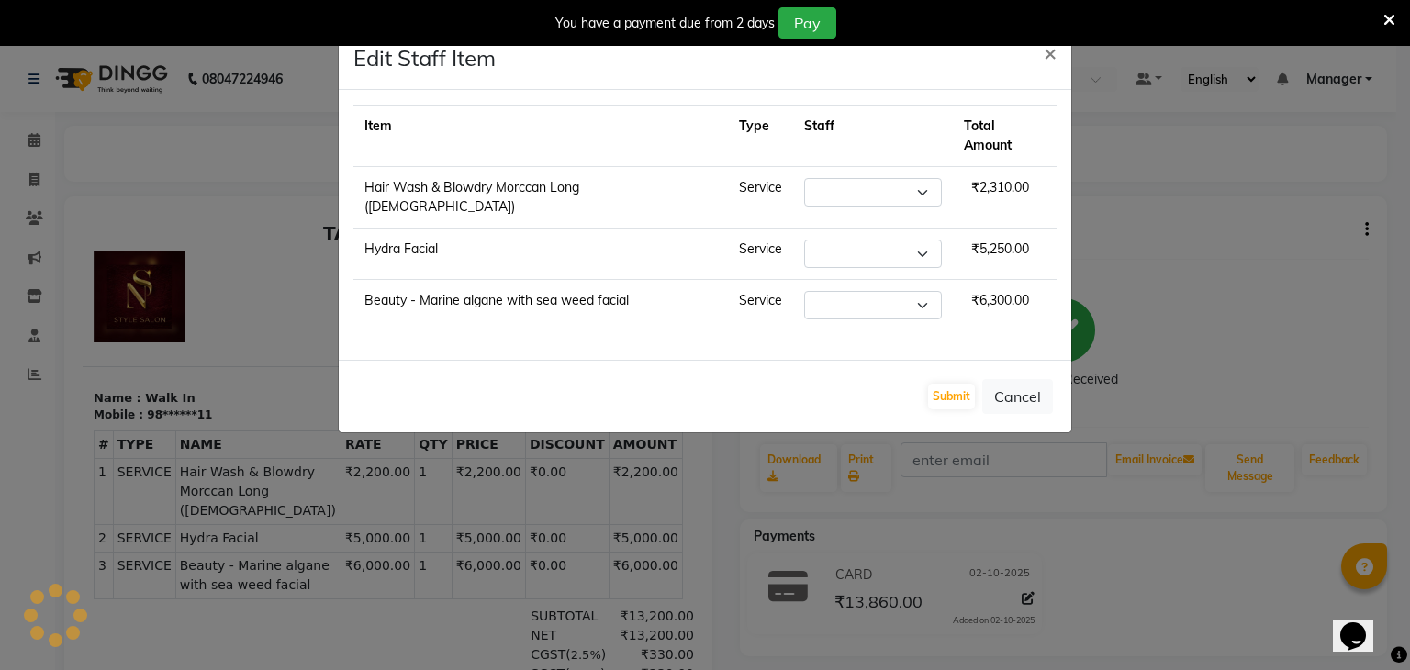
select select "47334"
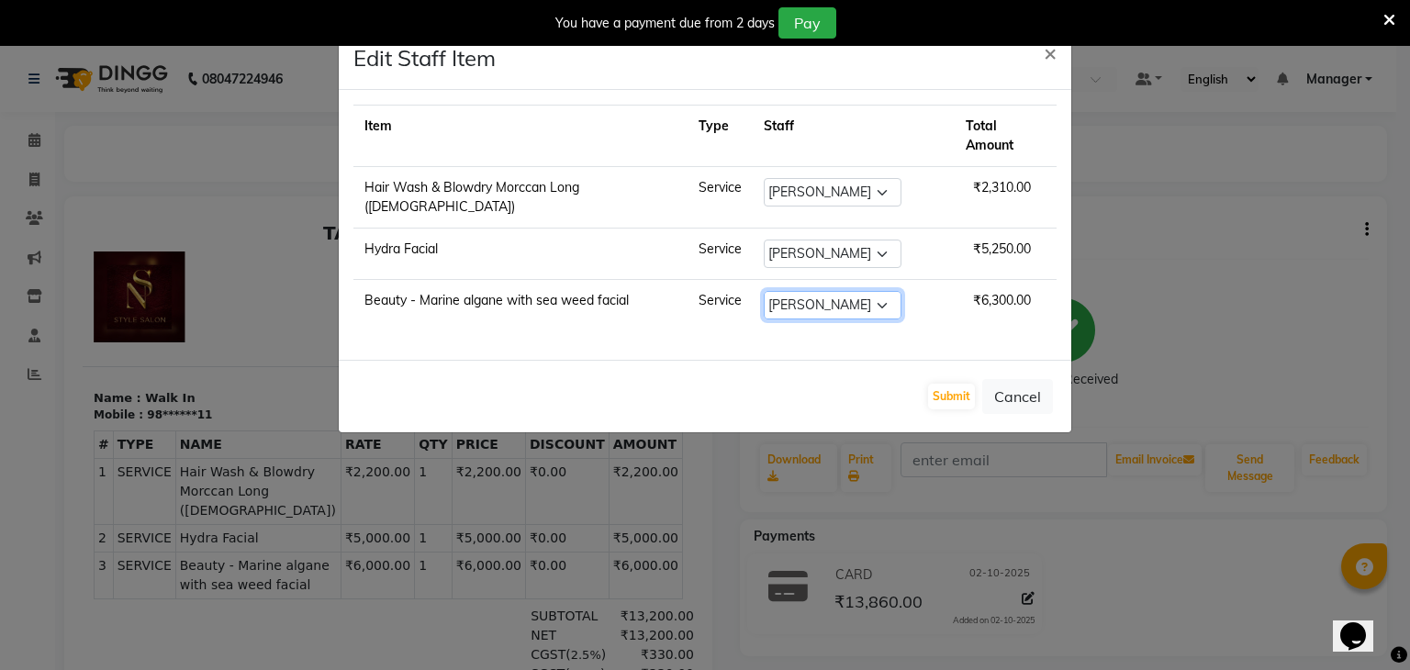
click at [827, 291] on select "Select Azim Salmani Deena Dilshad Ahmad GRROWWIDE HEENA SHAIKH JAFER SHAIKH Man…" at bounding box center [833, 305] width 138 height 28
select select "39684"
click at [768, 291] on select "Select Azim Salmani Deena Dilshad Ahmad GRROWWIDE HEENA SHAIKH JAFER SHAIKH Man…" at bounding box center [833, 305] width 138 height 28
click at [957, 384] on button "Submit" at bounding box center [951, 397] width 47 height 26
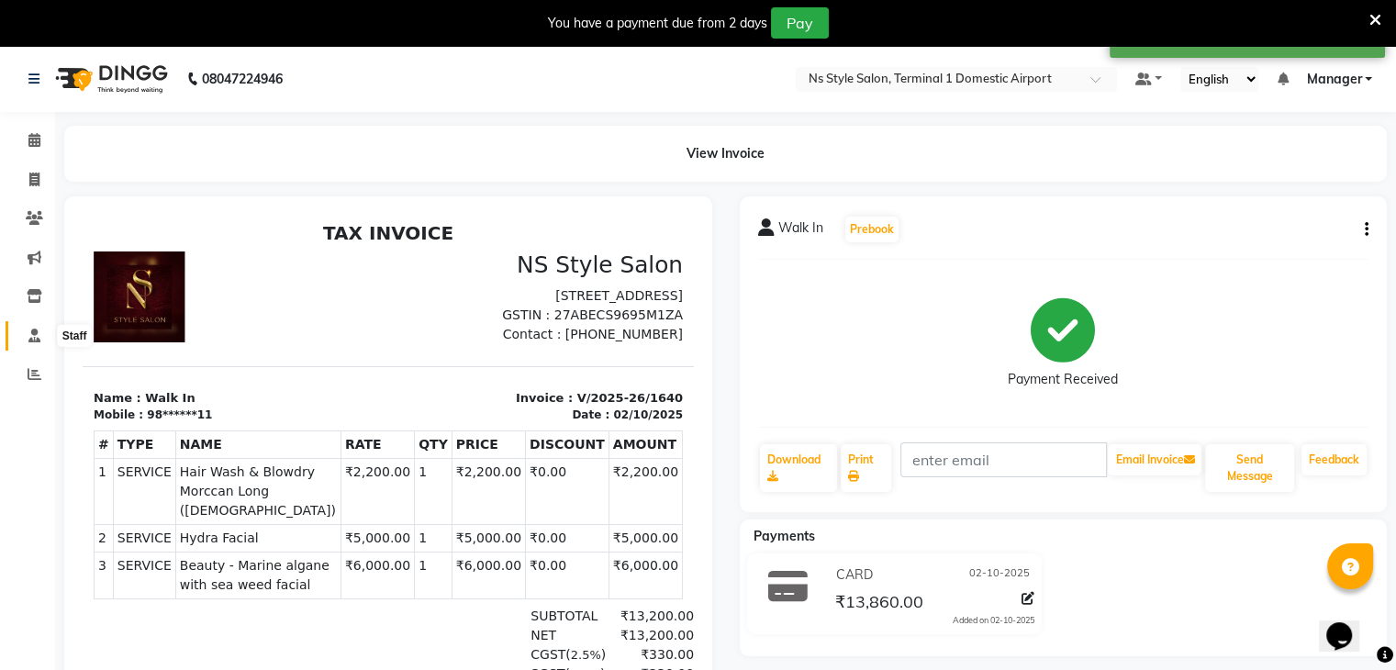
click at [30, 326] on span at bounding box center [34, 336] width 32 height 21
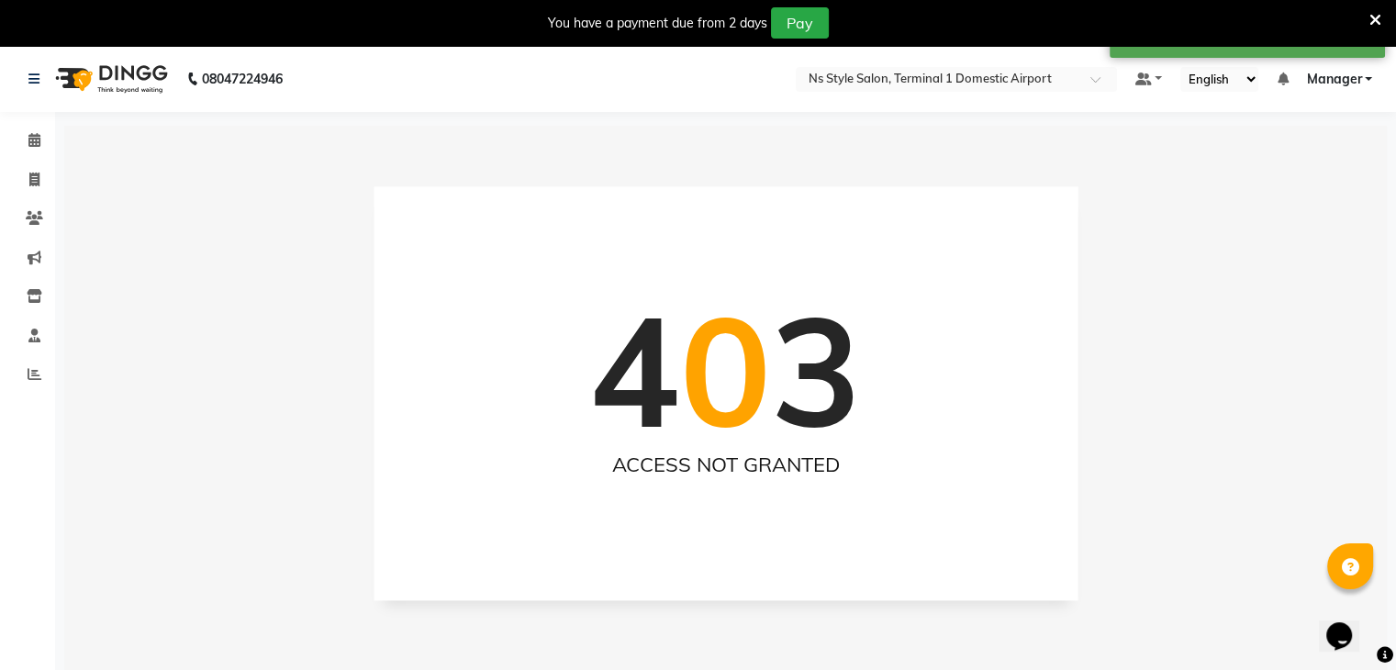
click at [28, 351] on li "Staff" at bounding box center [27, 336] width 55 height 39
click at [30, 367] on icon at bounding box center [35, 374] width 14 height 14
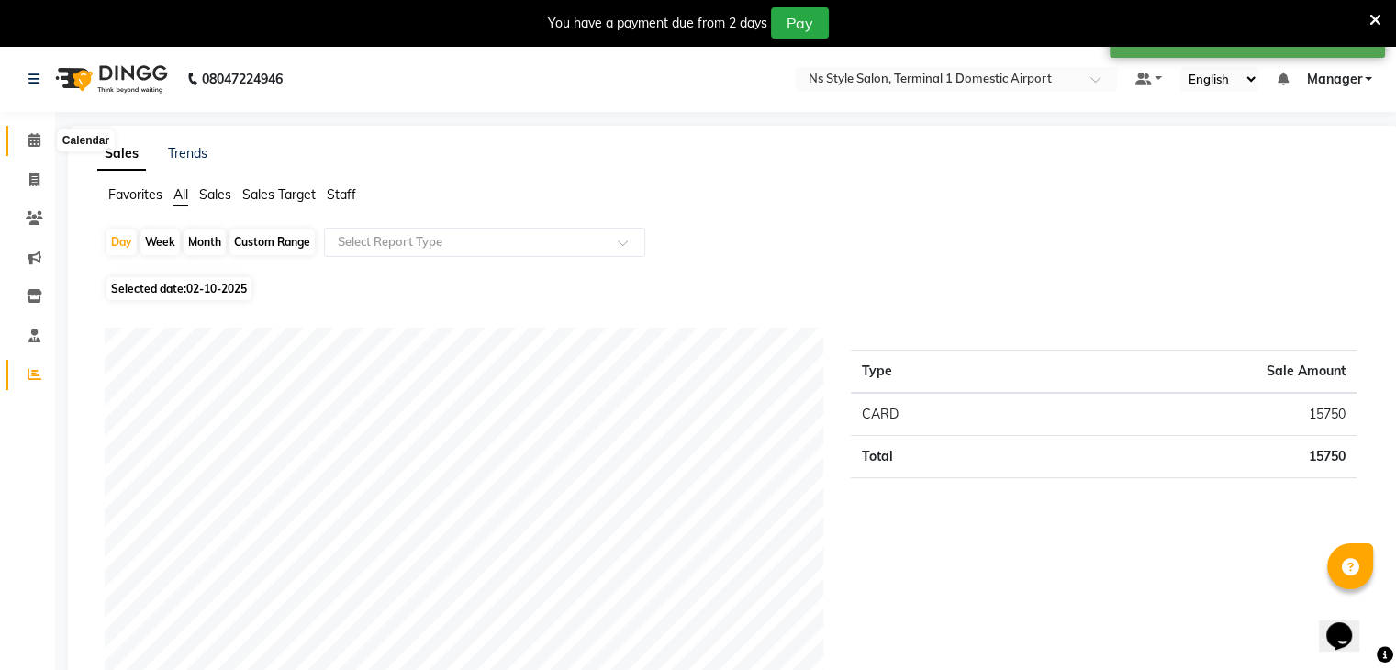
click at [30, 140] on icon at bounding box center [34, 140] width 12 height 14
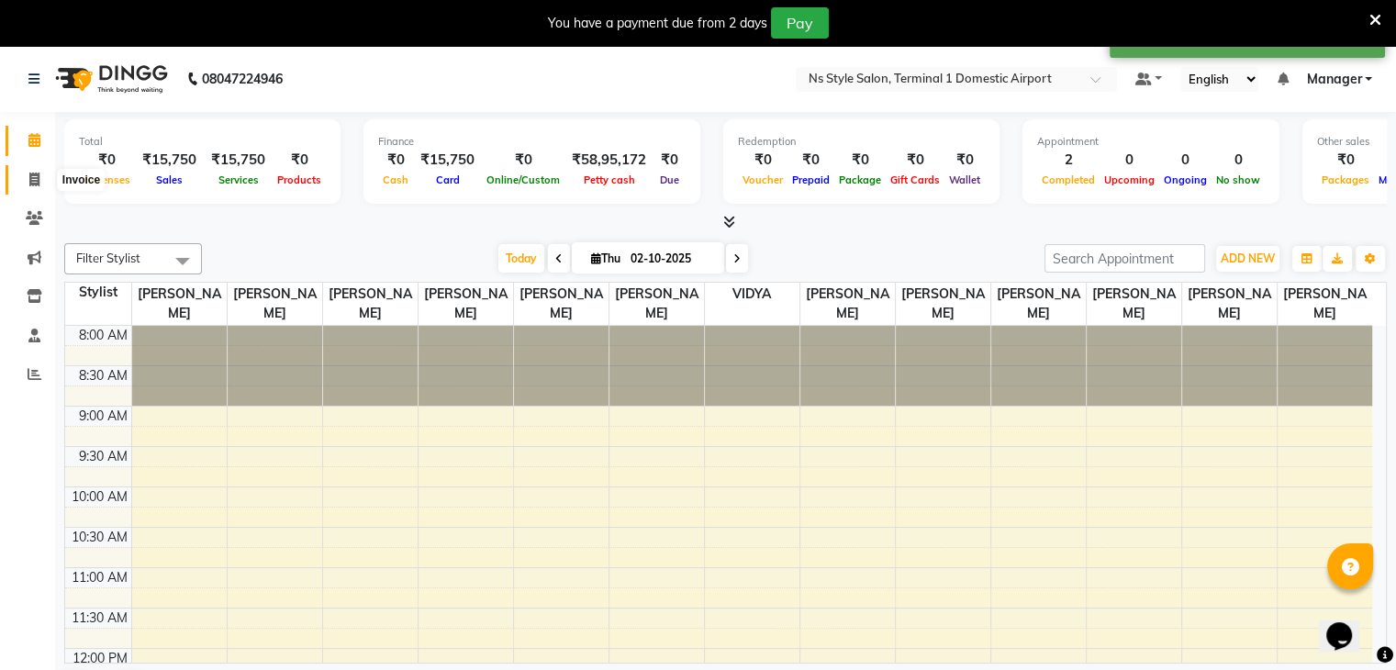
click at [28, 178] on span at bounding box center [34, 180] width 32 height 21
select select "5659"
select select "service"
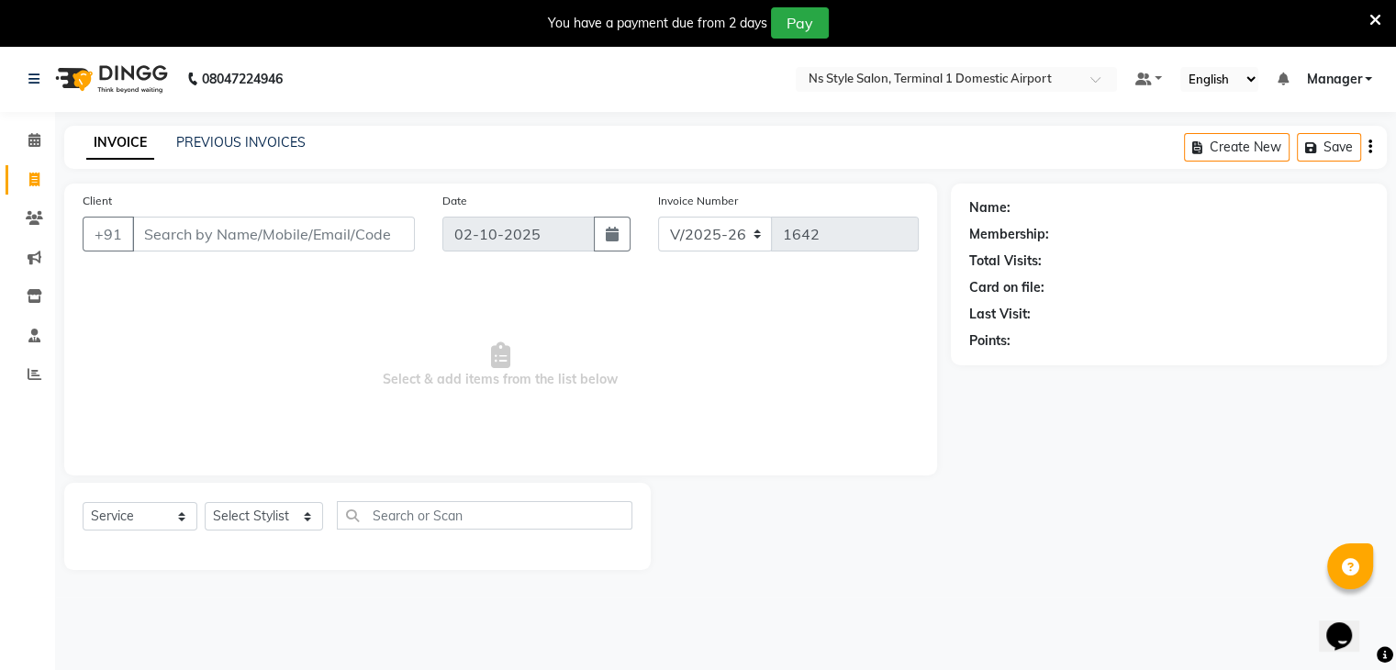
click at [246, 129] on div "INVOICE PREVIOUS INVOICES Create New Save" at bounding box center [725, 147] width 1323 height 43
click at [240, 151] on div "PREVIOUS INVOICES" at bounding box center [240, 142] width 129 height 19
click at [240, 148] on link "PREVIOUS INVOICES" at bounding box center [240, 142] width 129 height 17
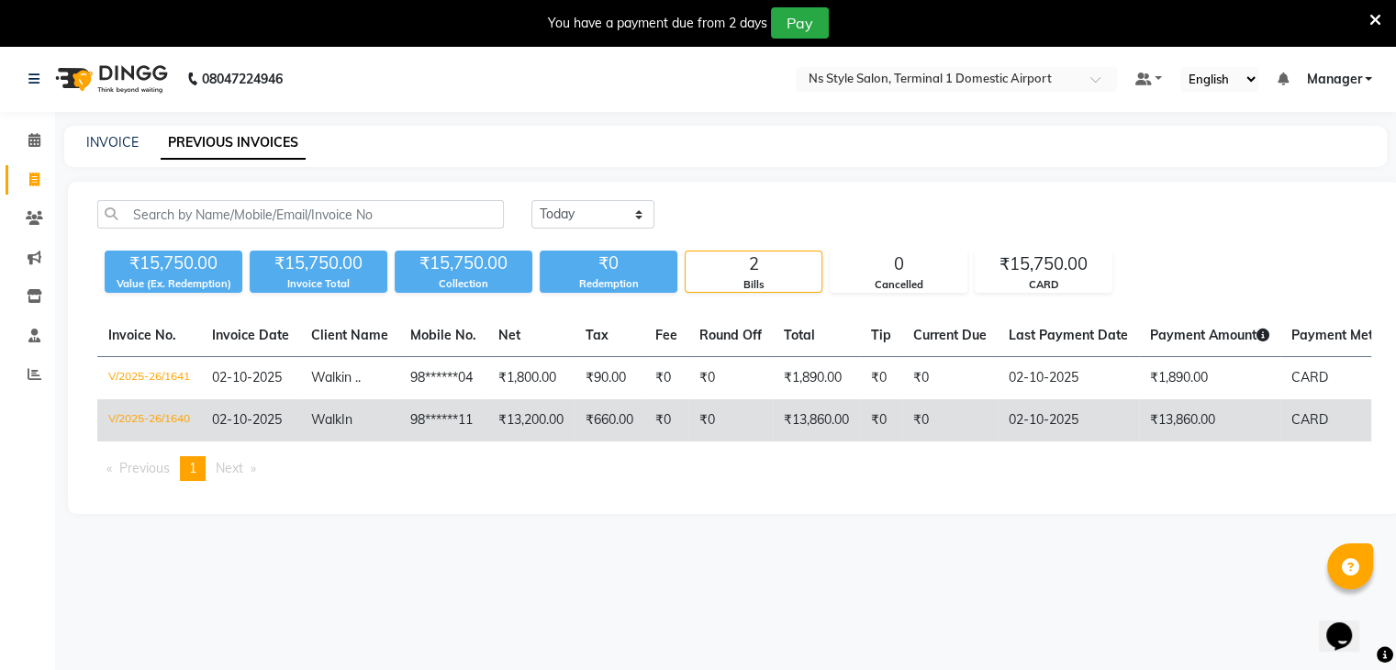
click at [528, 399] on td "₹13,200.00" at bounding box center [530, 420] width 87 height 42
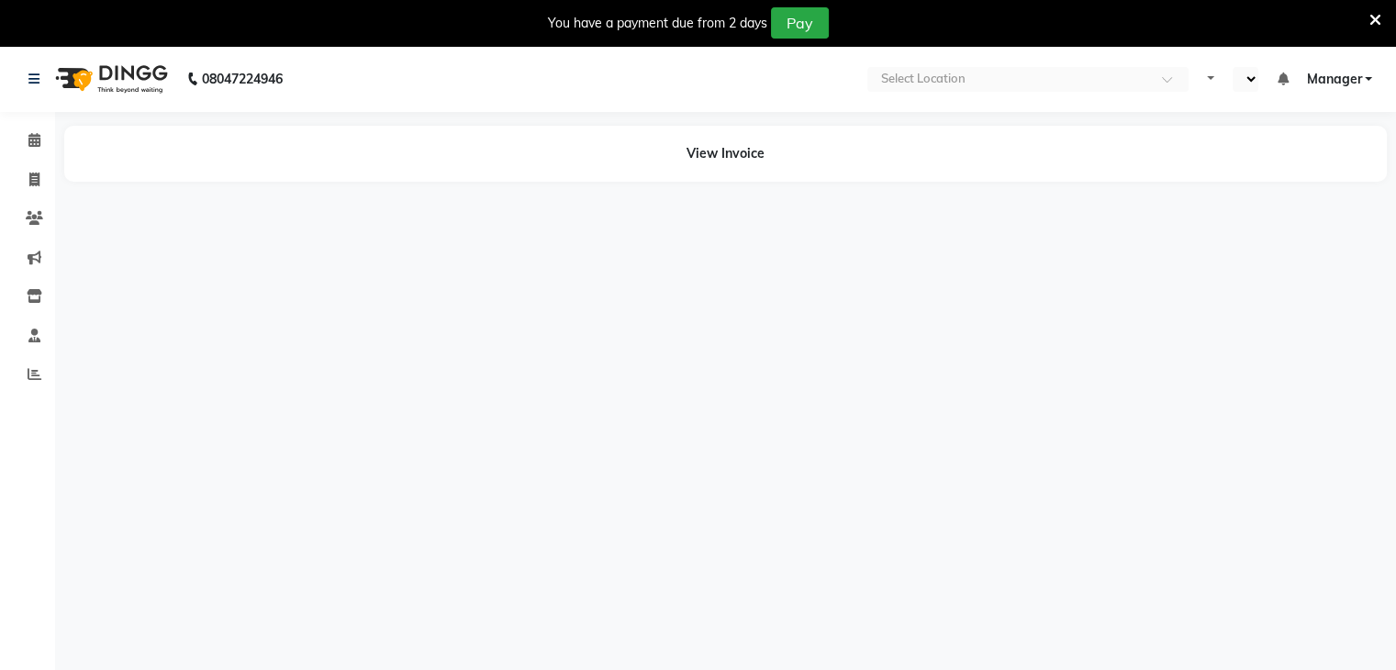
select select "en"
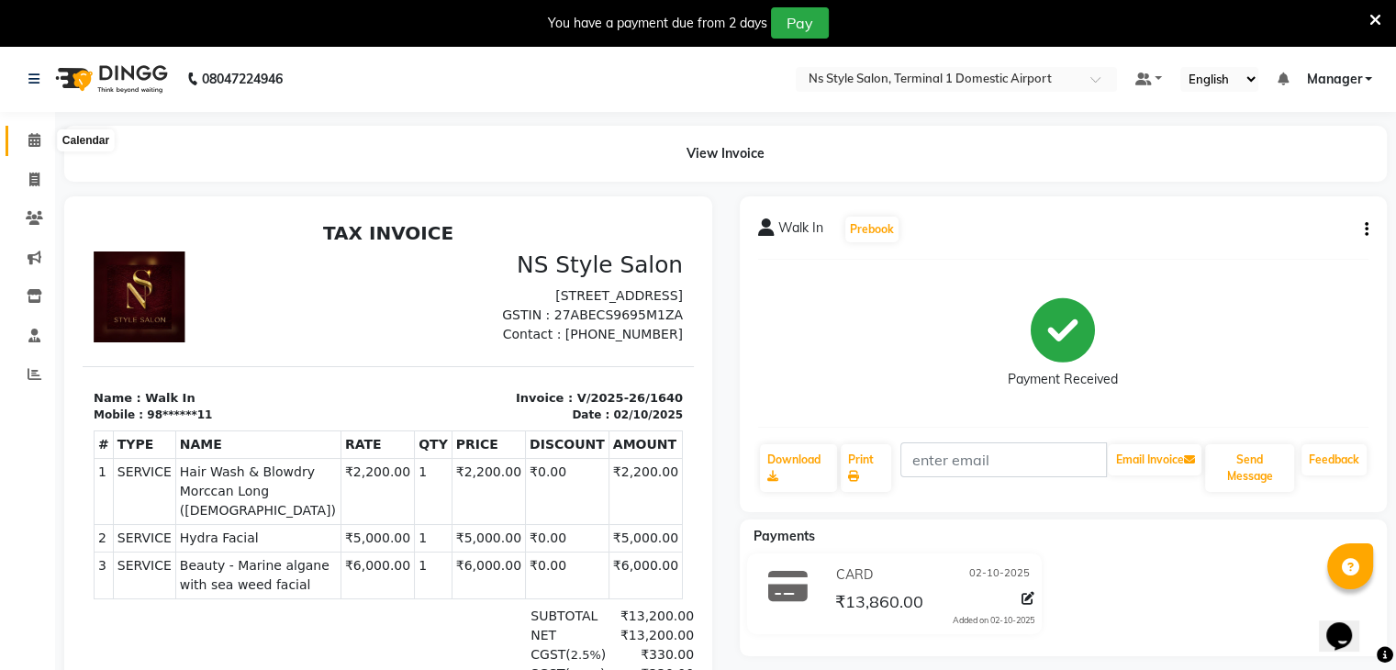
click at [26, 141] on span at bounding box center [34, 140] width 32 height 21
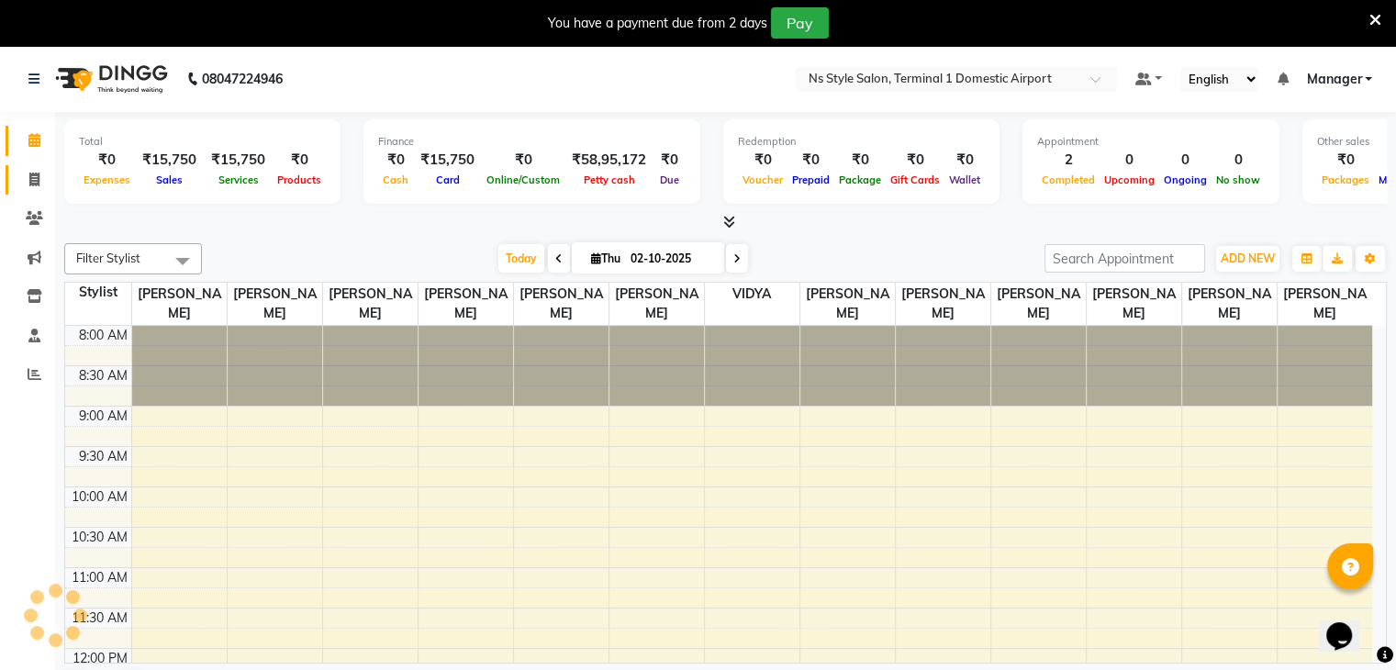
click at [30, 166] on link "Invoice" at bounding box center [28, 180] width 44 height 30
select select "service"
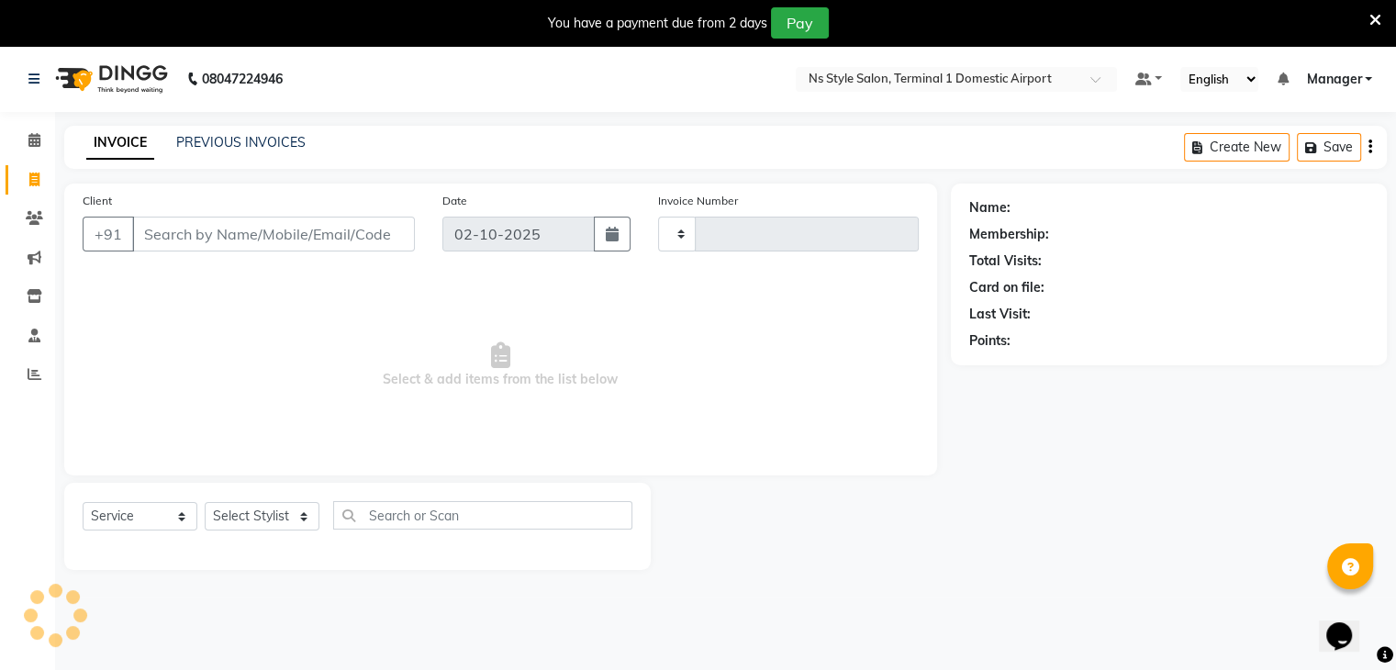
type input "1642"
select select "5659"
click at [202, 138] on link "PREVIOUS INVOICES" at bounding box center [240, 142] width 129 height 17
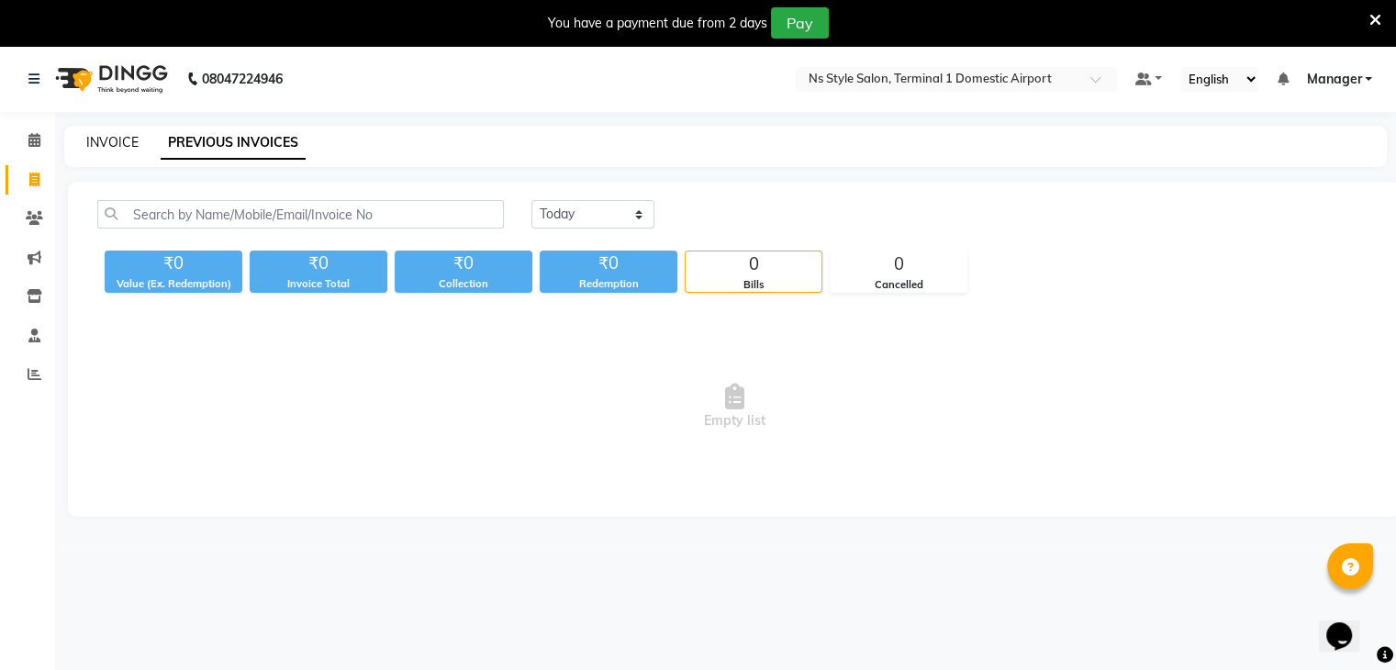
click at [90, 146] on link "INVOICE" at bounding box center [112, 142] width 52 height 17
select select "service"
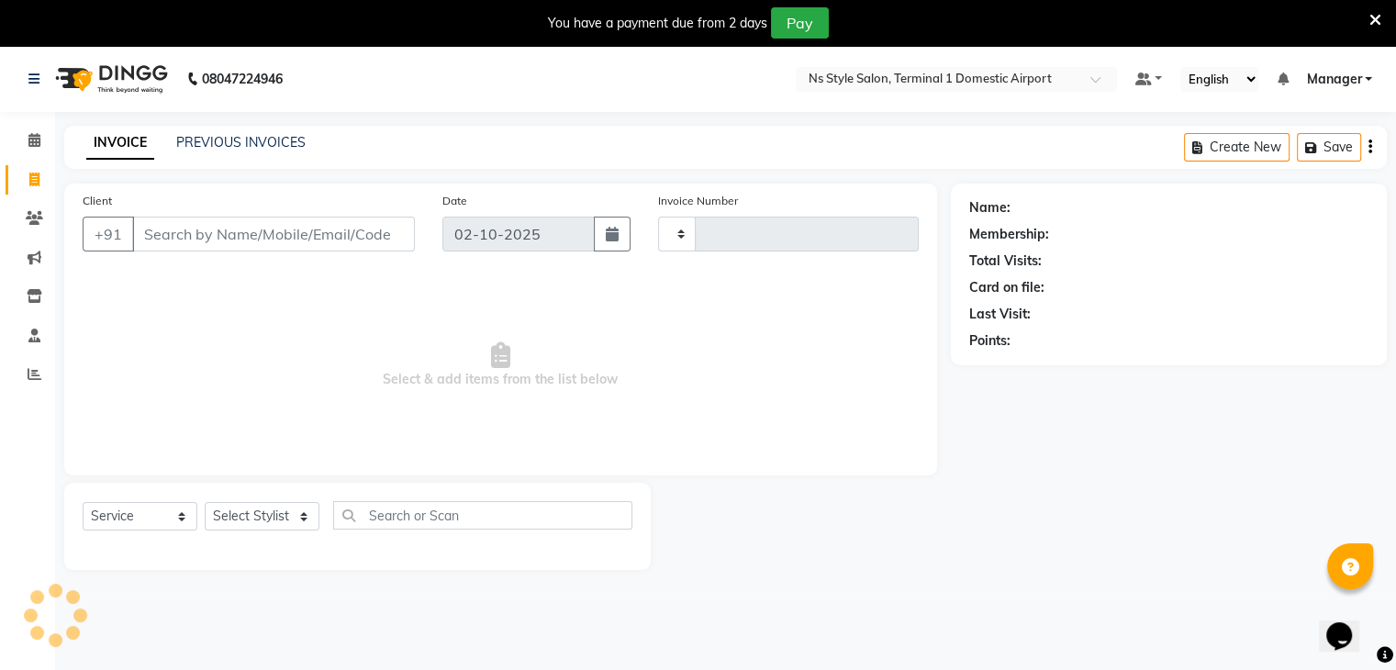
scroll to position [6, 0]
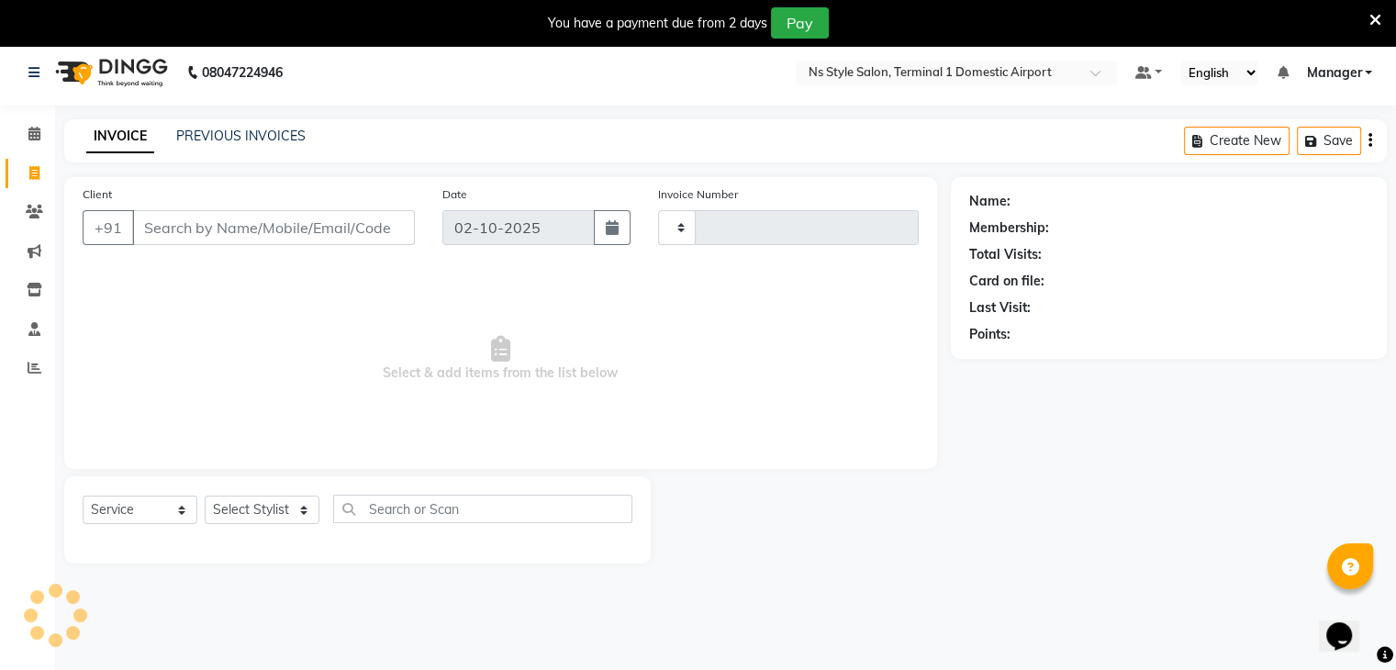
type input "1642"
select select "5659"
click at [206, 140] on link "PREVIOUS INVOICES" at bounding box center [240, 136] width 129 height 17
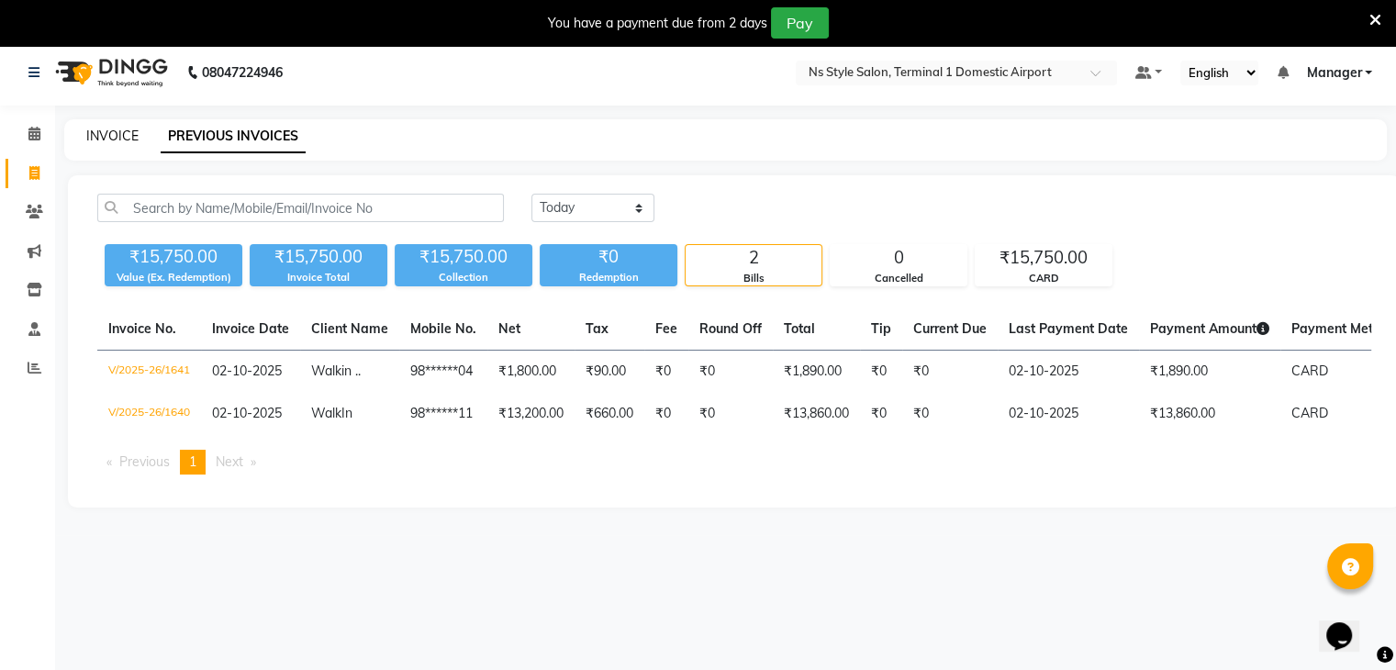
click at [106, 131] on link "INVOICE" at bounding box center [112, 136] width 52 height 17
select select "service"
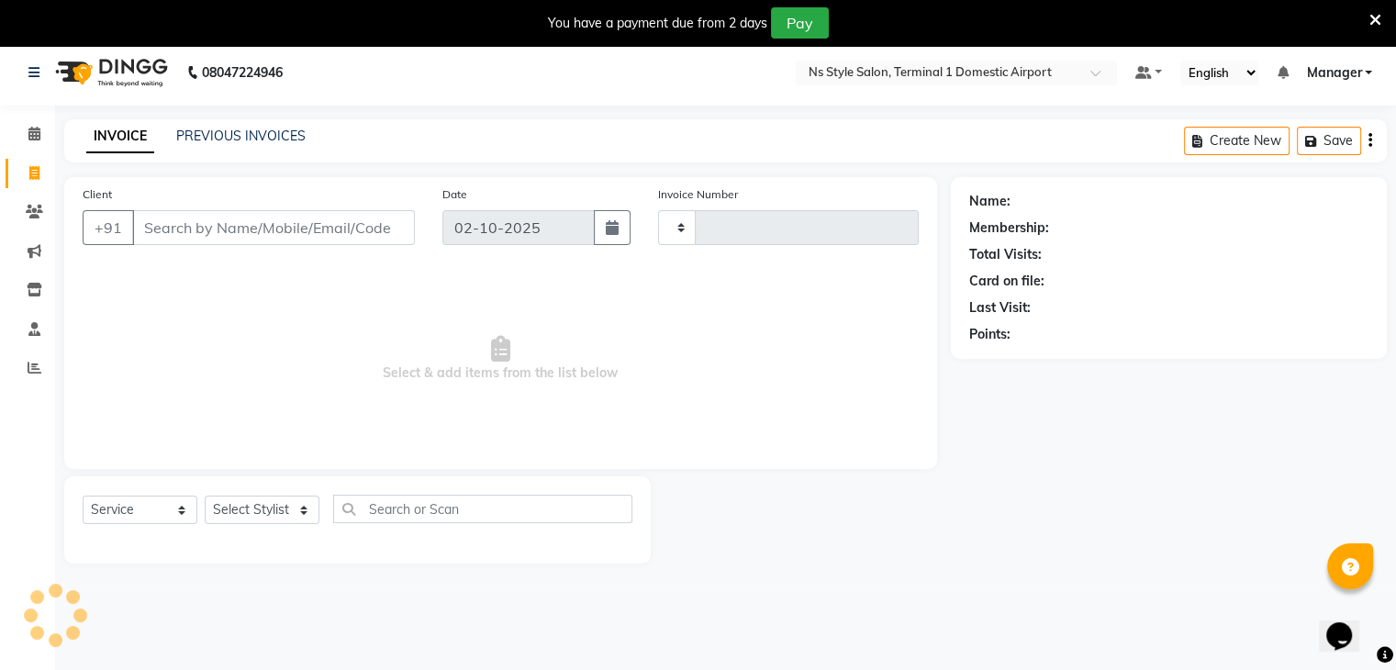
type input "1642"
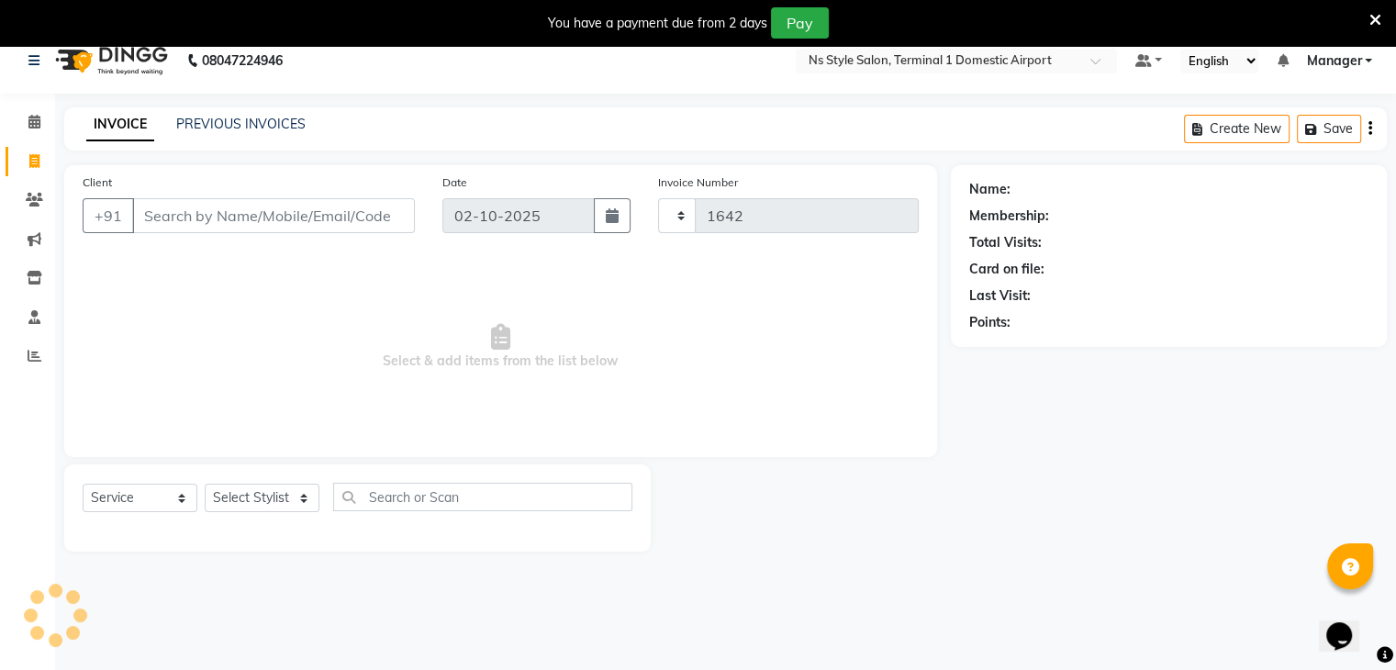
select select "5659"
click at [250, 126] on link "PREVIOUS INVOICES" at bounding box center [240, 124] width 129 height 17
